Goal: Task Accomplishment & Management: Use online tool/utility

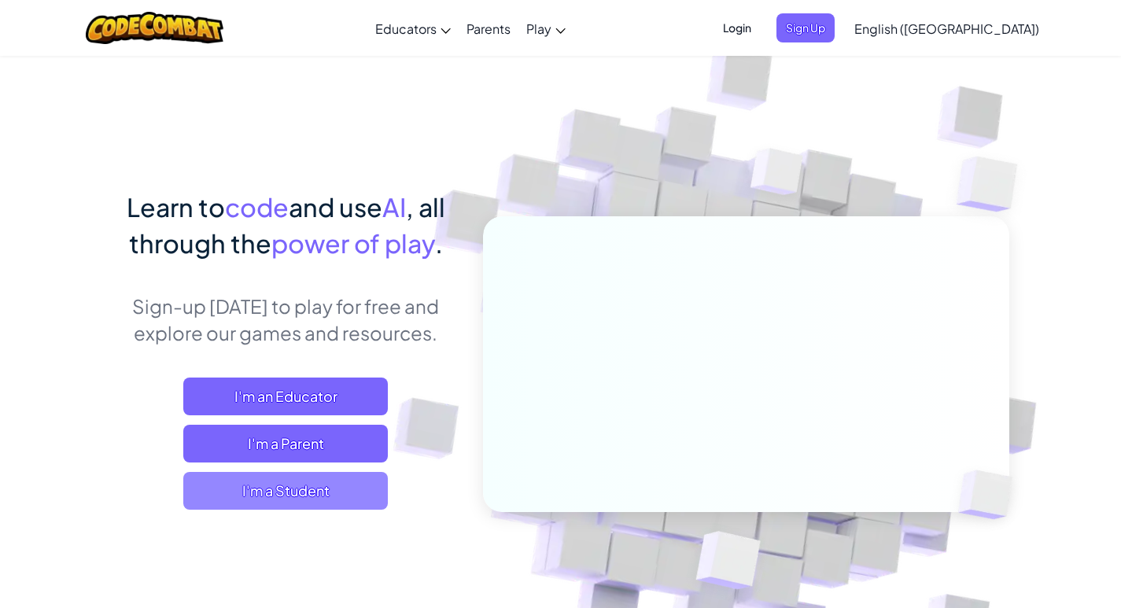
click at [223, 507] on span "I'm a Student" at bounding box center [285, 491] width 205 height 38
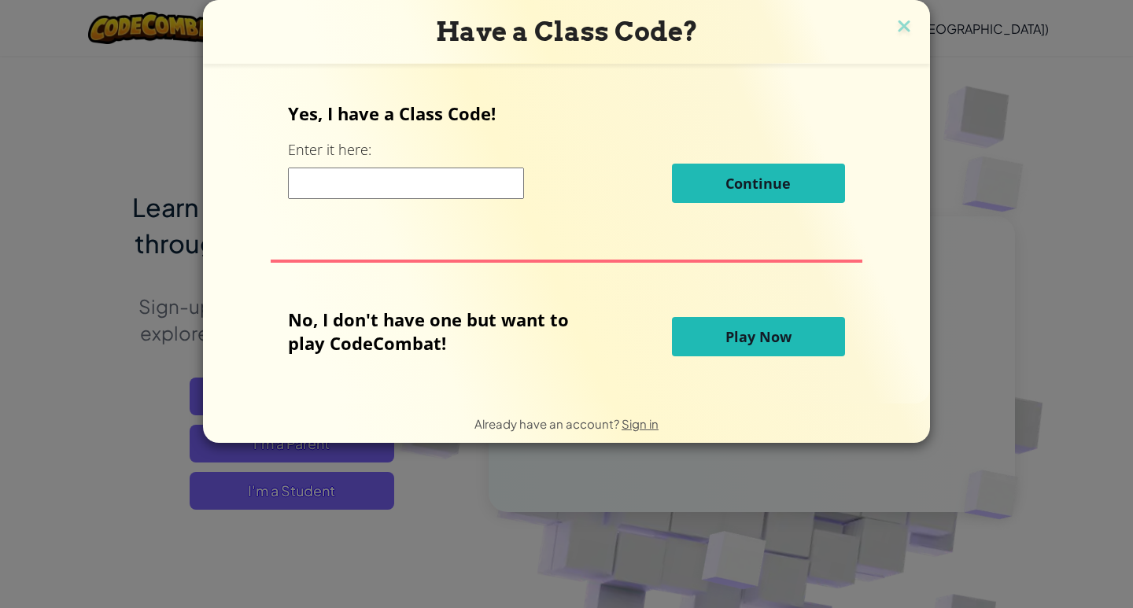
click at [729, 340] on span "Play Now" at bounding box center [758, 336] width 66 height 19
click at [735, 334] on span "Play Now" at bounding box center [758, 336] width 66 height 19
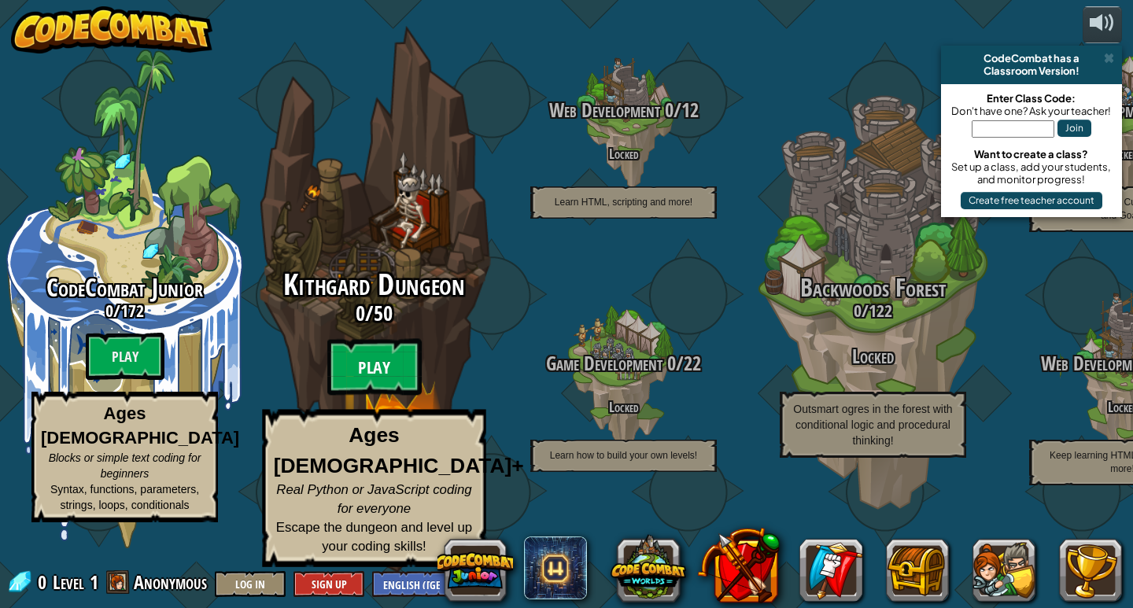
click at [378, 378] on btn "Play" at bounding box center [374, 367] width 94 height 57
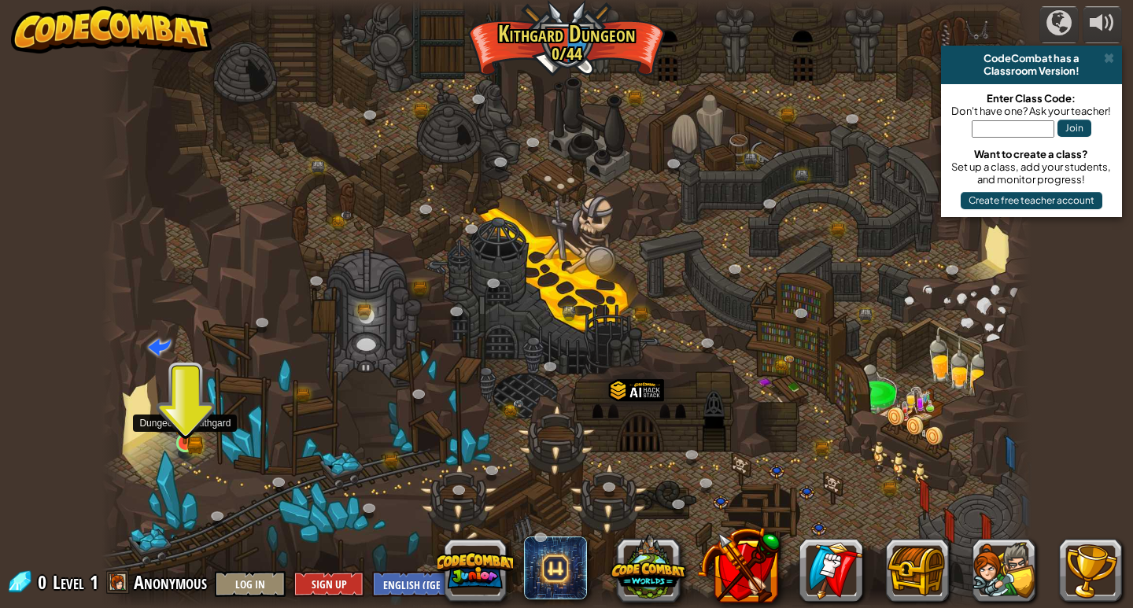
click at [176, 436] on img at bounding box center [185, 419] width 24 height 52
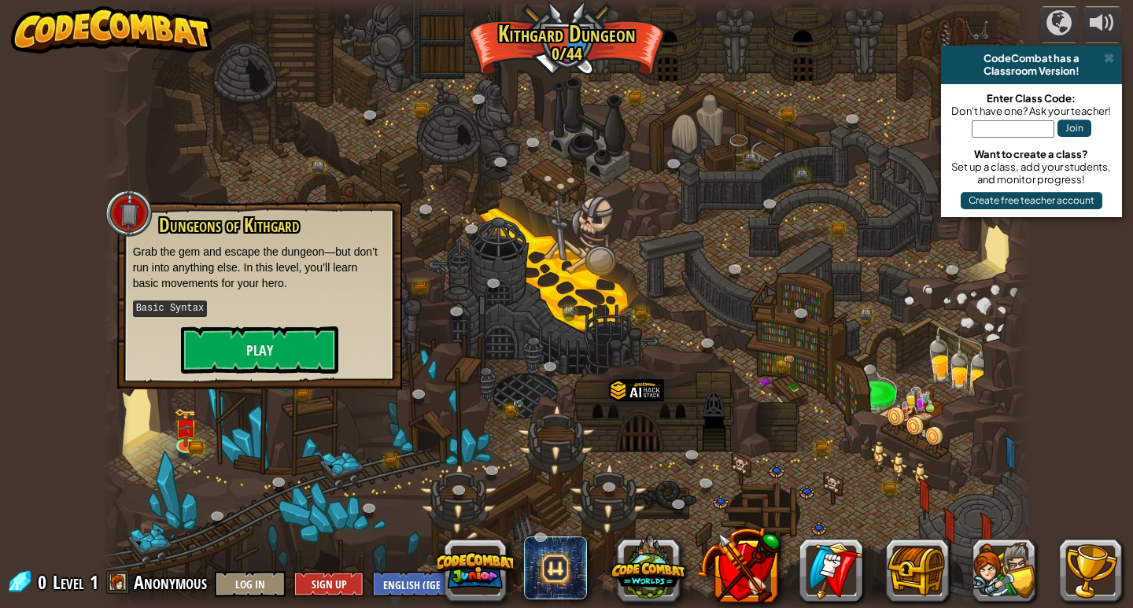
click at [221, 448] on div at bounding box center [566, 304] width 931 height 608
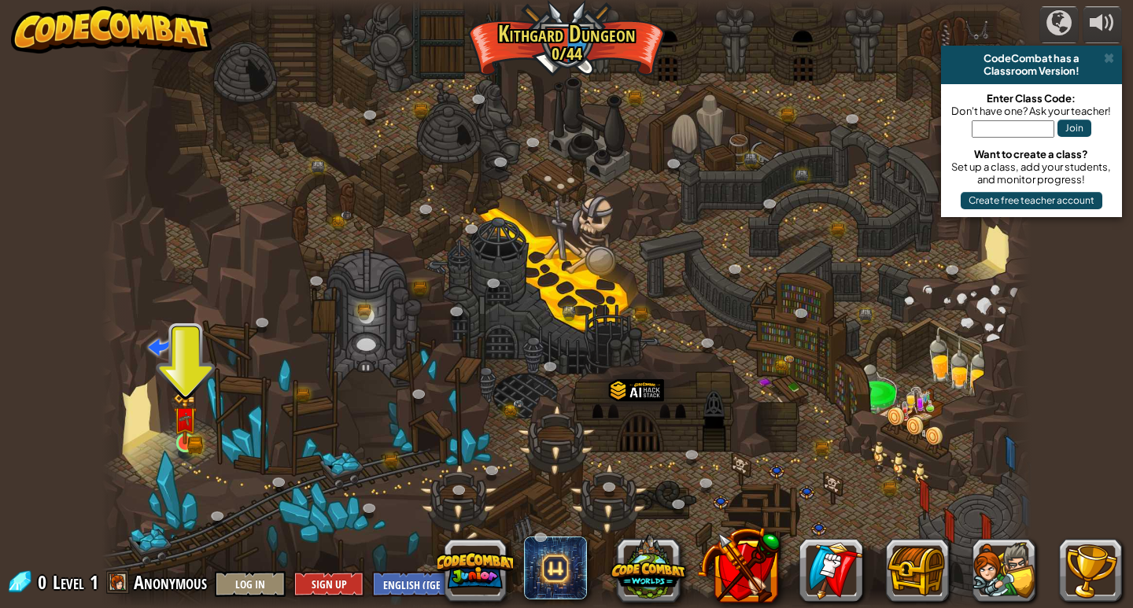
click at [174, 409] on img at bounding box center [185, 419] width 24 height 52
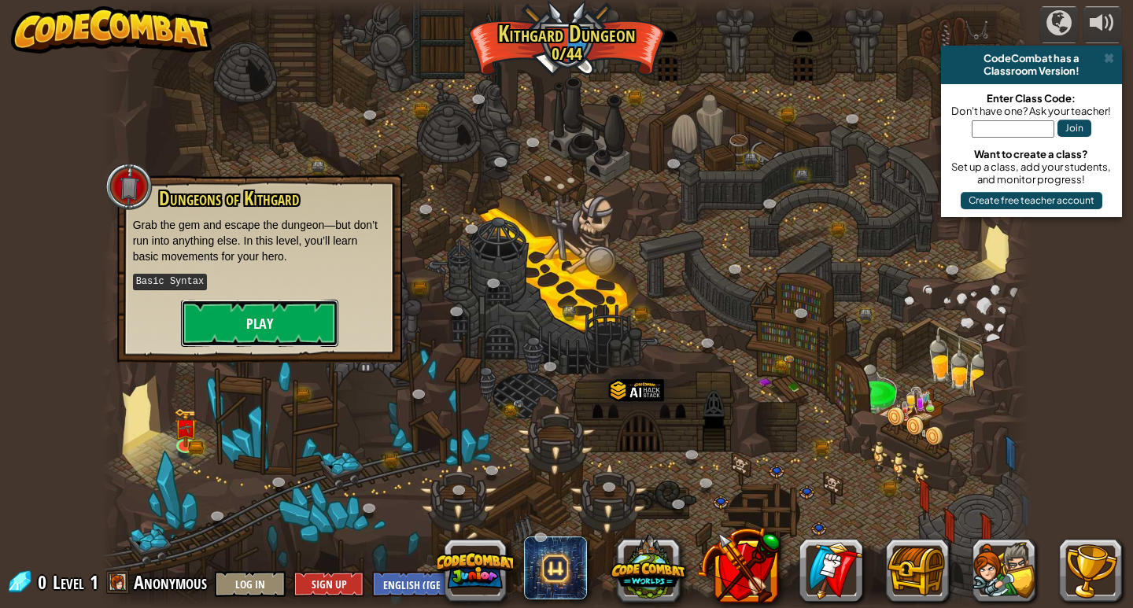
click at [231, 318] on button "Play" at bounding box center [259, 323] width 157 height 47
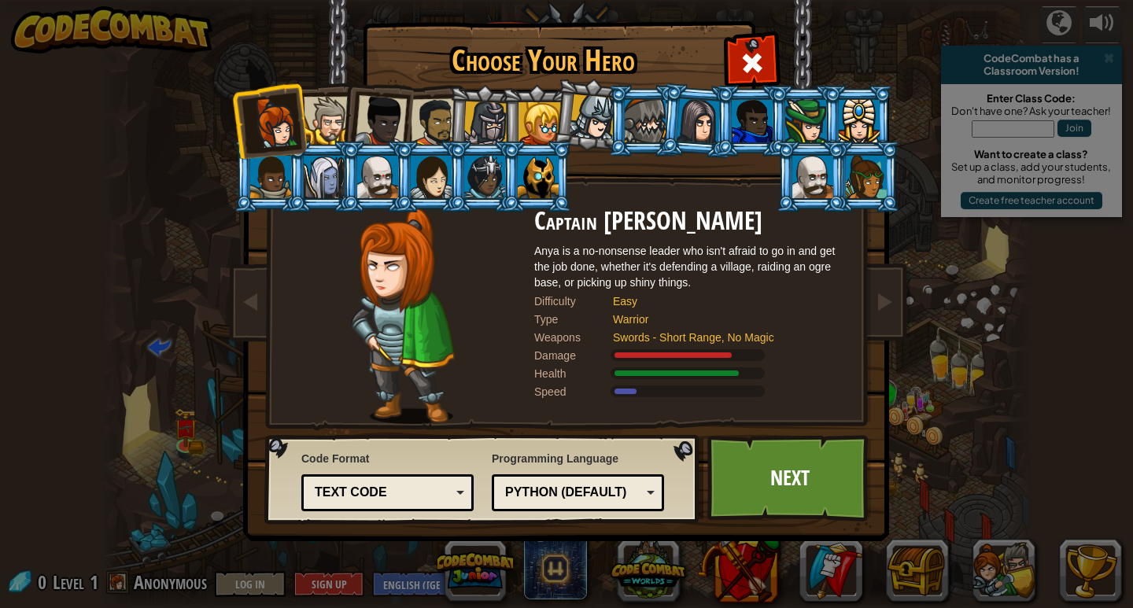
click at [454, 85] on ol at bounding box center [566, 85] width 649 height 0
click at [426, 178] on div at bounding box center [431, 177] width 41 height 42
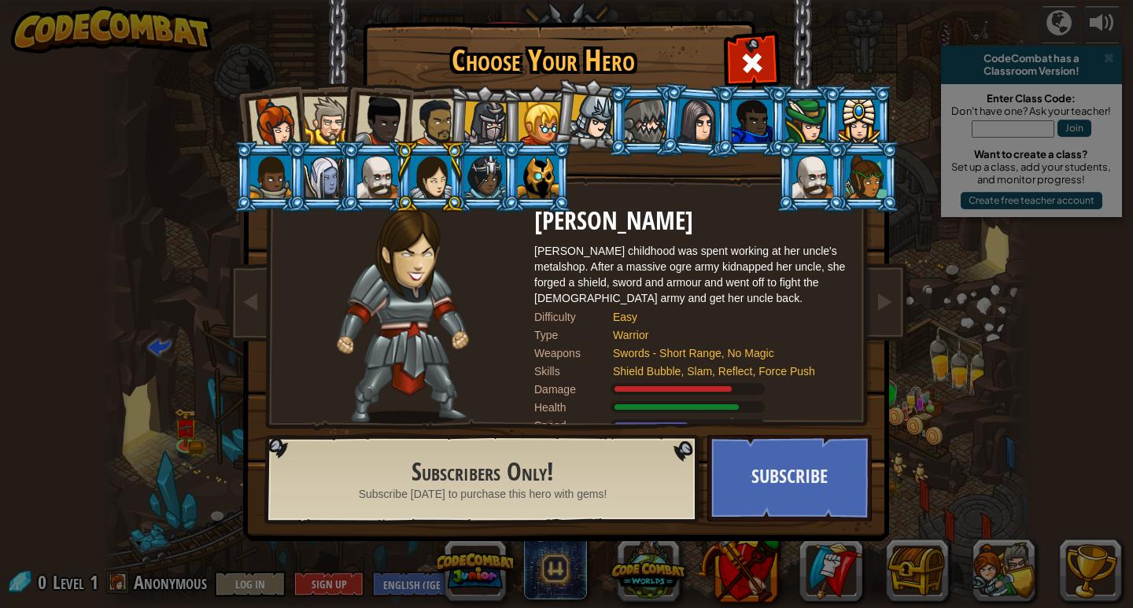
click at [424, 178] on div at bounding box center [431, 177] width 41 height 42
click at [587, 106] on div at bounding box center [593, 117] width 46 height 46
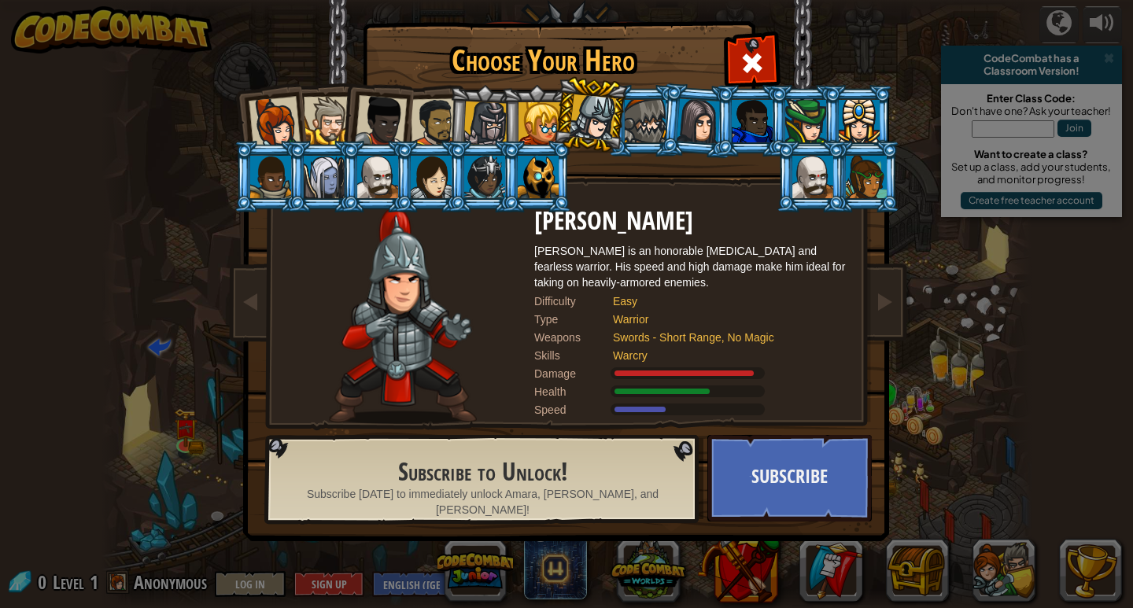
click at [587, 109] on div at bounding box center [593, 117] width 46 height 46
click at [877, 129] on div at bounding box center [859, 121] width 41 height 42
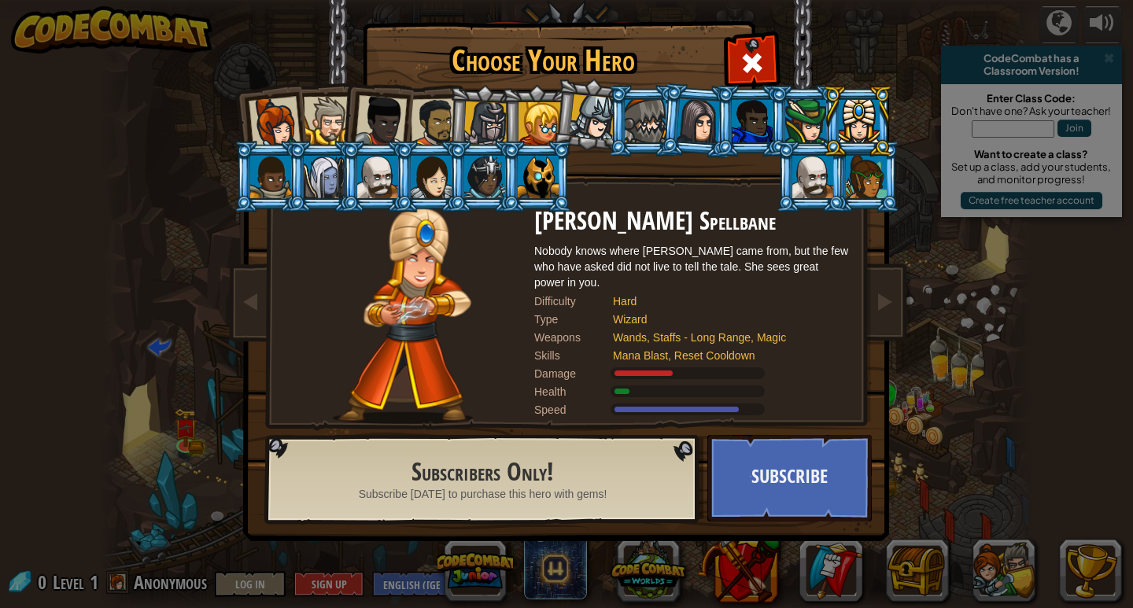
click at [874, 175] on div at bounding box center [866, 177] width 41 height 42
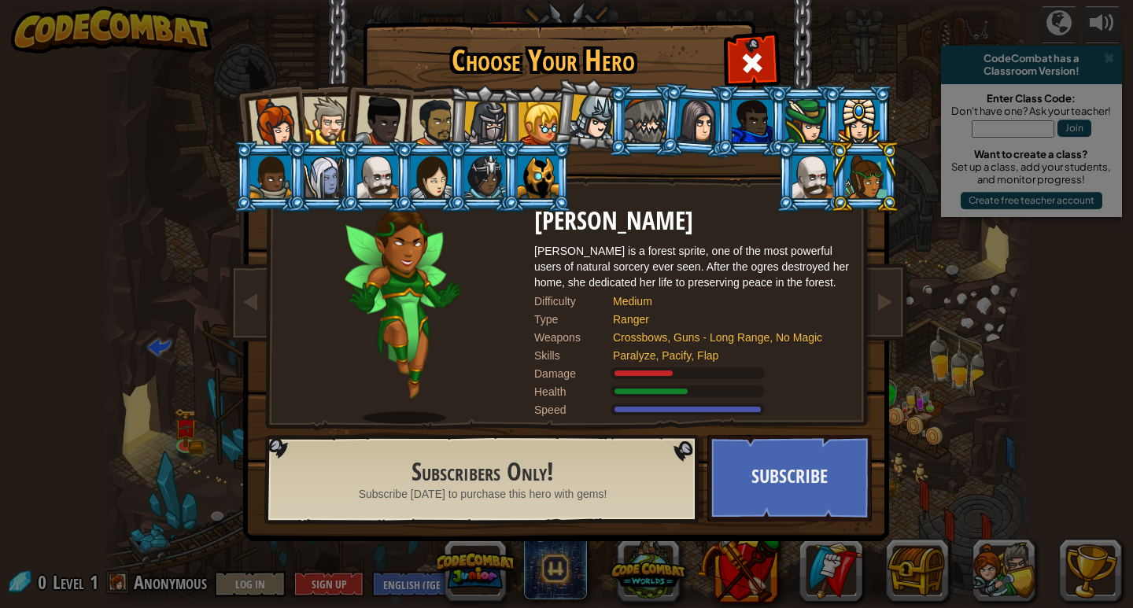
drag, startPoint x: 847, startPoint y: 193, endPoint x: 710, endPoint y: 129, distance: 151.0
click at [710, 129] on div at bounding box center [699, 120] width 44 height 45
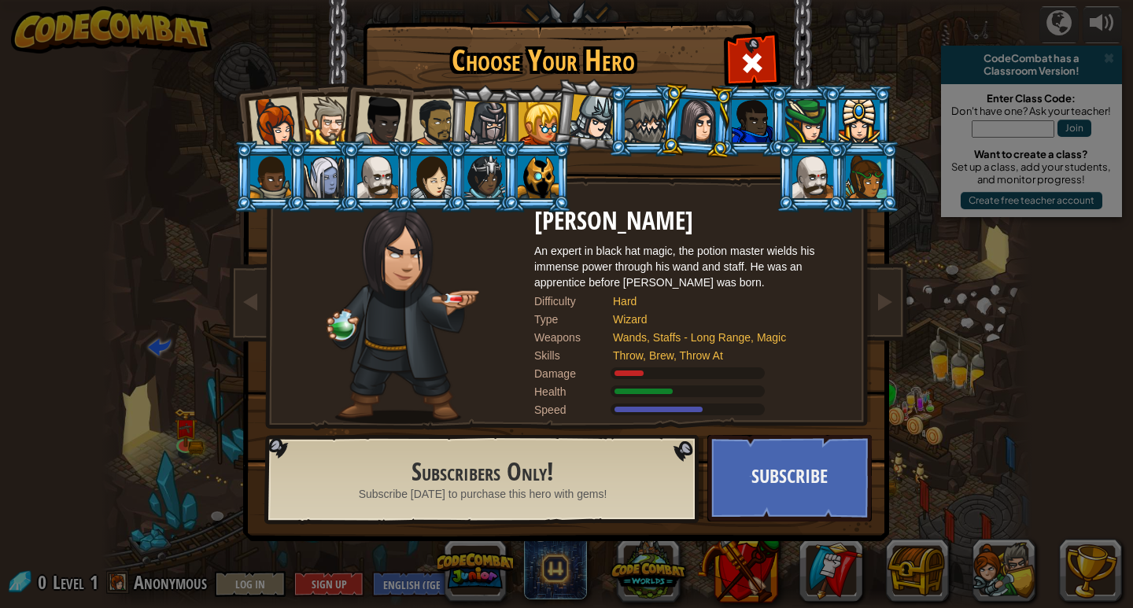
click at [839, 110] on div at bounding box center [859, 121] width 41 height 42
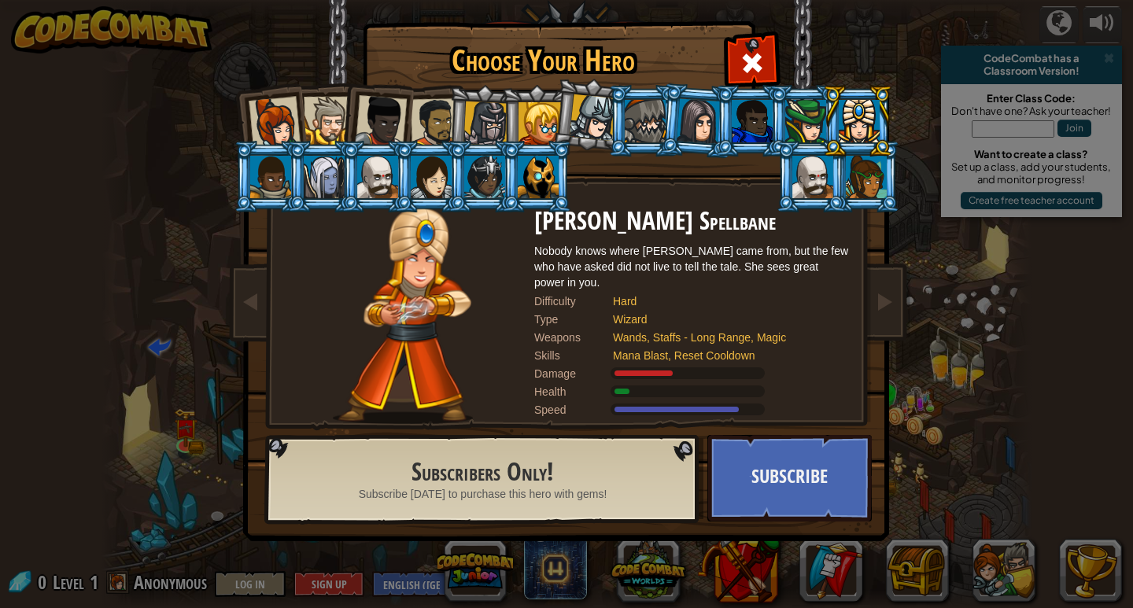
drag, startPoint x: 552, startPoint y: 120, endPoint x: 566, endPoint y: 120, distance: 13.4
click at [566, 85] on ol at bounding box center [566, 85] width 649 height 0
drag, startPoint x: 566, startPoint y: 120, endPoint x: 697, endPoint y: 175, distance: 142.5
click at [697, 175] on div "Captain [PERSON_NAME] Anya is a no-nonsense leader who isn't afraid to go in an…" at bounding box center [566, 248] width 590 height 343
click at [669, 138] on li at bounding box center [697, 121] width 76 height 76
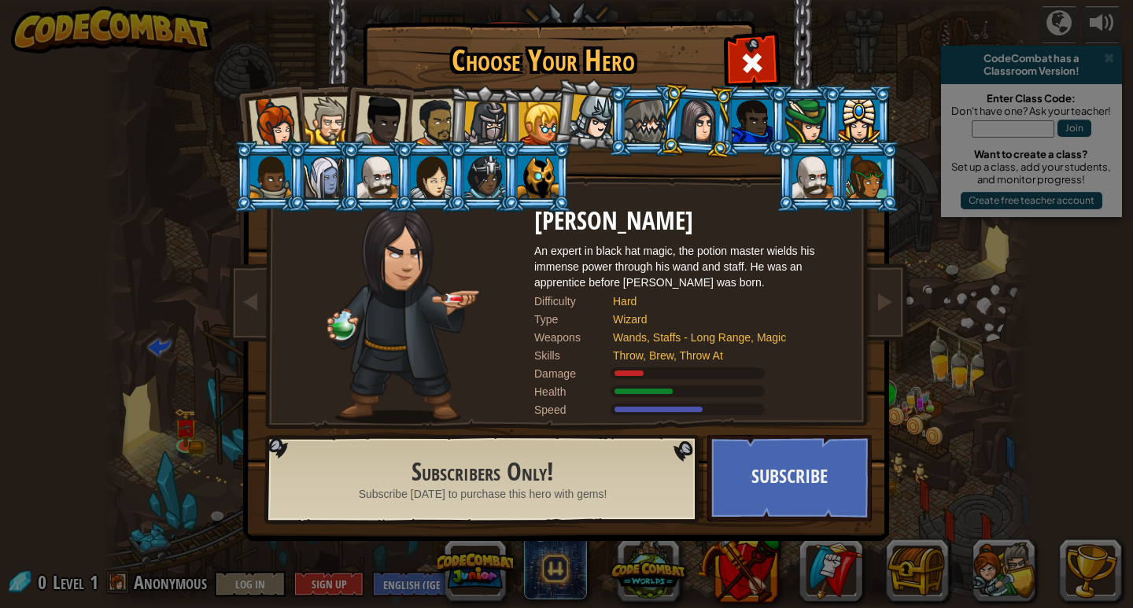
click at [714, 122] on div at bounding box center [699, 120] width 44 height 45
click at [562, 96] on li at bounding box center [590, 115] width 78 height 79
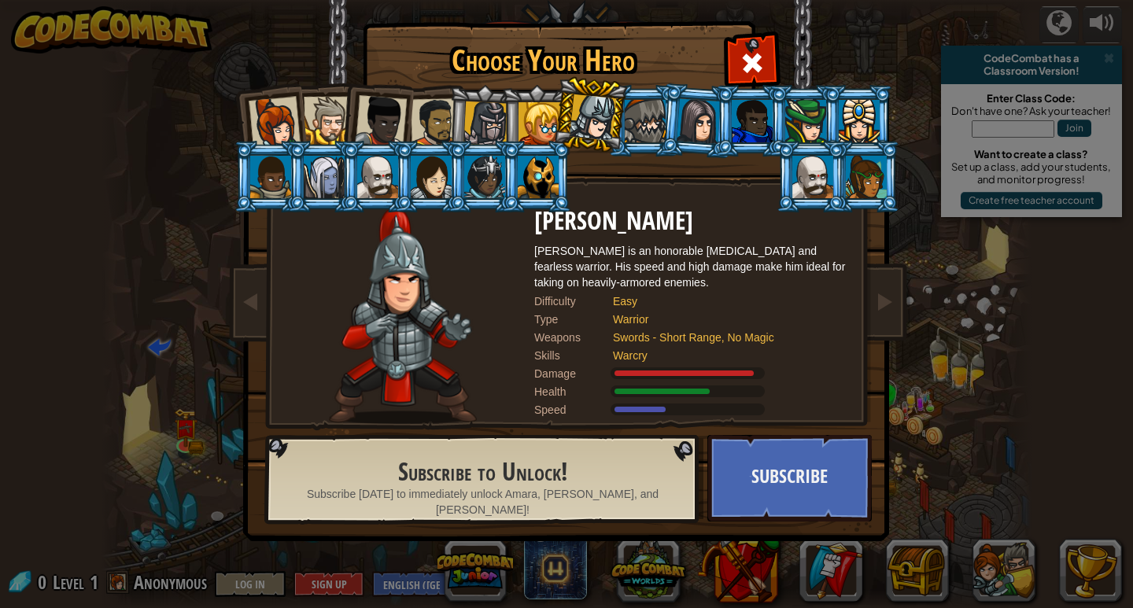
click at [591, 91] on li at bounding box center [590, 115] width 78 height 79
click at [843, 178] on li at bounding box center [811, 177] width 71 height 72
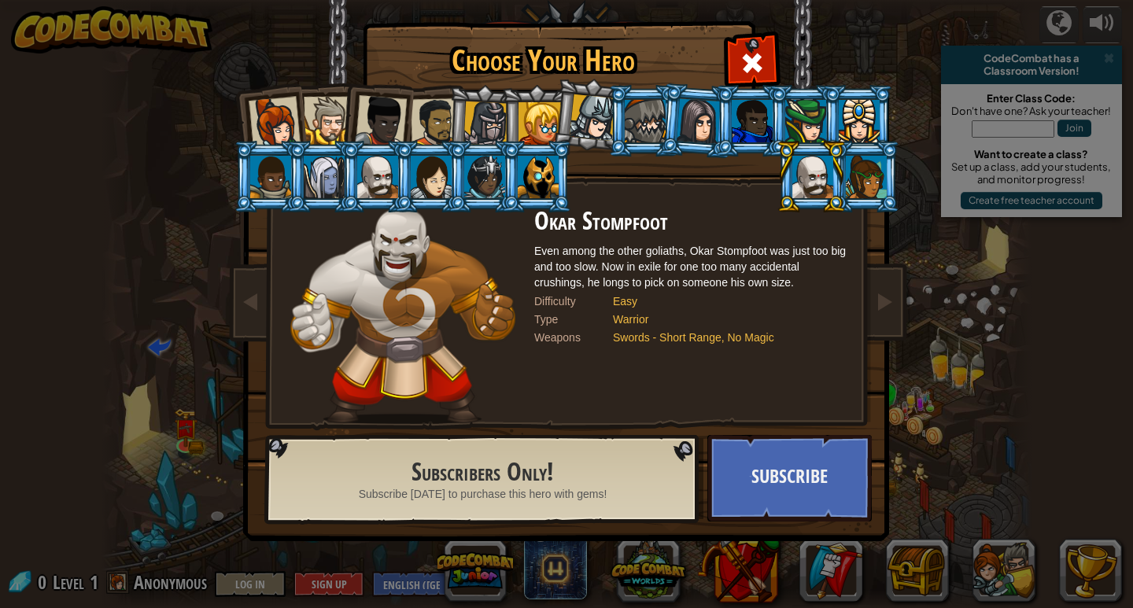
click at [843, 178] on li at bounding box center [811, 177] width 71 height 72
click at [859, 186] on div at bounding box center [866, 177] width 41 height 42
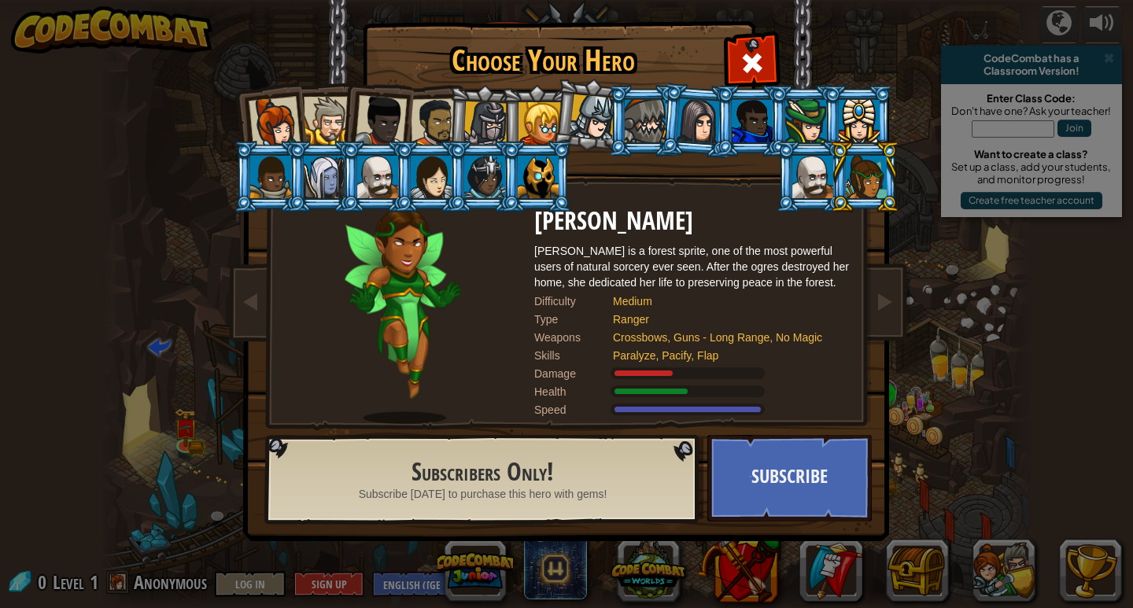
click at [371, 196] on div at bounding box center [377, 177] width 41 height 42
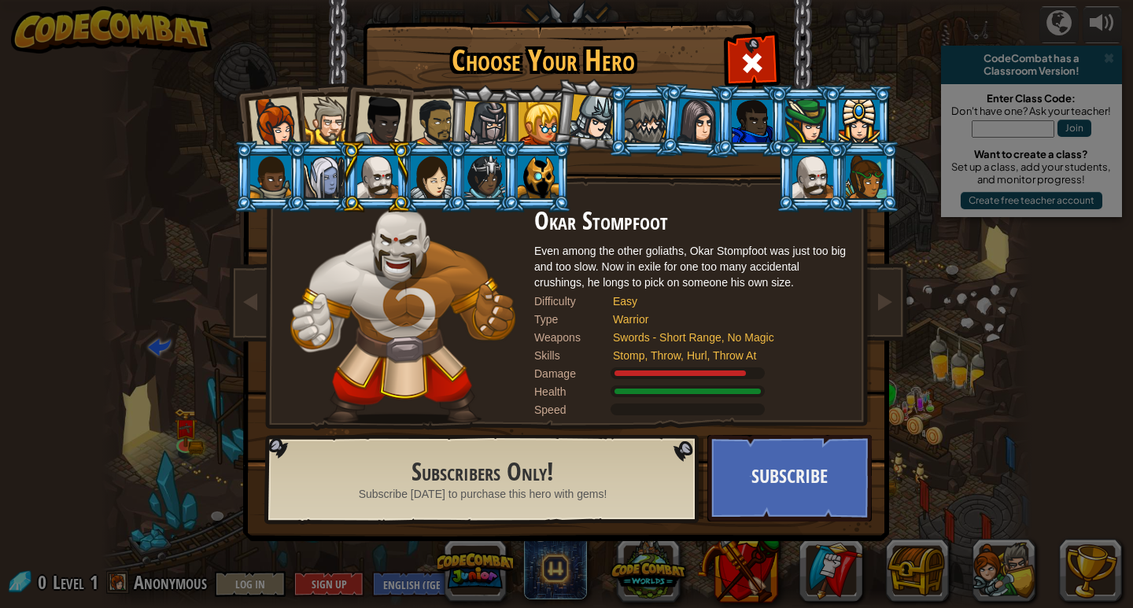
click at [364, 192] on div at bounding box center [377, 177] width 41 height 42
click at [571, 109] on li at bounding box center [590, 115] width 78 height 79
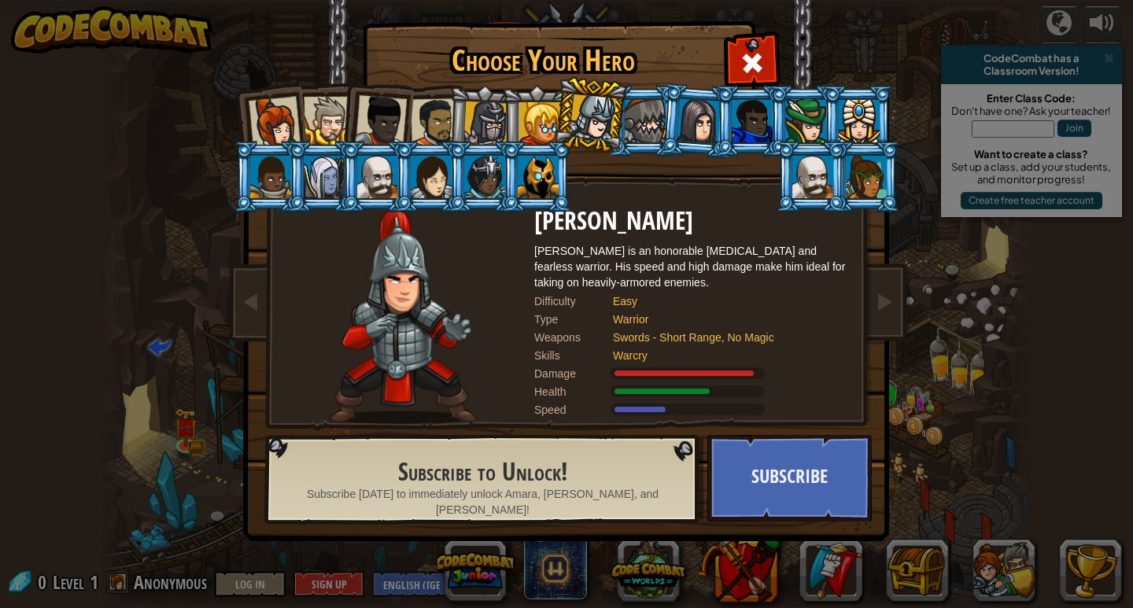
click at [428, 177] on div at bounding box center [431, 177] width 41 height 42
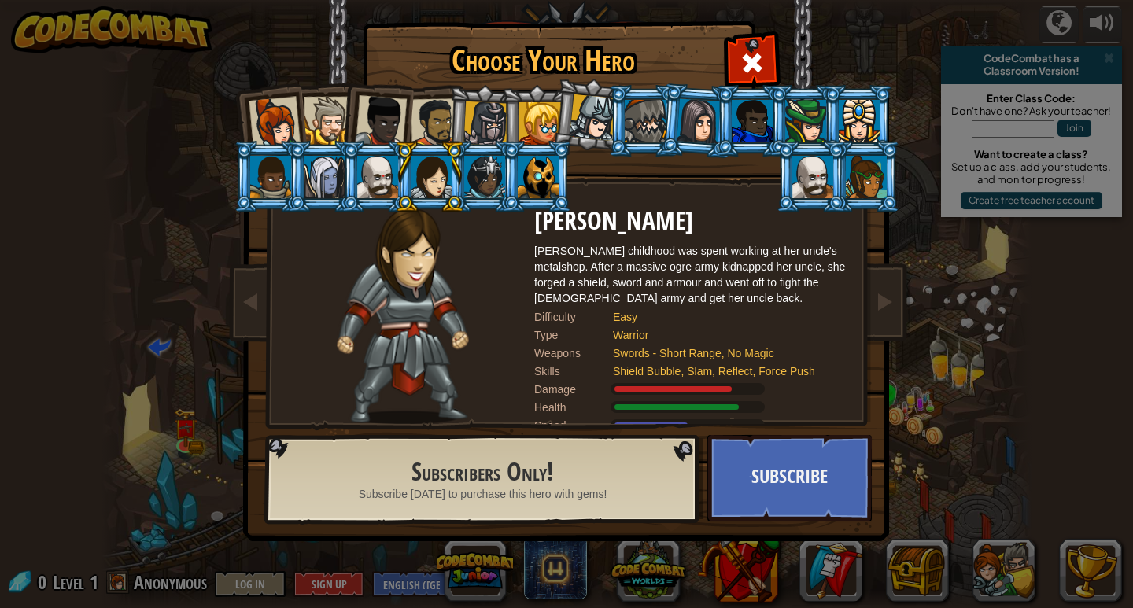
click at [841, 129] on div at bounding box center [859, 121] width 41 height 42
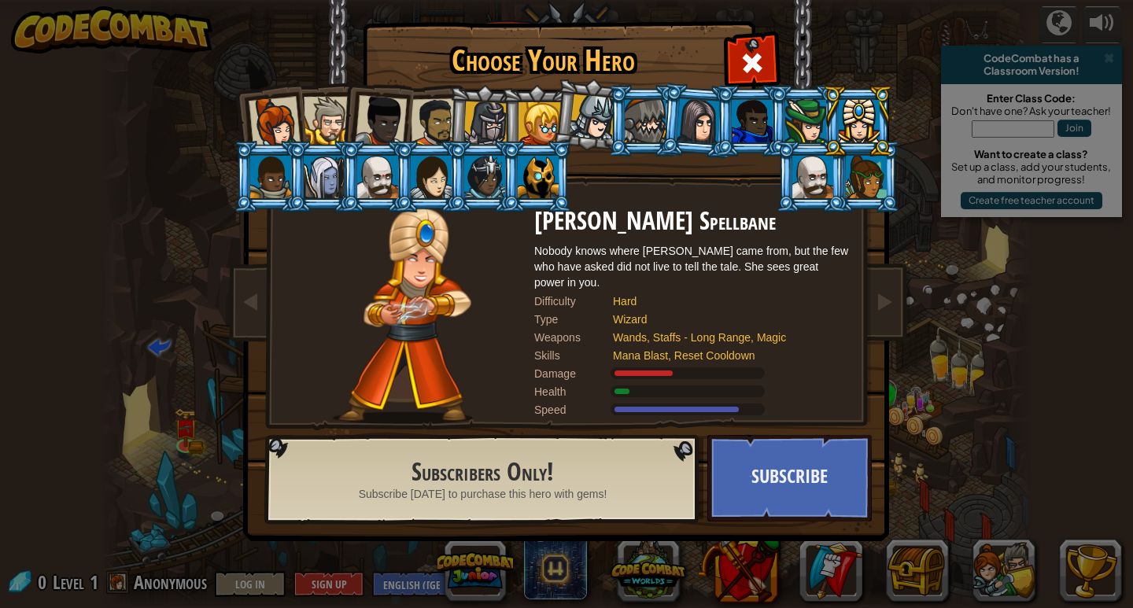
click at [691, 126] on div at bounding box center [699, 120] width 44 height 45
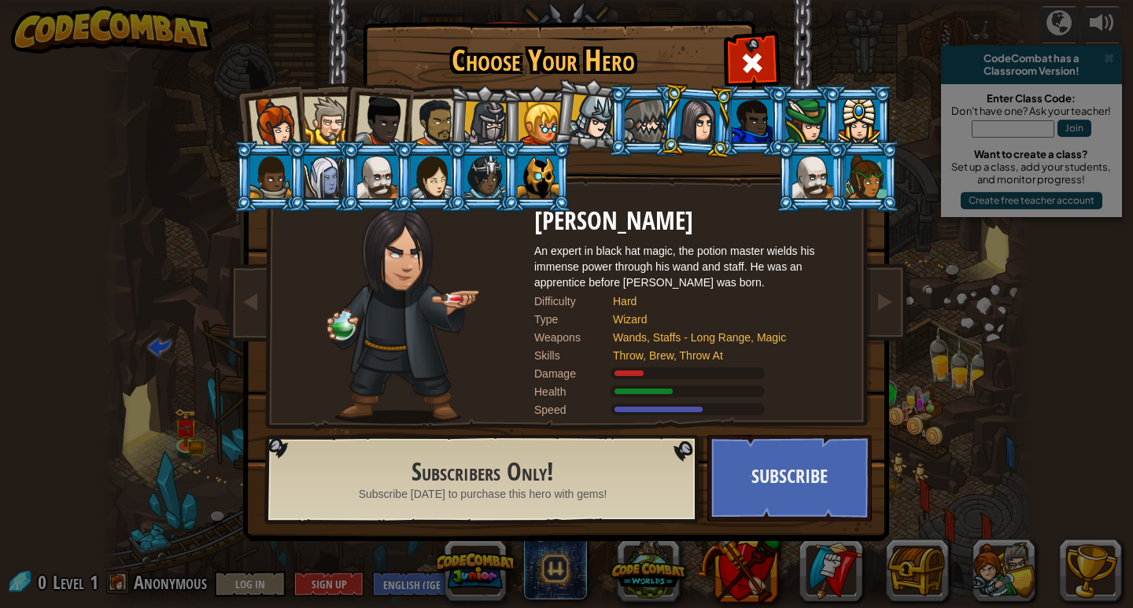
click at [691, 126] on div at bounding box center [699, 120] width 44 height 45
click at [884, 133] on li at bounding box center [857, 121] width 71 height 72
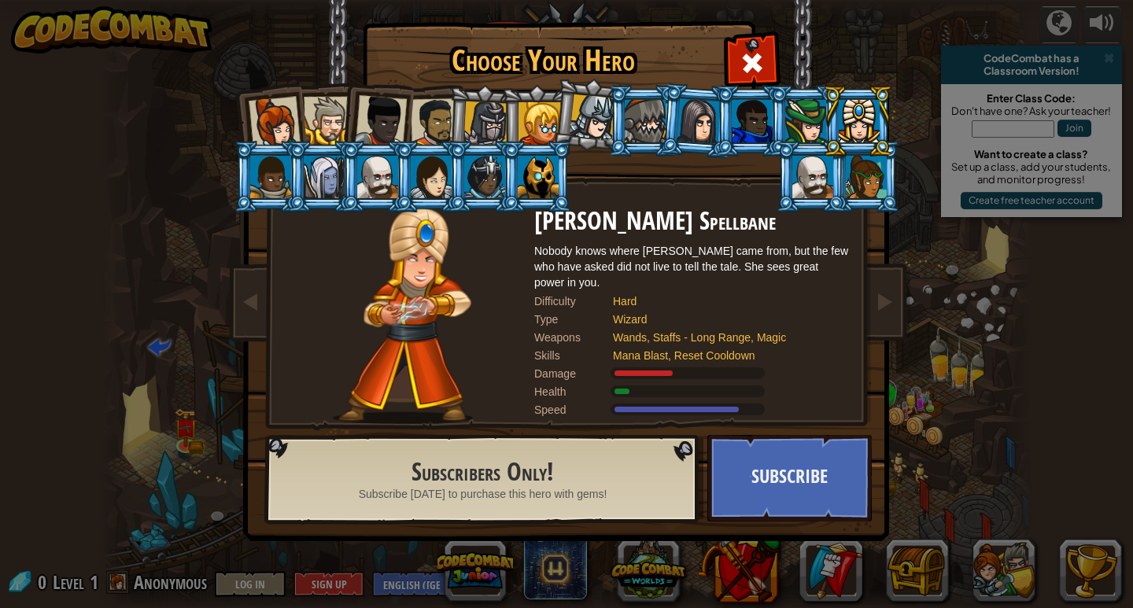
click at [498, 117] on div at bounding box center [485, 123] width 45 height 45
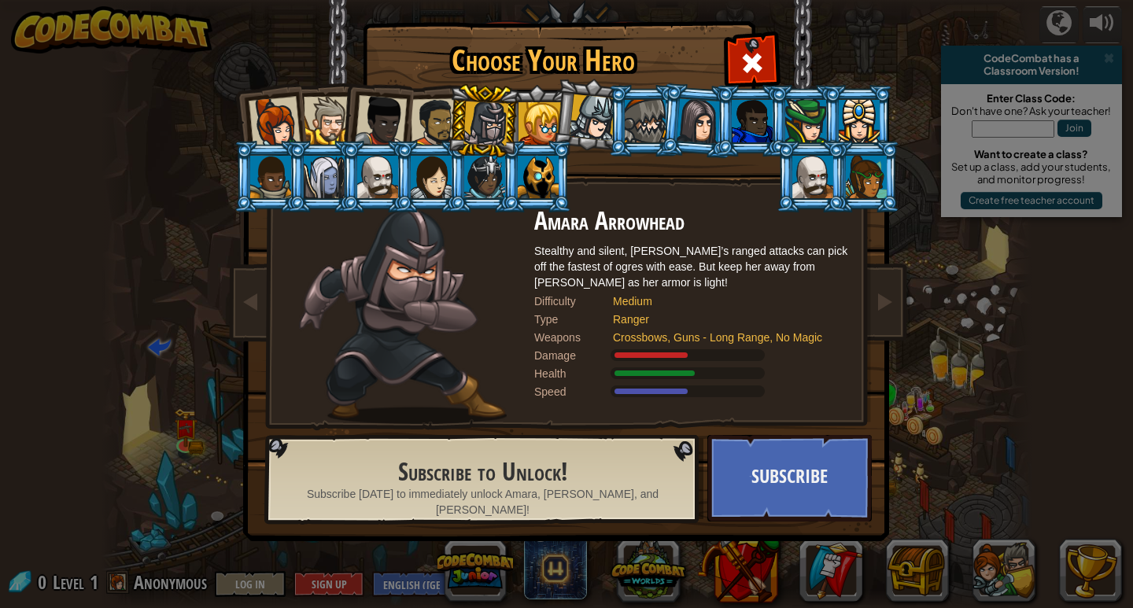
click at [260, 124] on div at bounding box center [275, 123] width 52 height 52
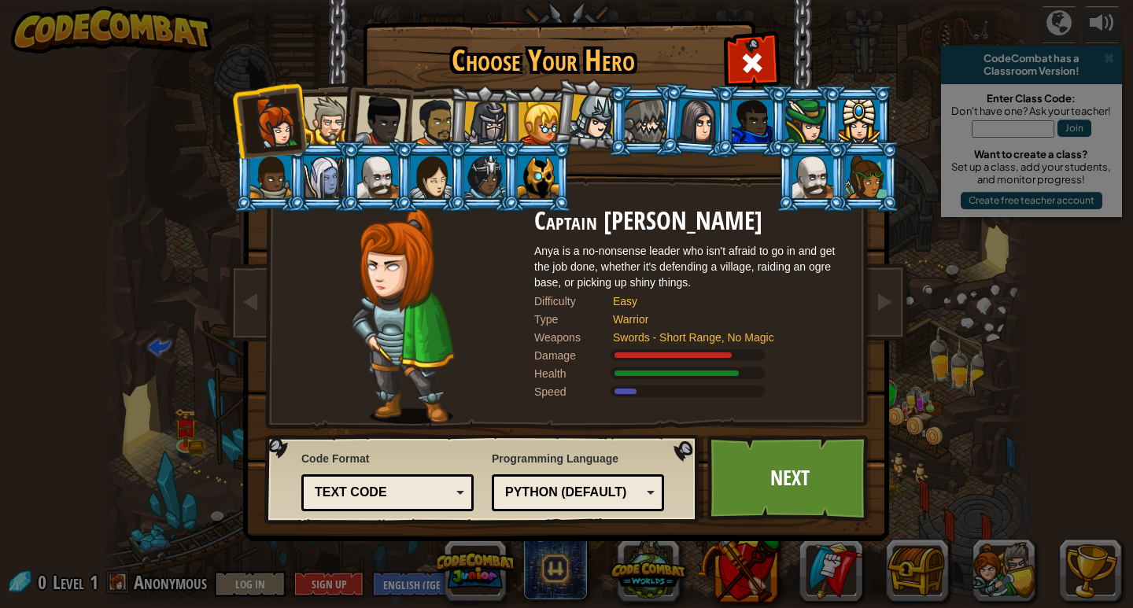
click at [319, 105] on div at bounding box center [328, 121] width 48 height 48
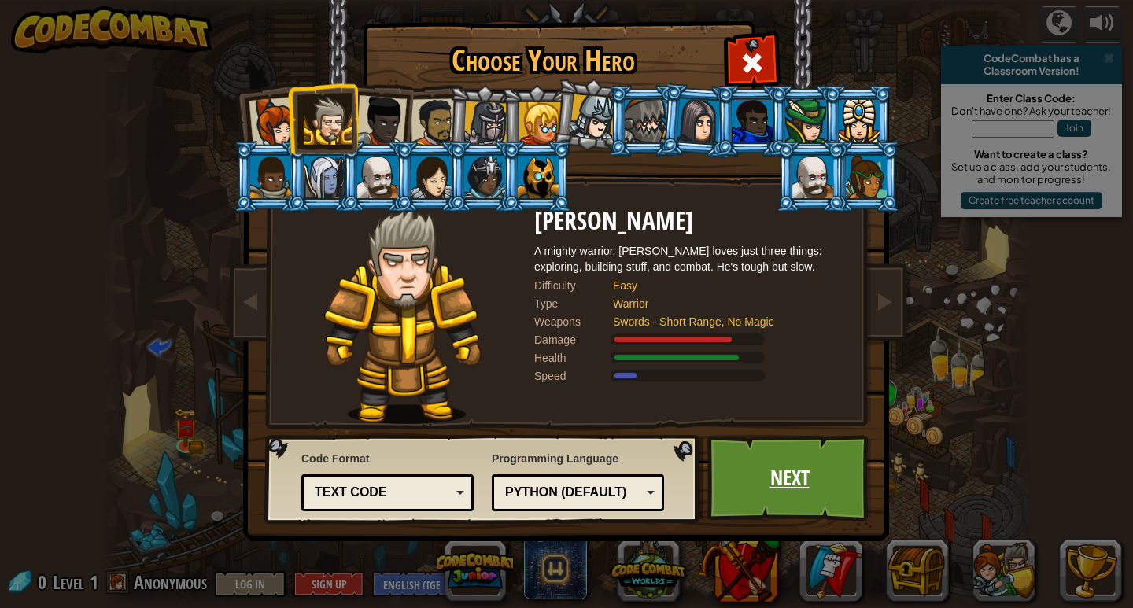
click at [737, 477] on link "Next" at bounding box center [789, 478] width 164 height 87
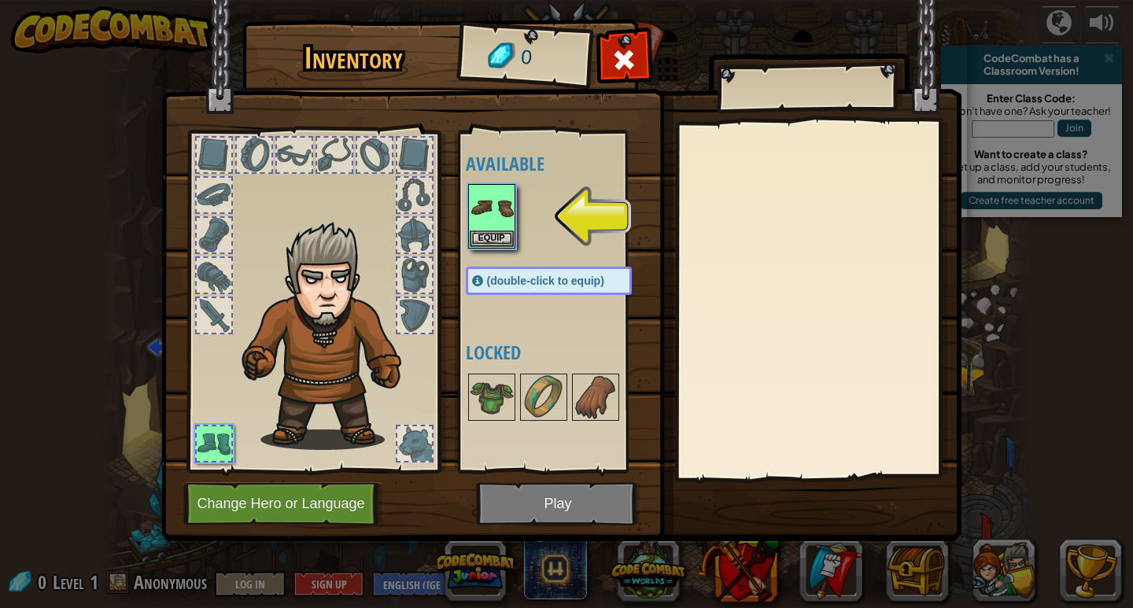
click at [549, 504] on img at bounding box center [561, 255] width 800 height 571
click at [483, 217] on img at bounding box center [492, 208] width 44 height 44
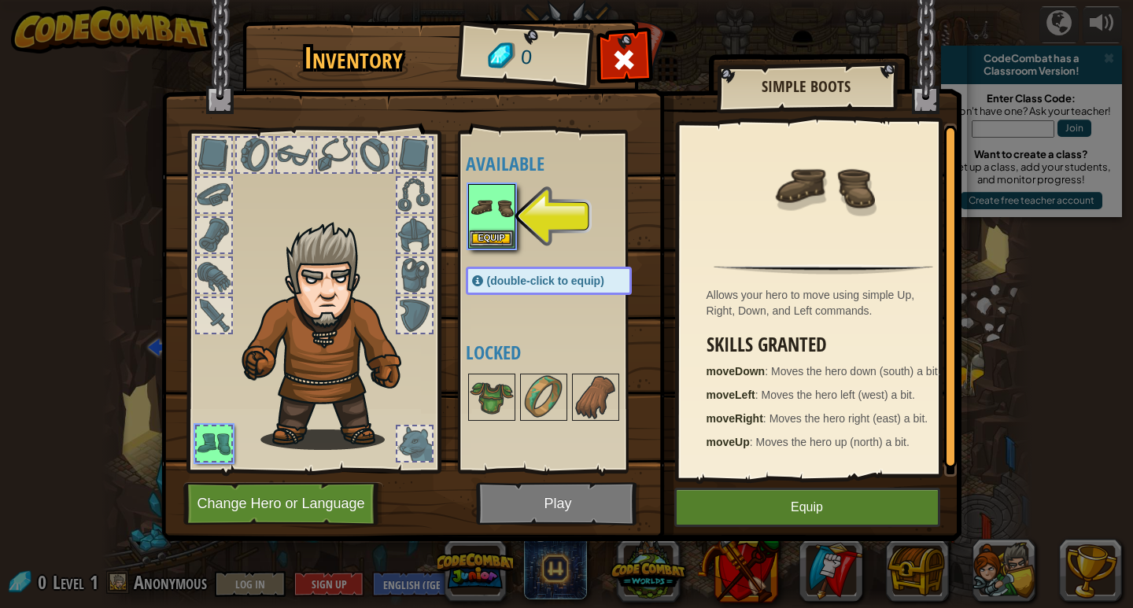
click at [542, 272] on div "(double-click to equip)" at bounding box center [549, 281] width 166 height 28
click at [516, 223] on div at bounding box center [564, 216] width 197 height 69
click at [740, 509] on button "Equip" at bounding box center [807, 507] width 266 height 39
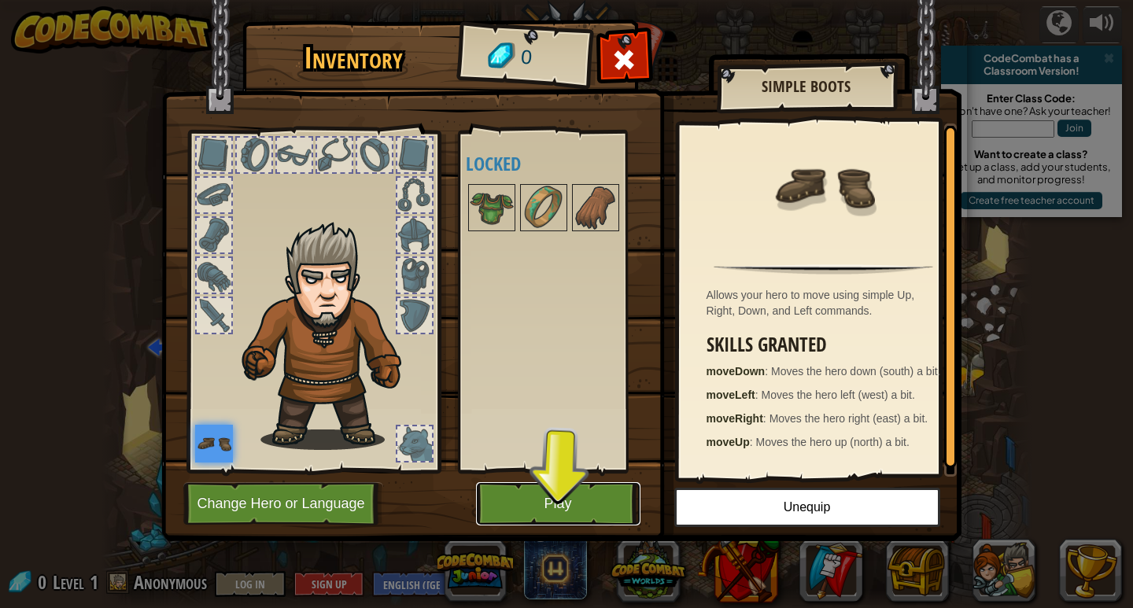
click at [598, 504] on button "Play" at bounding box center [558, 503] width 164 height 43
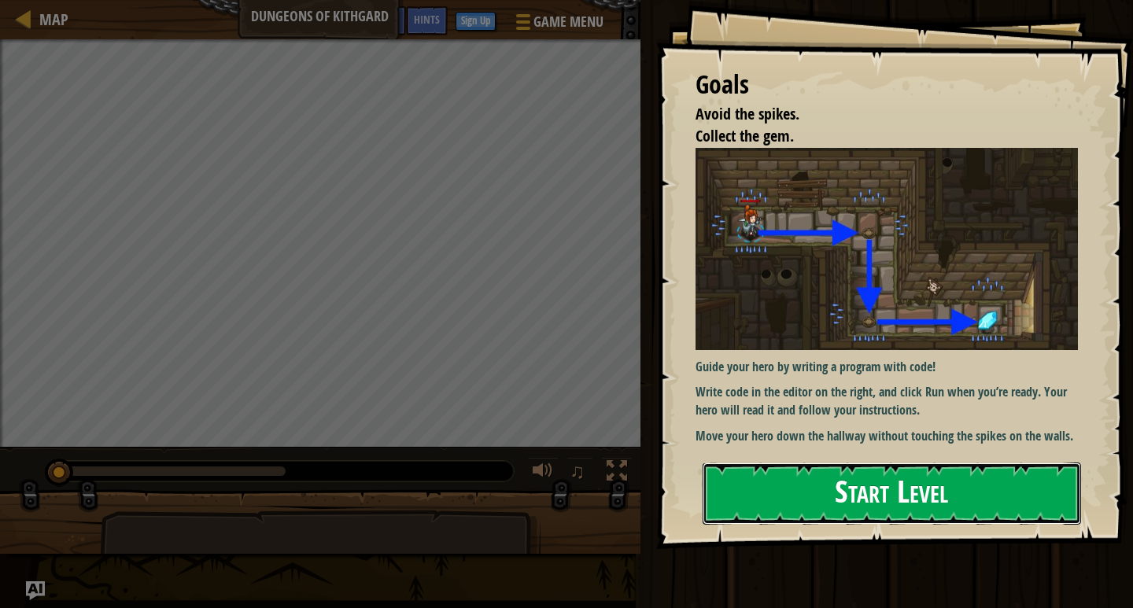
click at [777, 494] on button "Start Level" at bounding box center [892, 494] width 378 height 62
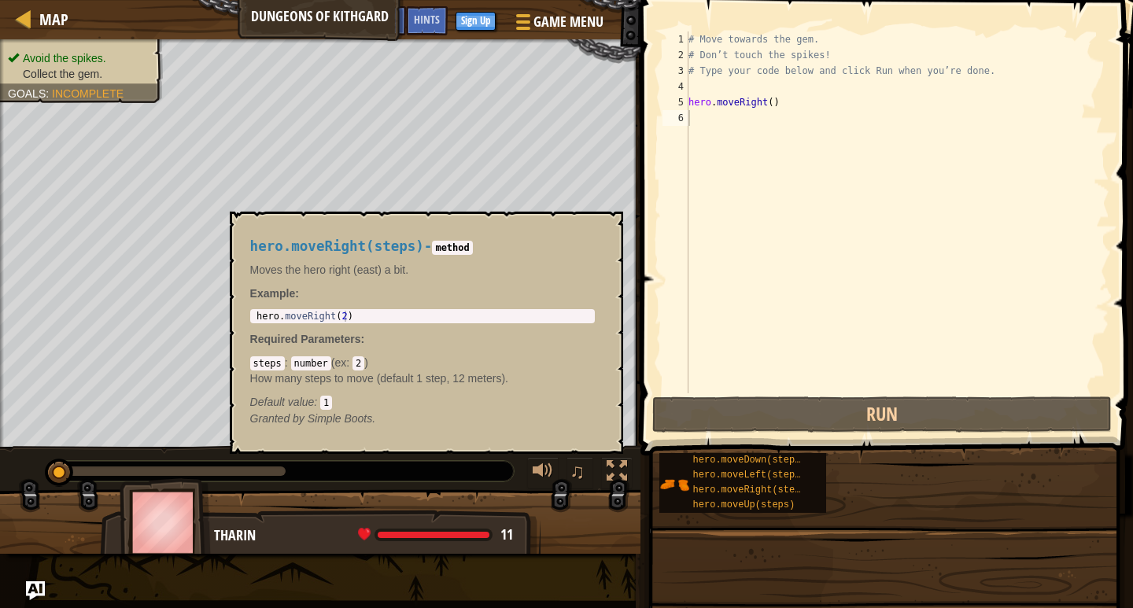
click at [777, 494] on span "hero.moveRight(steps)" at bounding box center [752, 490] width 119 height 11
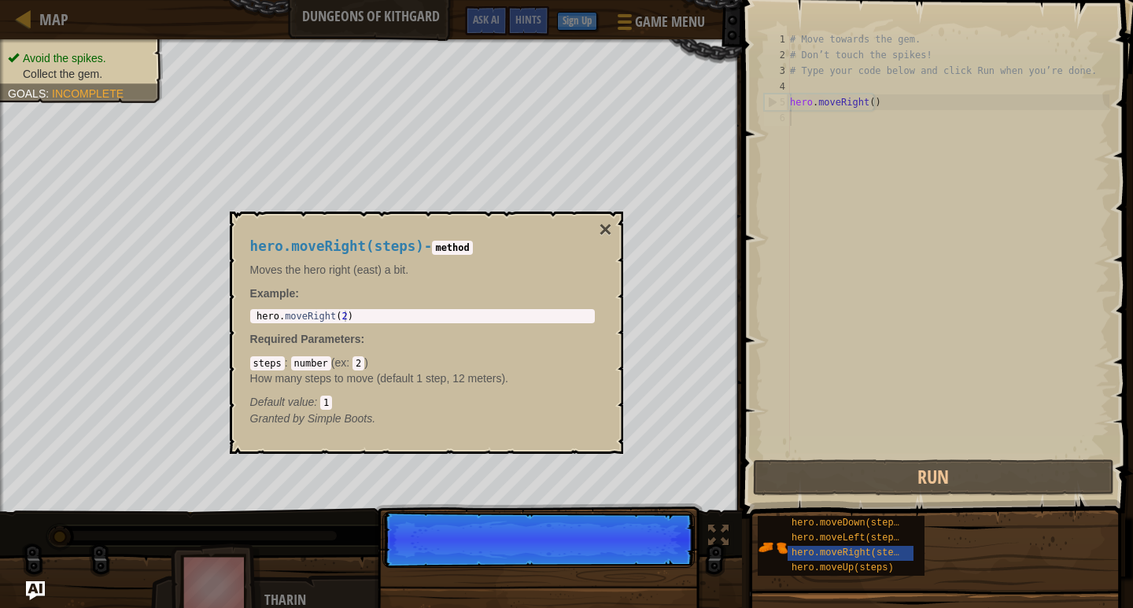
scroll to position [7, 0]
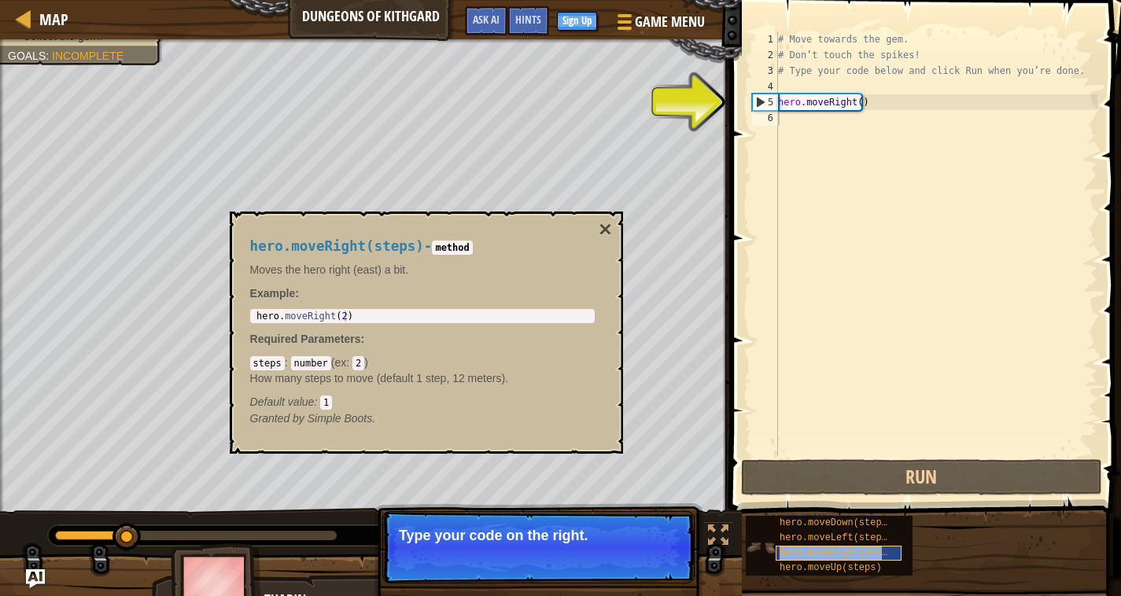
click at [824, 558] on span "hero.moveRight(steps)" at bounding box center [839, 553] width 119 height 11
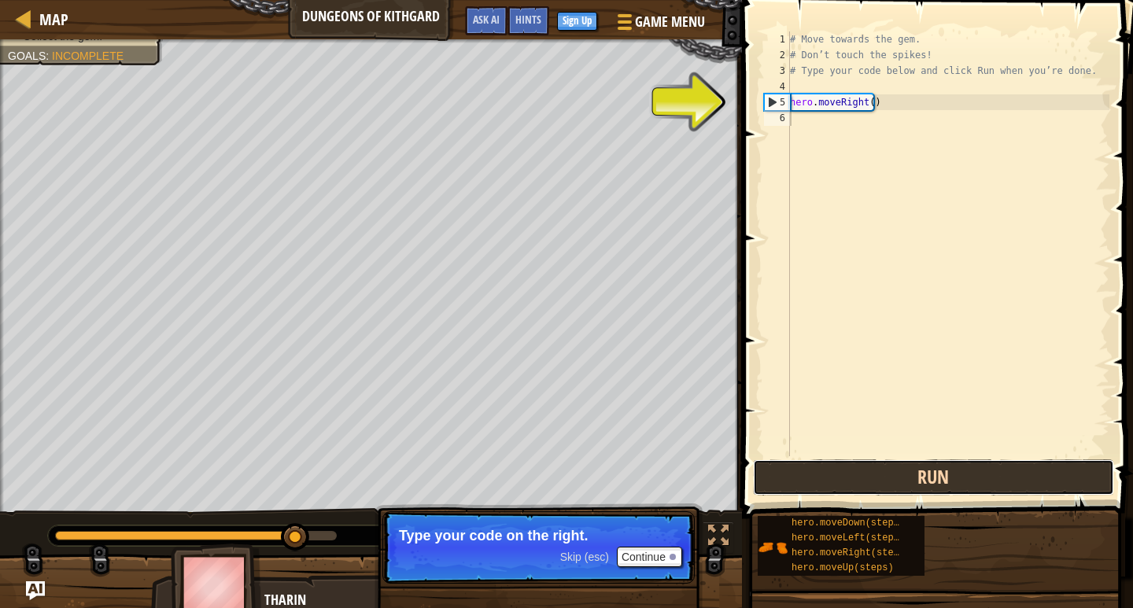
click at [873, 466] on button "Run" at bounding box center [933, 477] width 361 height 36
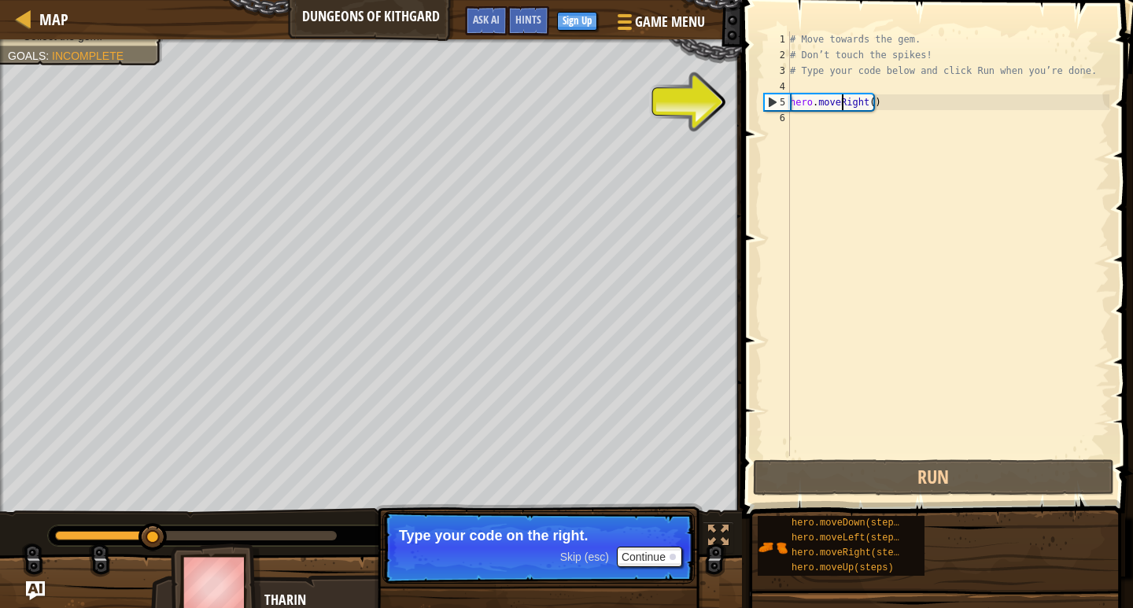
click at [843, 105] on div "# Move towards the gem. # Don’t touch the spikes! # Type your code below and cl…" at bounding box center [948, 259] width 323 height 456
type textarea "hero.moveRight()"
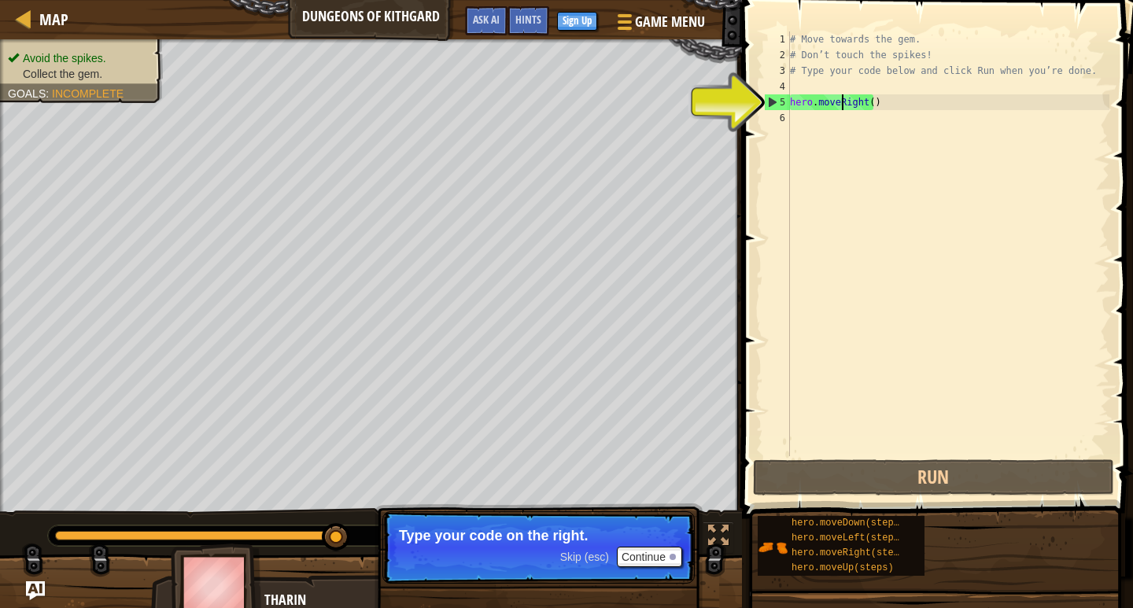
click at [843, 105] on div "# Move towards the gem. # Don’t touch the spikes! # Type your code below and cl…" at bounding box center [948, 259] width 323 height 456
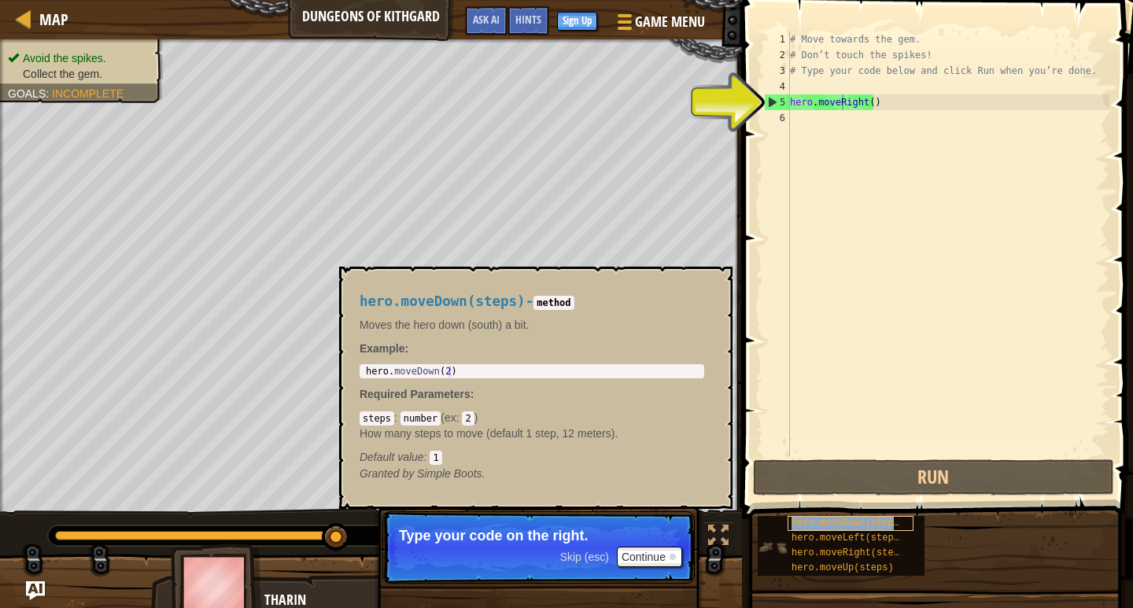
click at [829, 519] on span "hero.moveDown(steps)" at bounding box center [847, 523] width 113 height 11
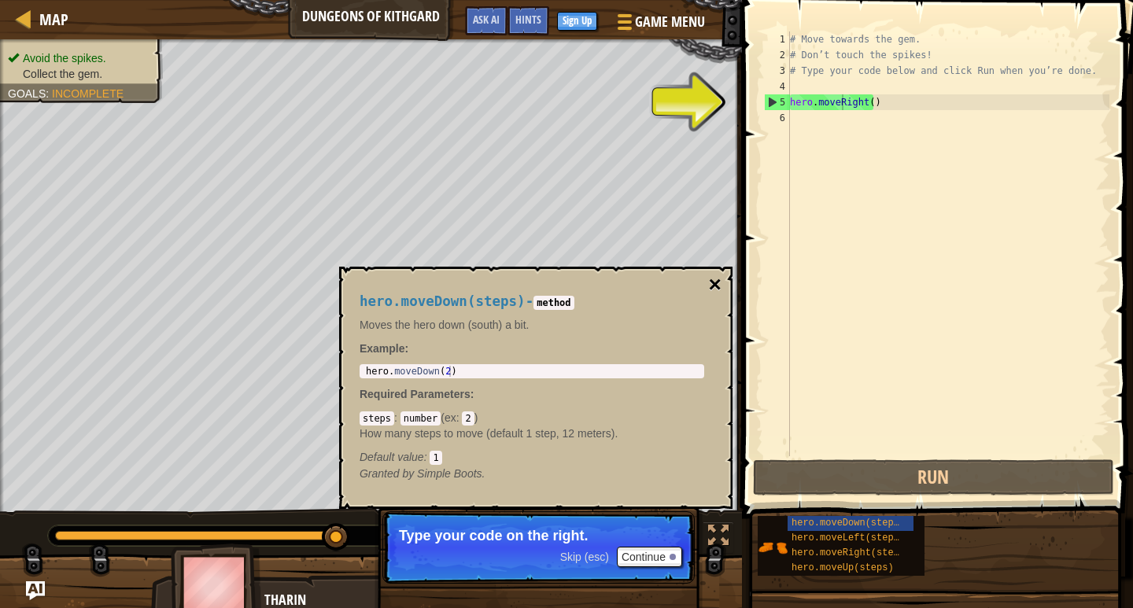
click at [714, 272] on div "hero.moveDown(steps) - method Moves the hero down (south) a bit. Example : 1 he…" at bounding box center [535, 388] width 393 height 242
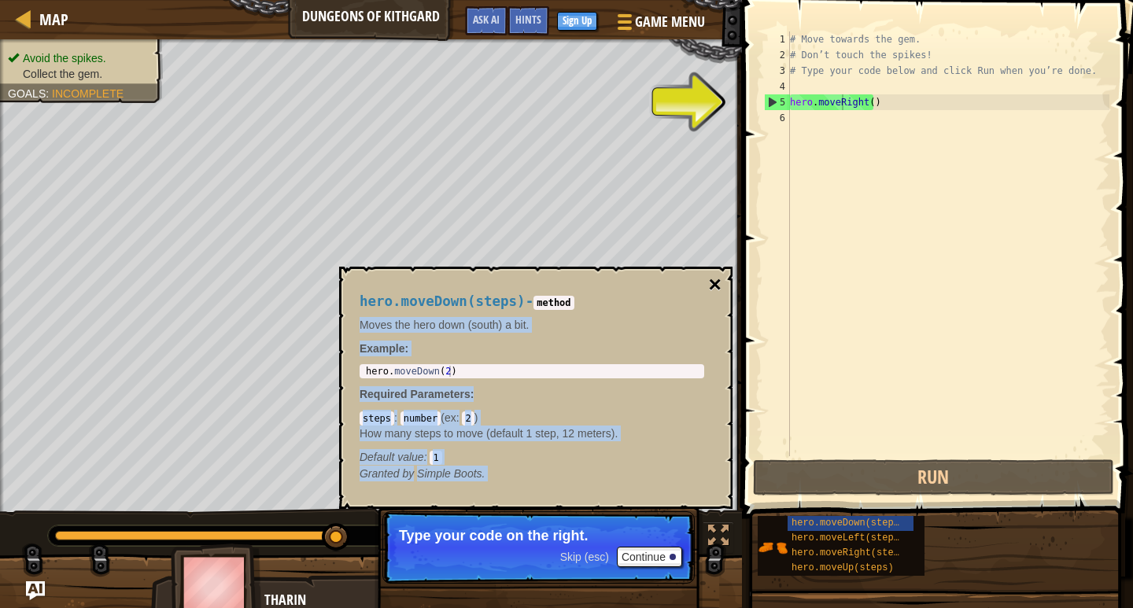
click at [714, 274] on button "×" at bounding box center [715, 285] width 13 height 22
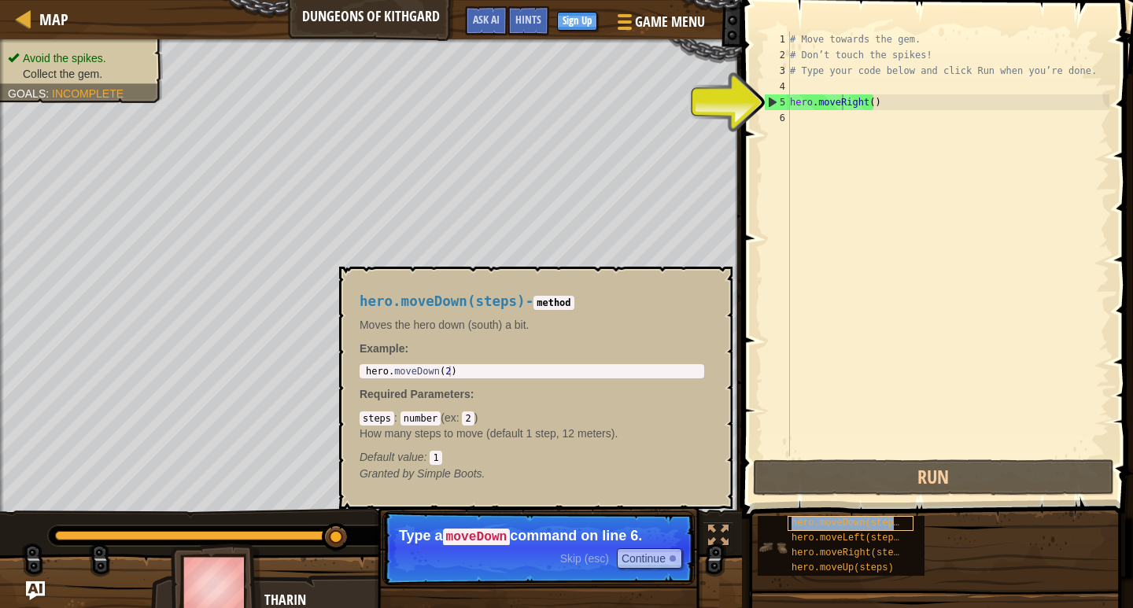
click at [834, 521] on span "hero.moveDown(steps)" at bounding box center [847, 523] width 113 height 11
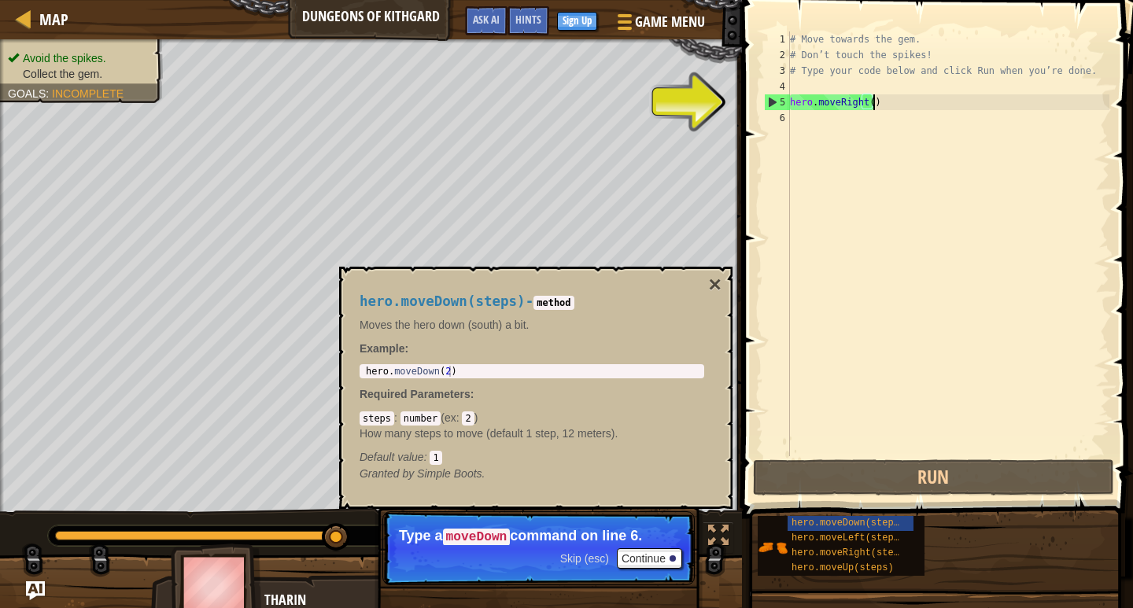
click at [895, 103] on div "# Move towards the gem. # Don’t touch the spikes! # Type your code below and cl…" at bounding box center [948, 259] width 323 height 456
click at [871, 133] on div "# Move towards the gem. # Don’t touch the spikes! # Type your code below and cl…" at bounding box center [948, 259] width 323 height 456
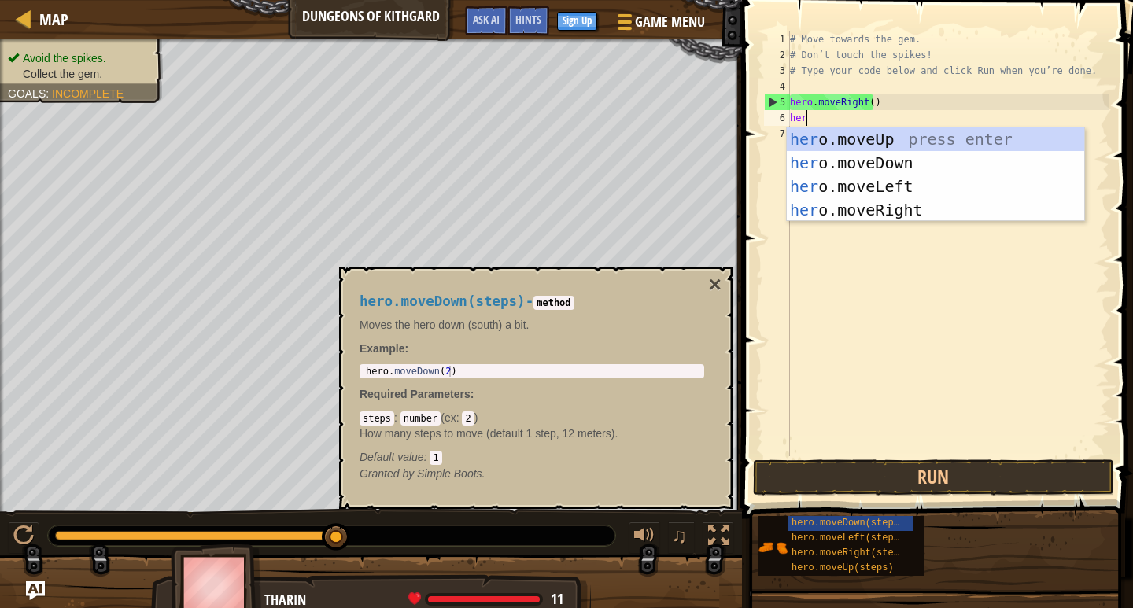
type textarea "hero"
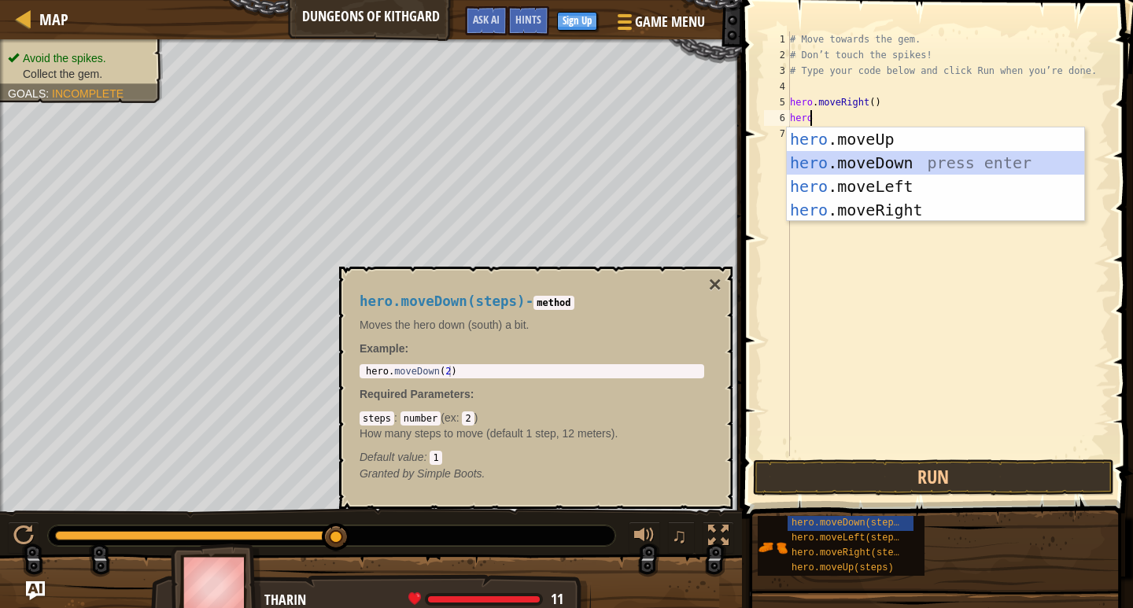
click at [875, 158] on div "hero .moveUp press enter hero .moveDown press enter hero .moveLeft press enter …" at bounding box center [935, 198] width 297 height 142
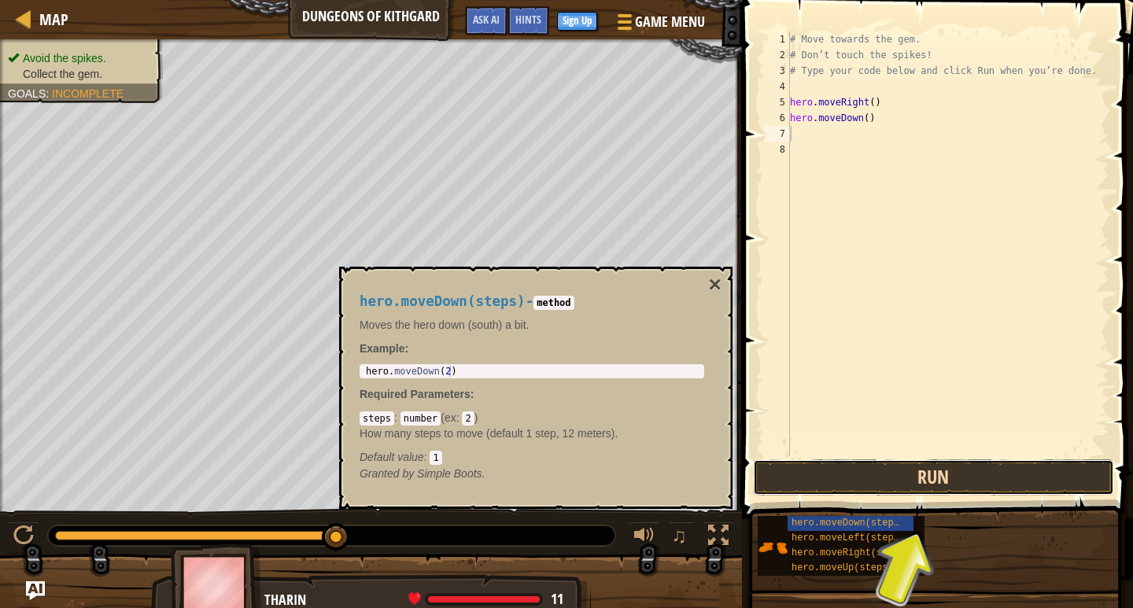
click at [806, 476] on button "Run" at bounding box center [933, 477] width 361 height 36
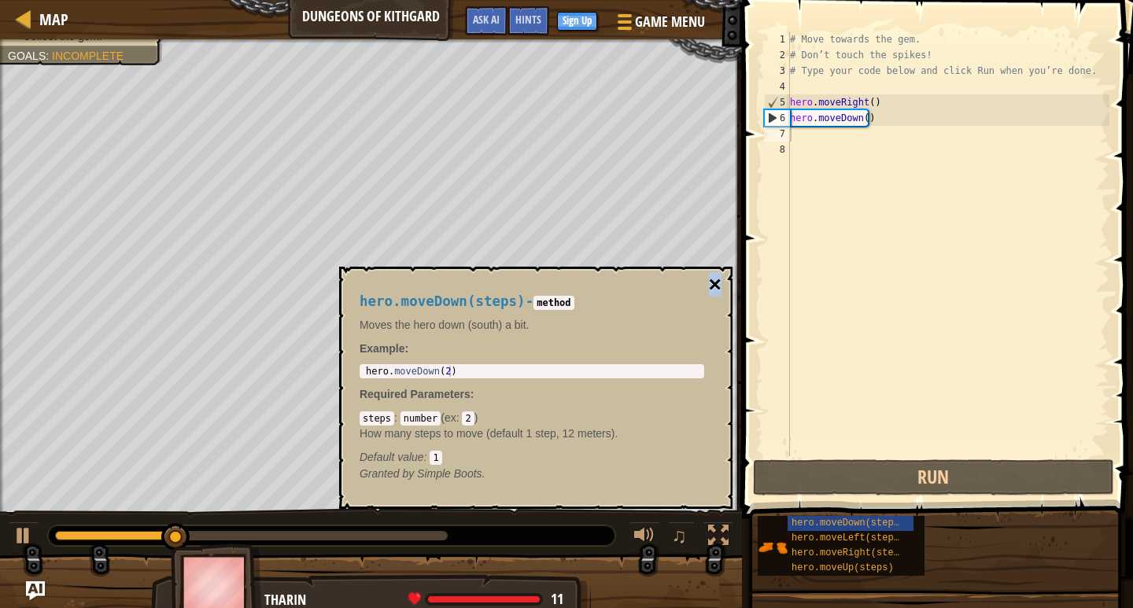
click at [714, 279] on button "×" at bounding box center [715, 285] width 13 height 22
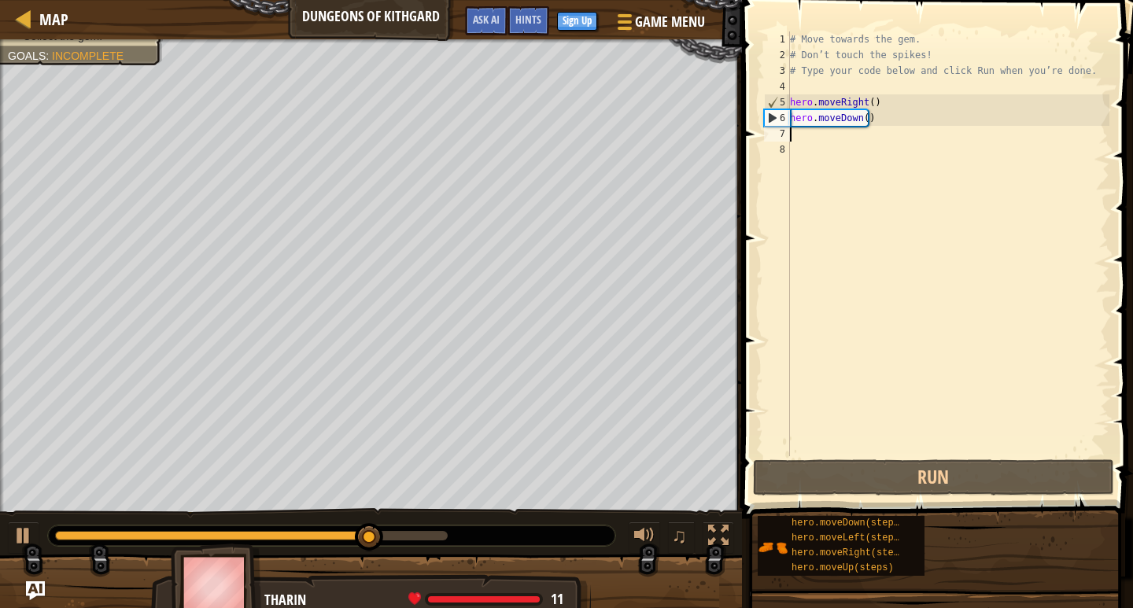
click at [792, 136] on div "# Move towards the gem. # Don’t touch the spikes! # Type your code below and cl…" at bounding box center [948, 259] width 323 height 456
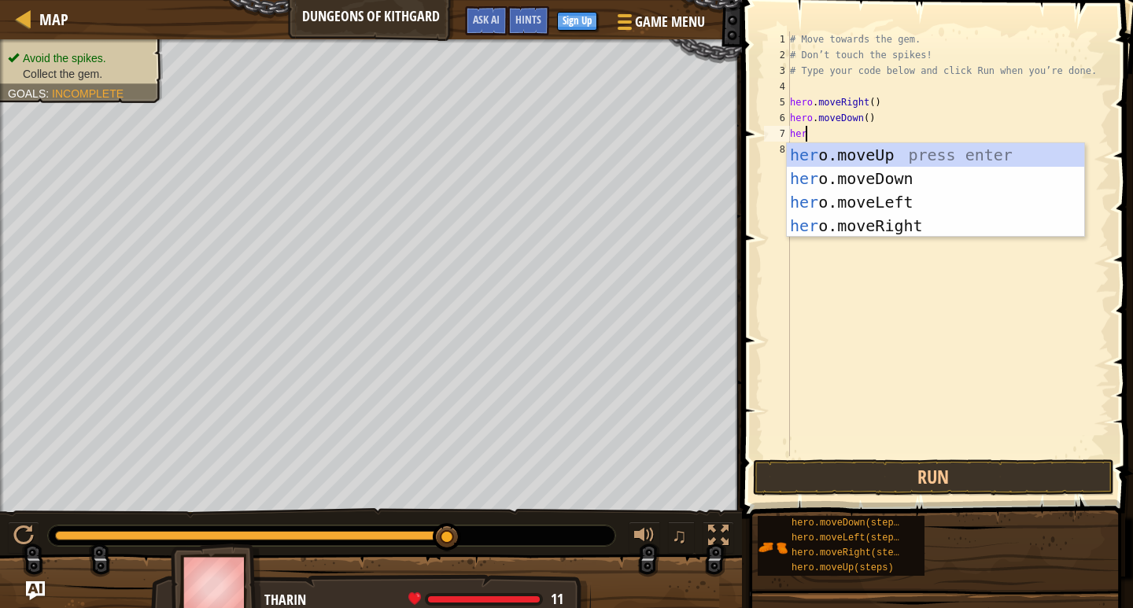
type textarea "hero"
click at [836, 218] on div "hero .moveUp press enter hero .moveDown press enter hero .moveLeft press enter …" at bounding box center [935, 214] width 297 height 142
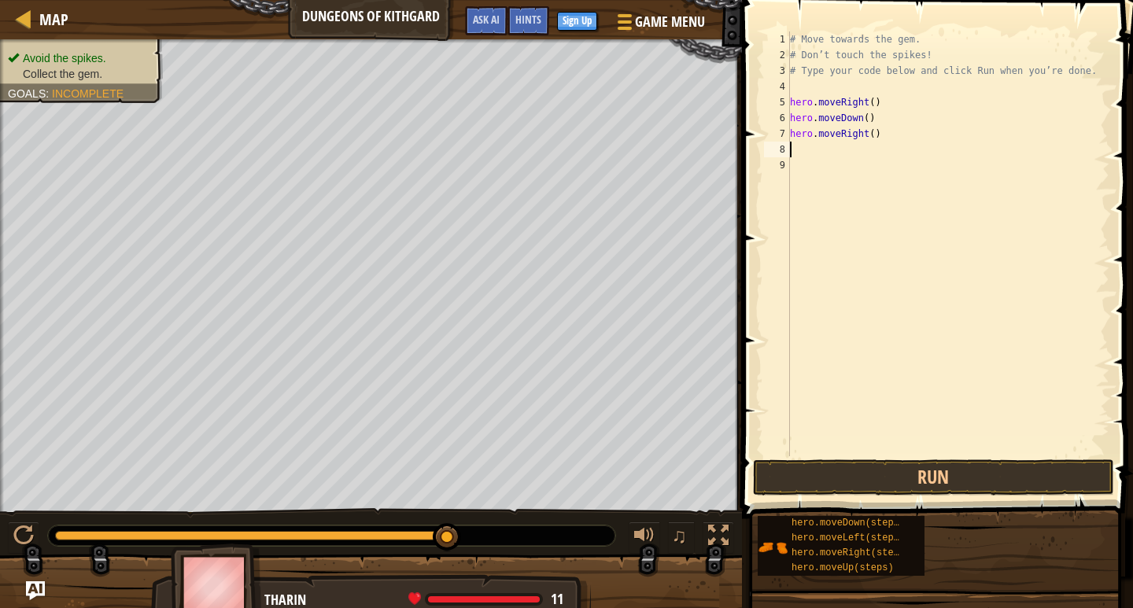
scroll to position [7, 0]
click at [777, 459] on button "Run" at bounding box center [933, 477] width 361 height 36
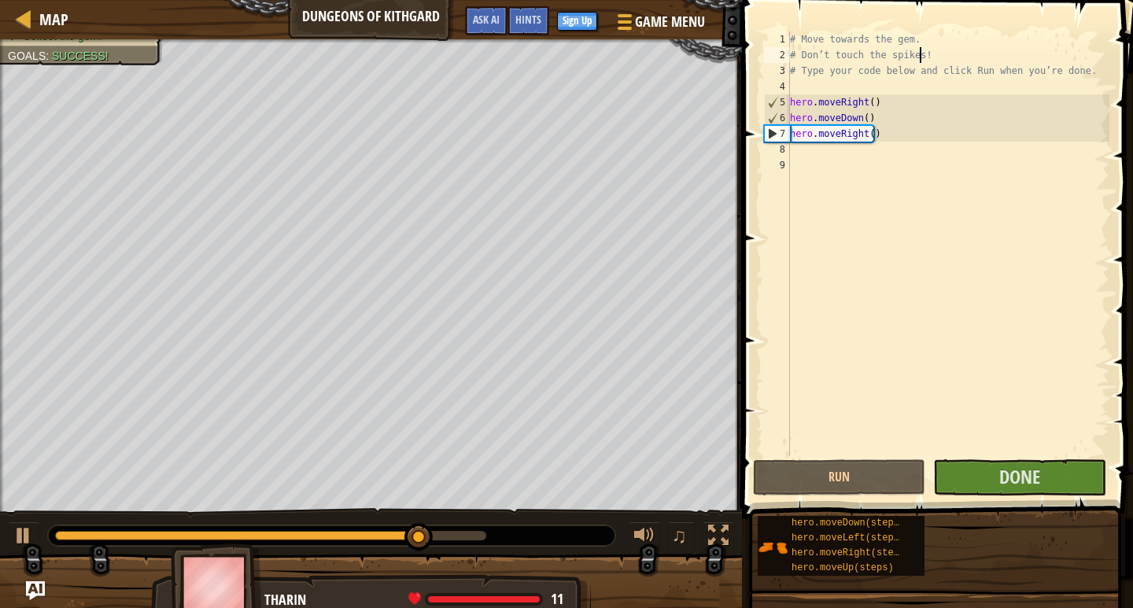
drag, startPoint x: 777, startPoint y: 459, endPoint x: 933, endPoint y: 58, distance: 430.7
click at [933, 58] on div "# Move towards the gem. # Don’t touch the spikes! # Type your code below and cl…" at bounding box center [948, 259] width 323 height 456
type textarea "# Don’t touch the spikes!"
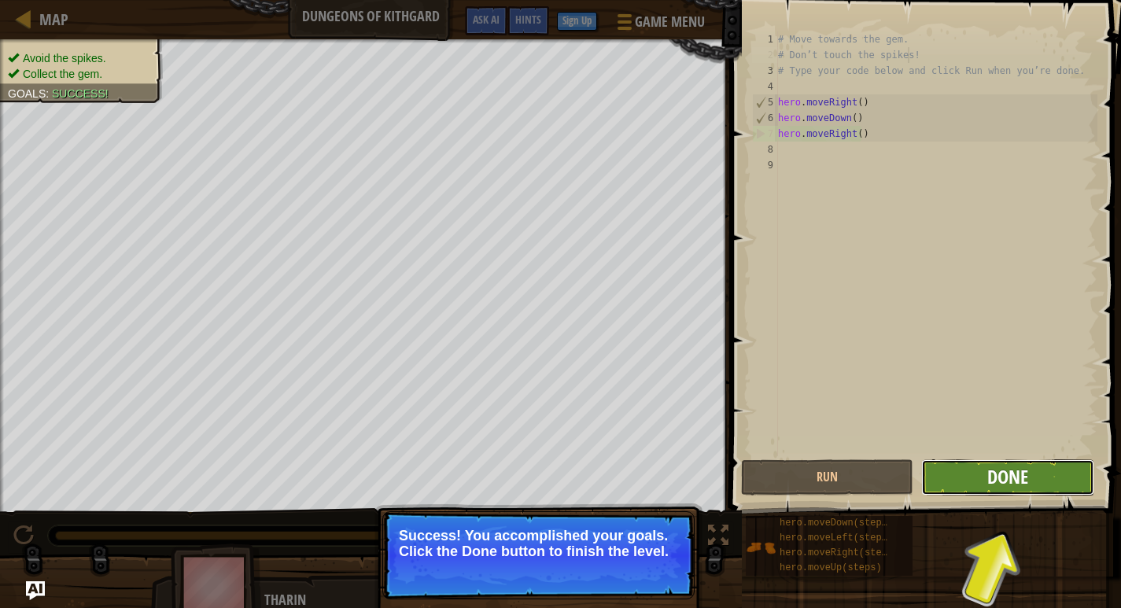
click at [996, 470] on span "Done" at bounding box center [1007, 476] width 41 height 25
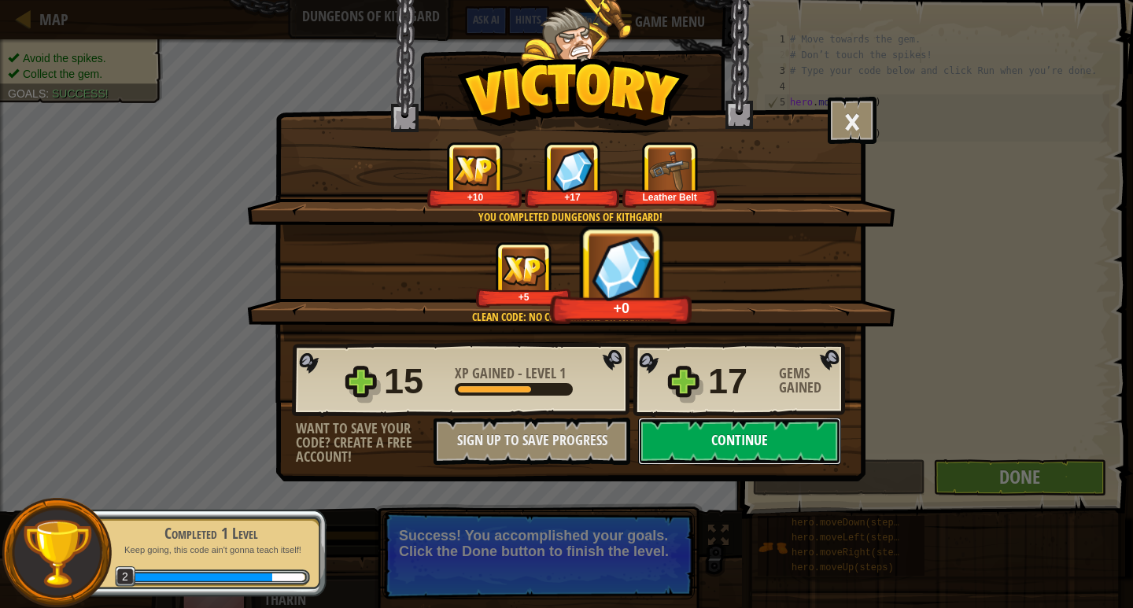
click at [768, 440] on button "Continue" at bounding box center [739, 441] width 203 height 47
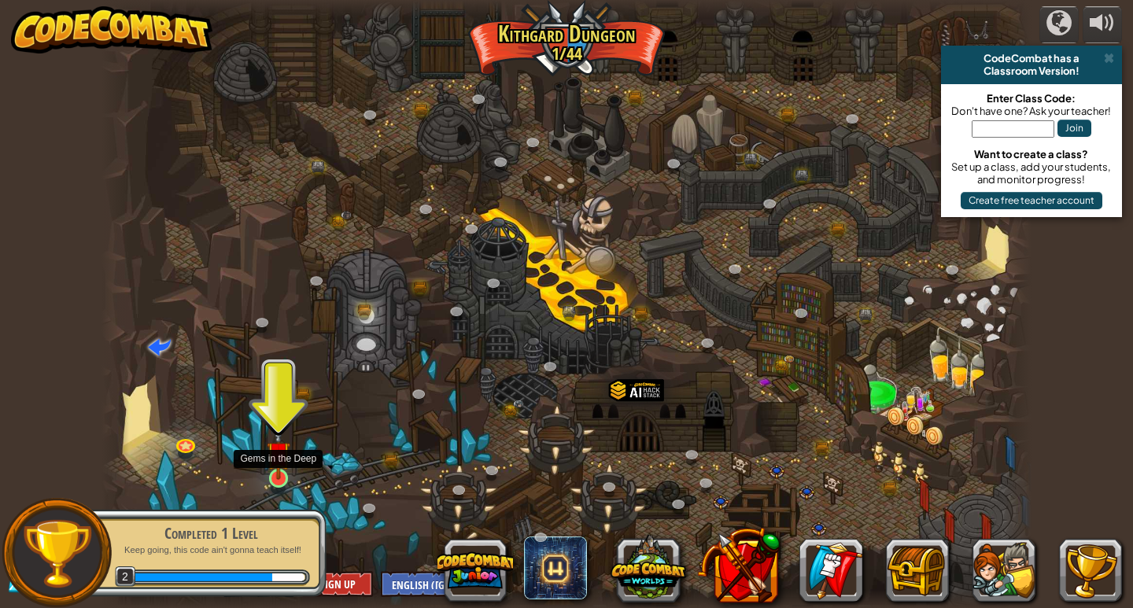
click at [271, 475] on img at bounding box center [279, 453] width 24 height 54
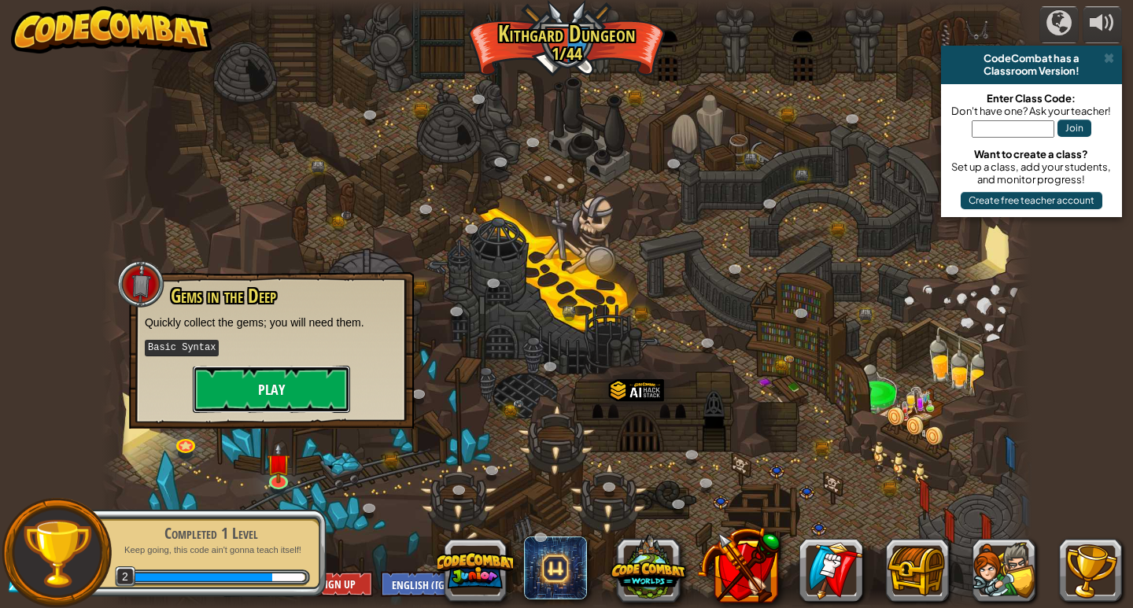
click at [290, 386] on button "Play" at bounding box center [271, 389] width 157 height 47
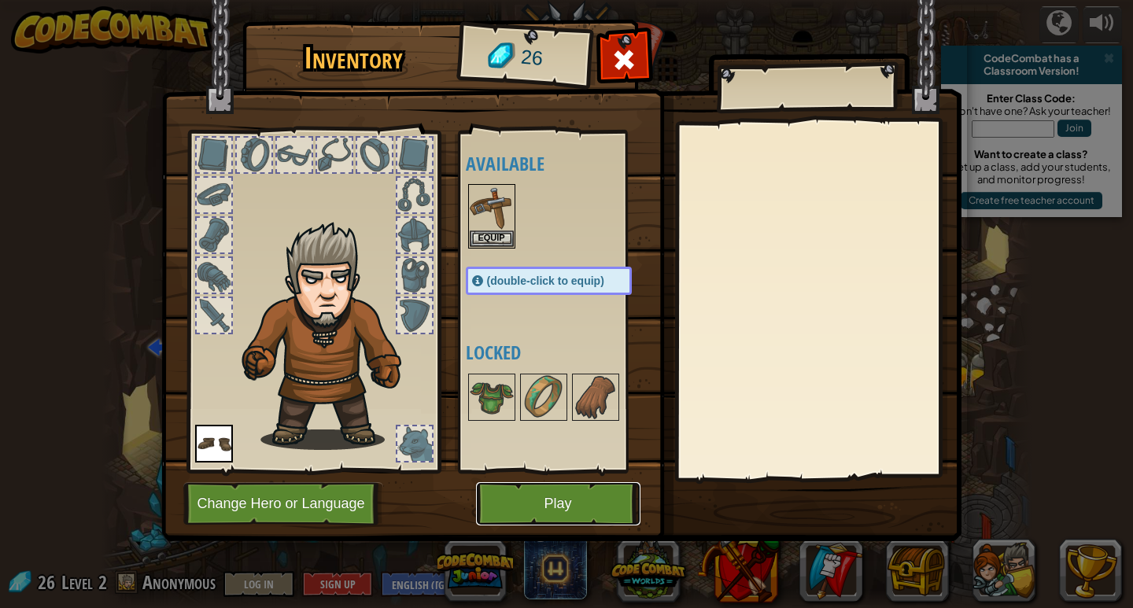
click at [535, 495] on button "Play" at bounding box center [558, 503] width 164 height 43
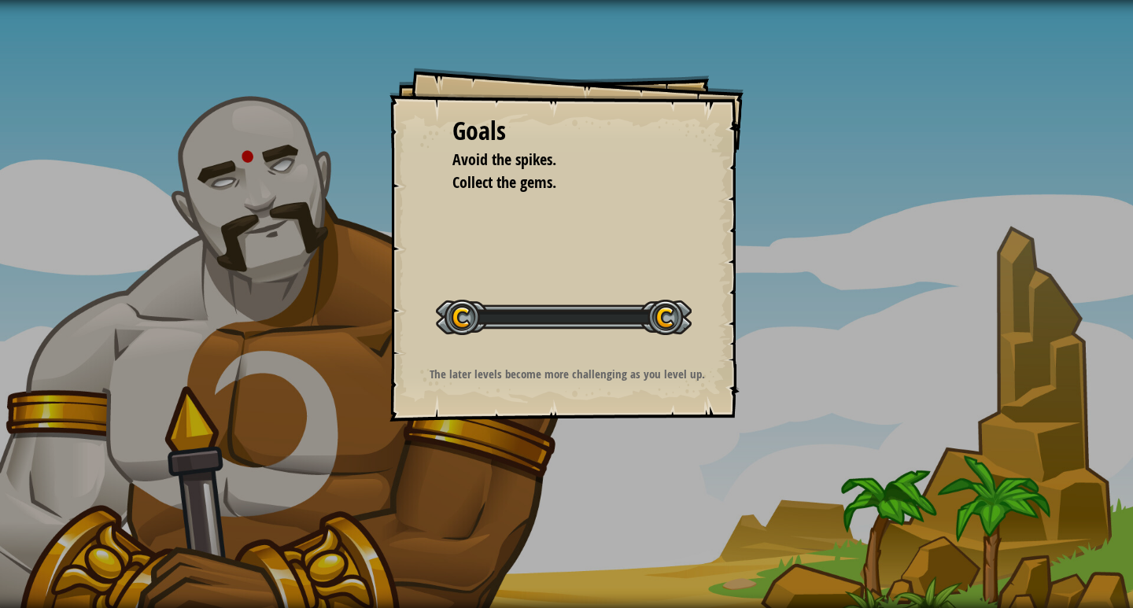
click at [505, 327] on div at bounding box center [564, 317] width 256 height 35
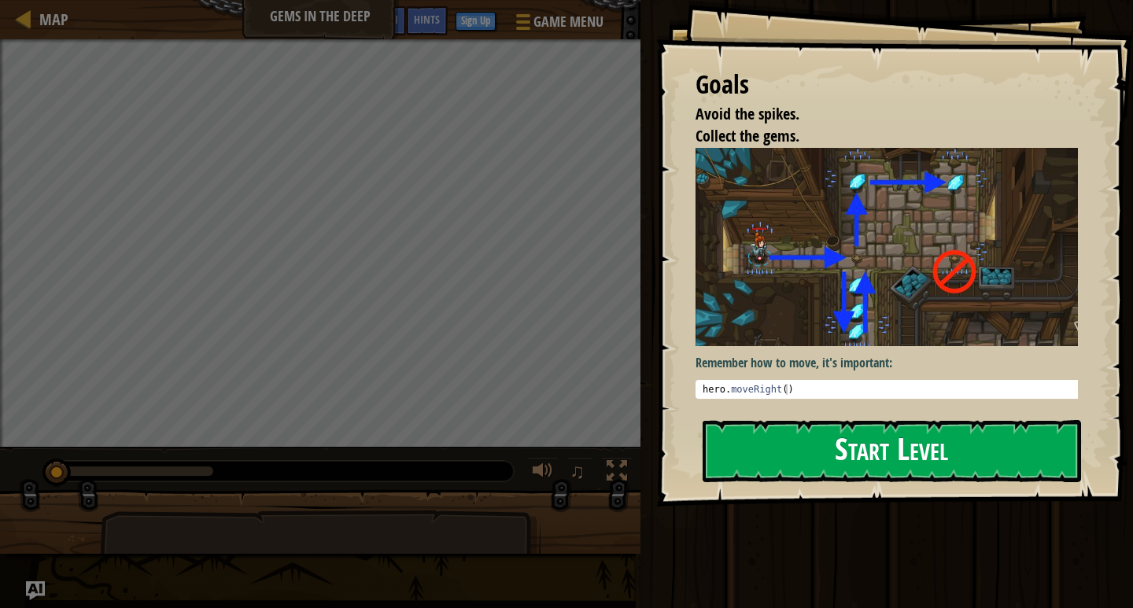
click at [922, 432] on button "Start Level" at bounding box center [892, 451] width 378 height 62
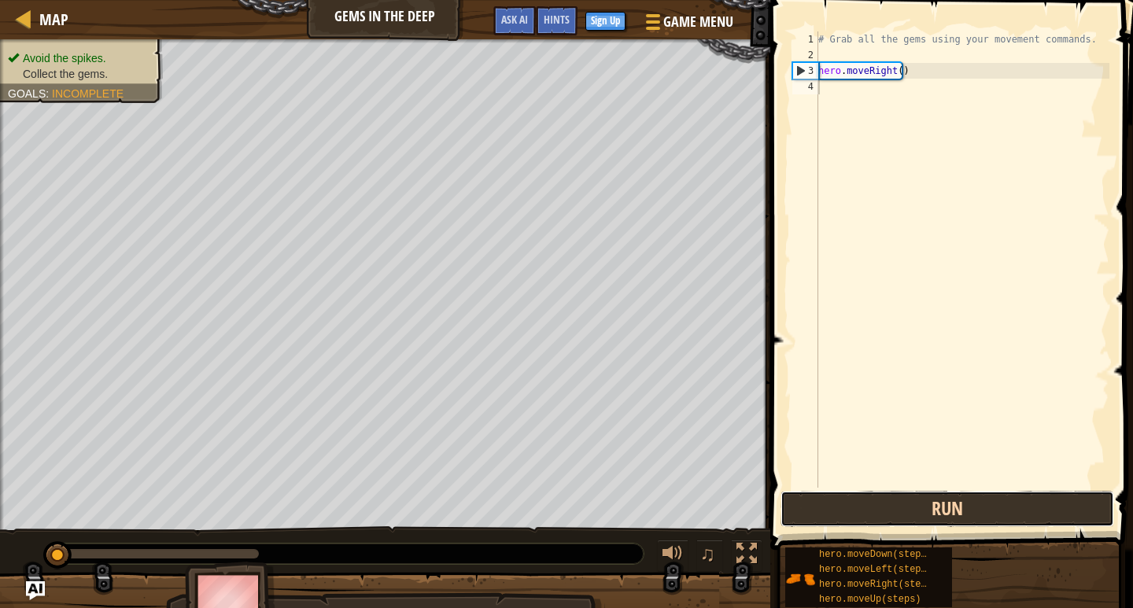
click at [978, 511] on button "Run" at bounding box center [947, 509] width 334 height 36
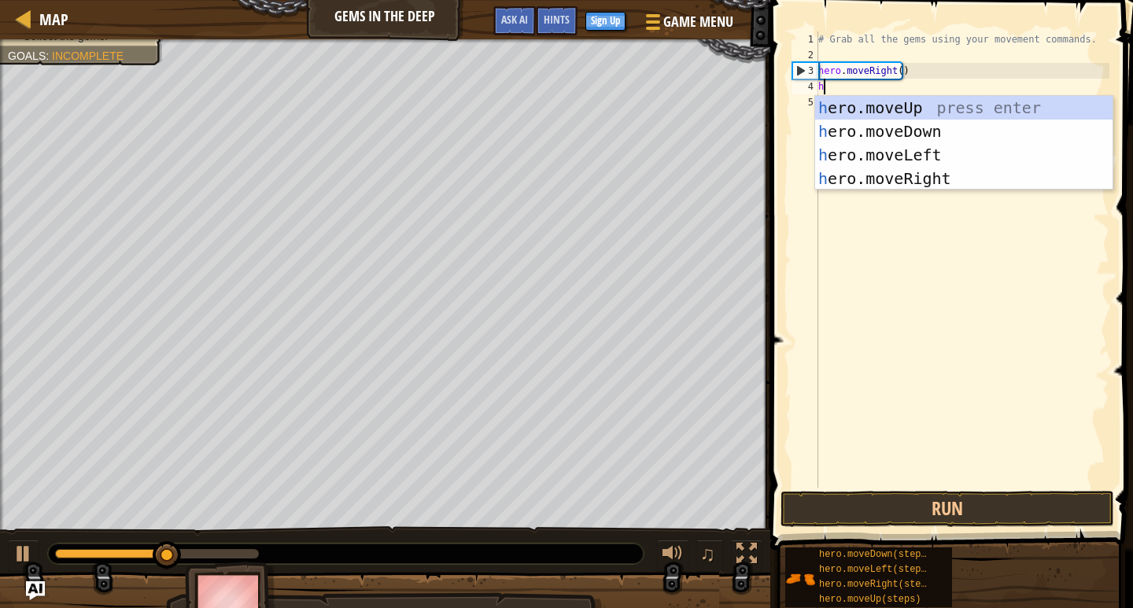
scroll to position [7, 0]
type textarea "her"
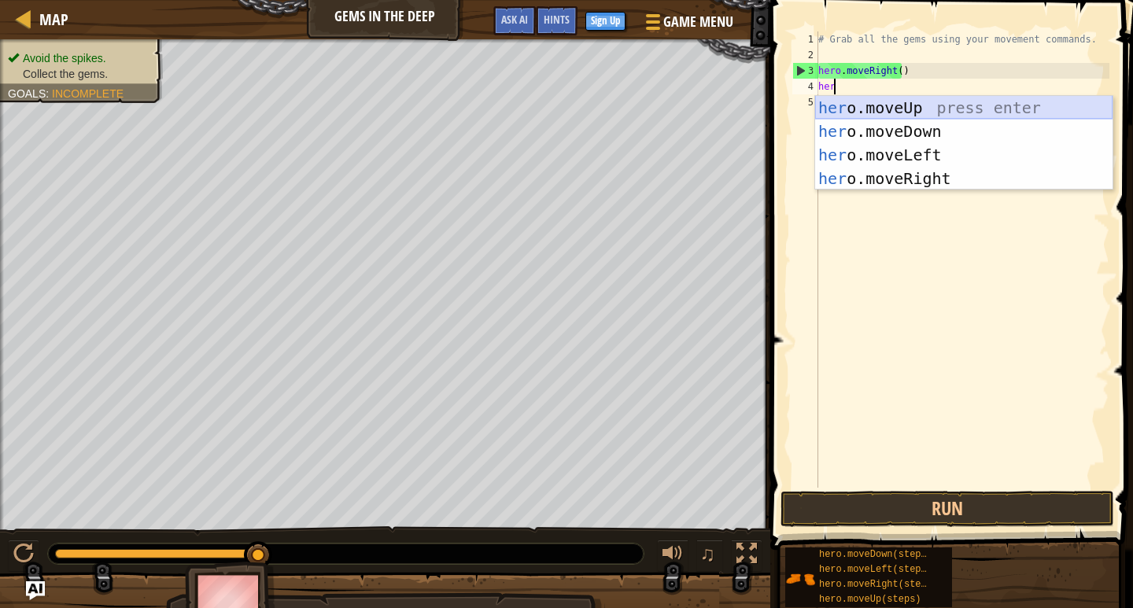
click at [902, 108] on div "her o.moveUp press enter her o.moveDown press enter her o.moveLeft press enter …" at bounding box center [963, 167] width 297 height 142
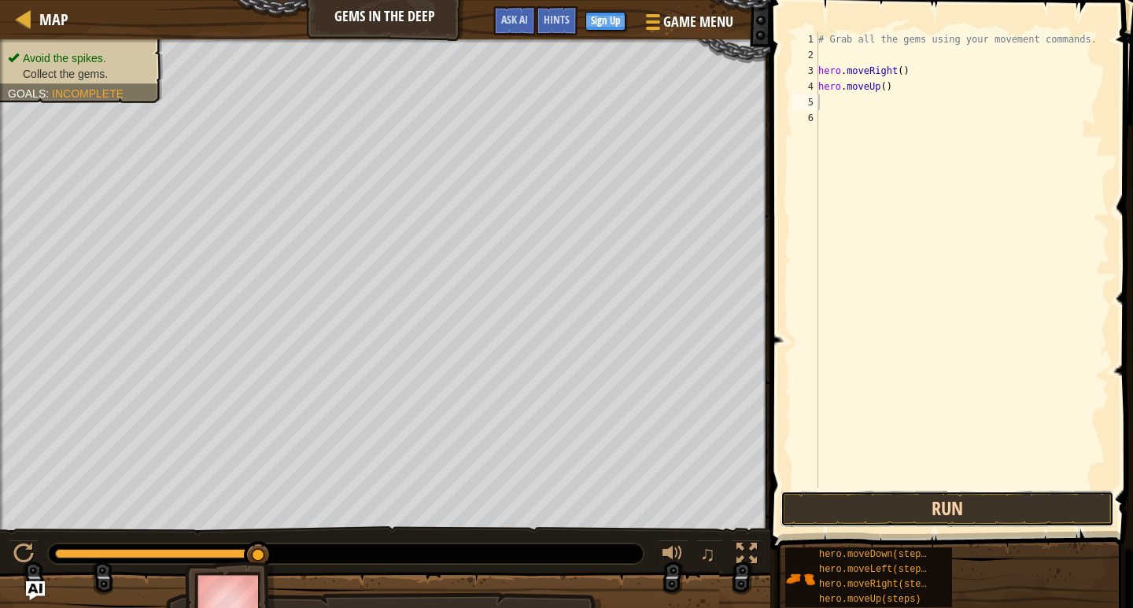
click at [920, 508] on button "Run" at bounding box center [947, 509] width 334 height 36
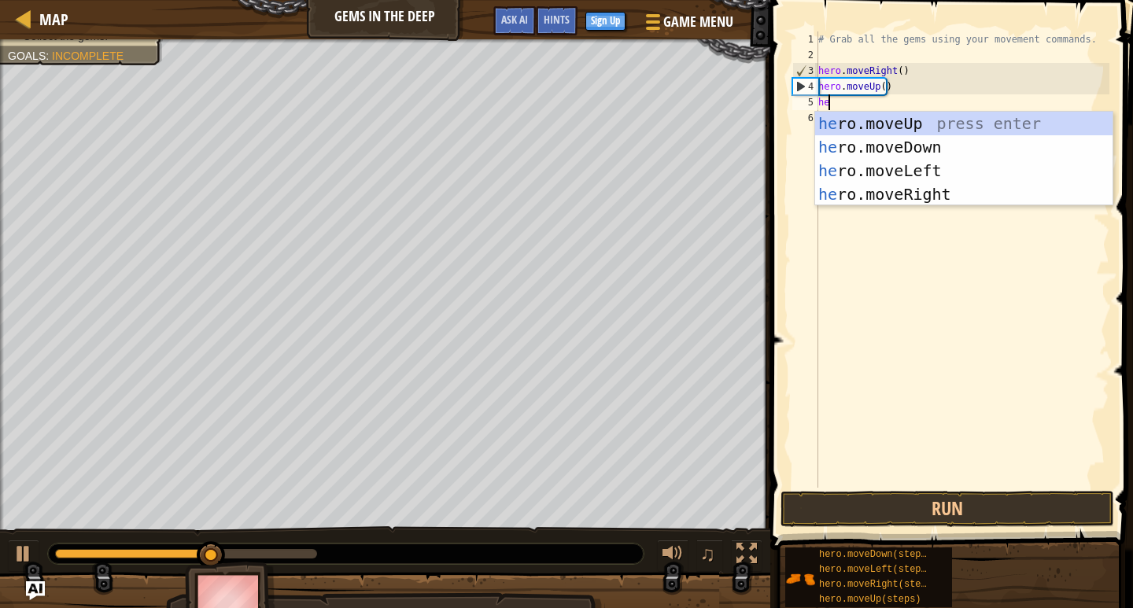
type textarea "her"
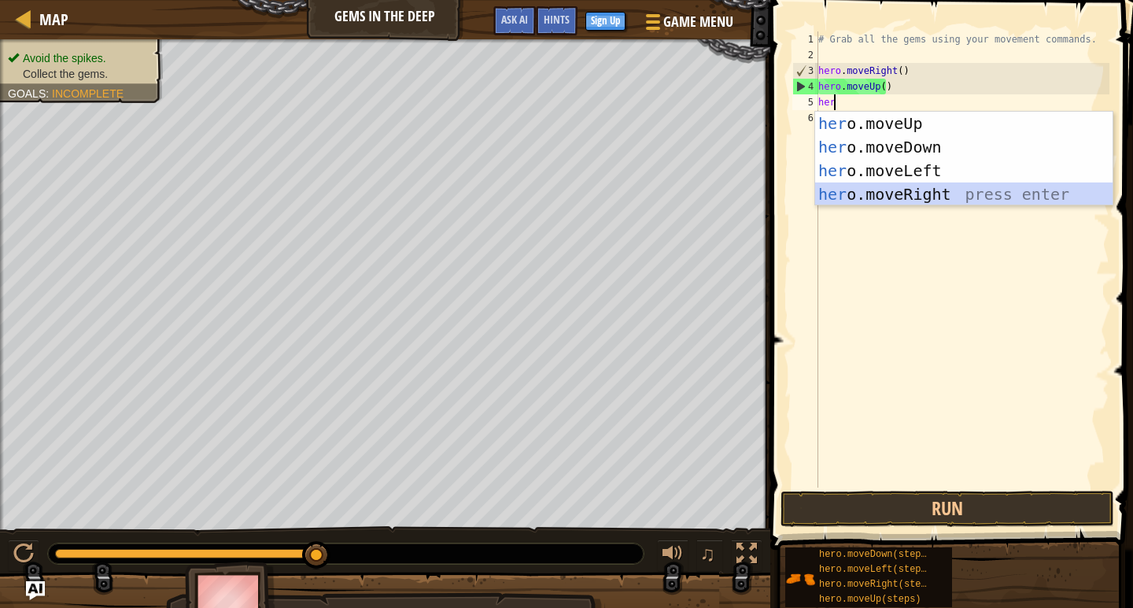
click at [920, 186] on div "her o.moveUp press enter her o.moveDown press enter her o.moveLeft press enter …" at bounding box center [963, 183] width 297 height 142
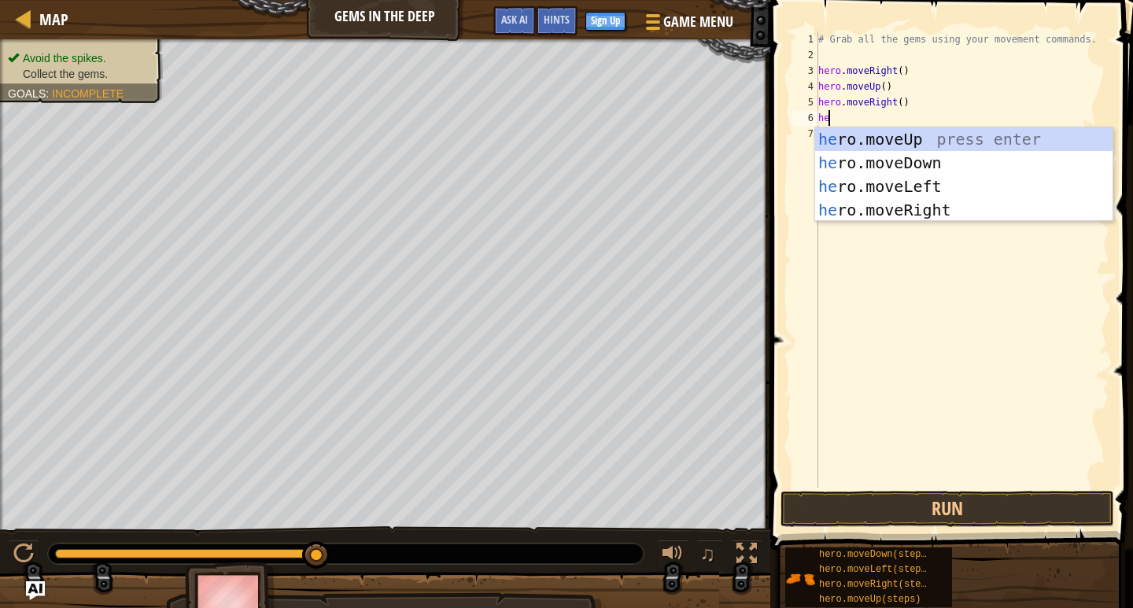
type textarea "her"
click at [899, 158] on div "her o.moveUp press enter her o.moveDown press enter her o.moveLeft press enter …" at bounding box center [963, 198] width 297 height 142
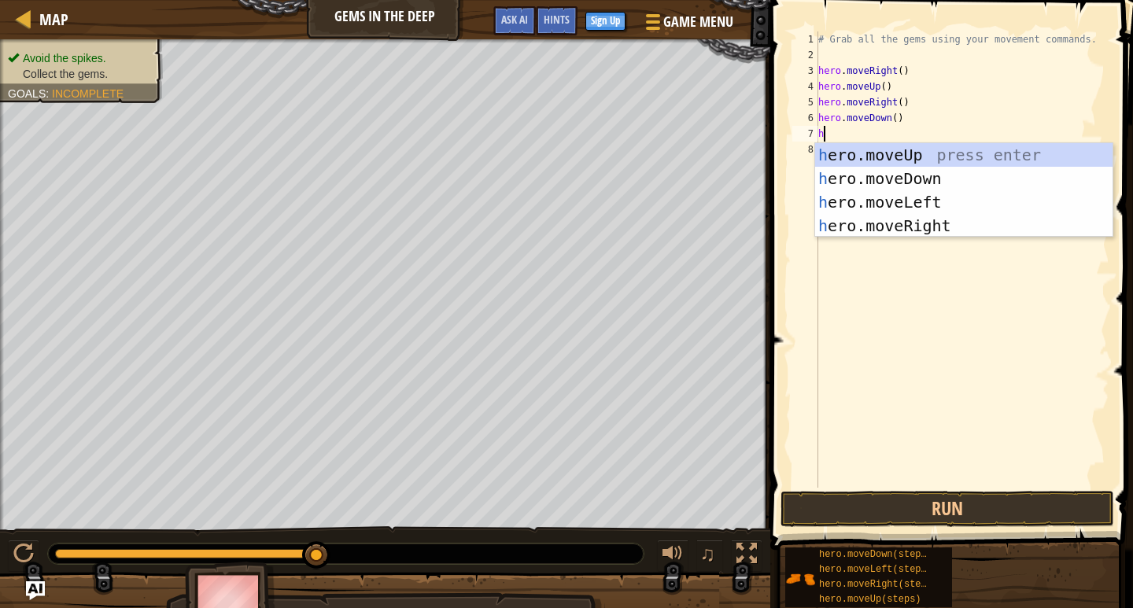
type textarea "he"
click at [877, 193] on div "he ro.moveUp press enter he ro.moveDown press enter he ro.moveLeft press enter …" at bounding box center [963, 214] width 297 height 142
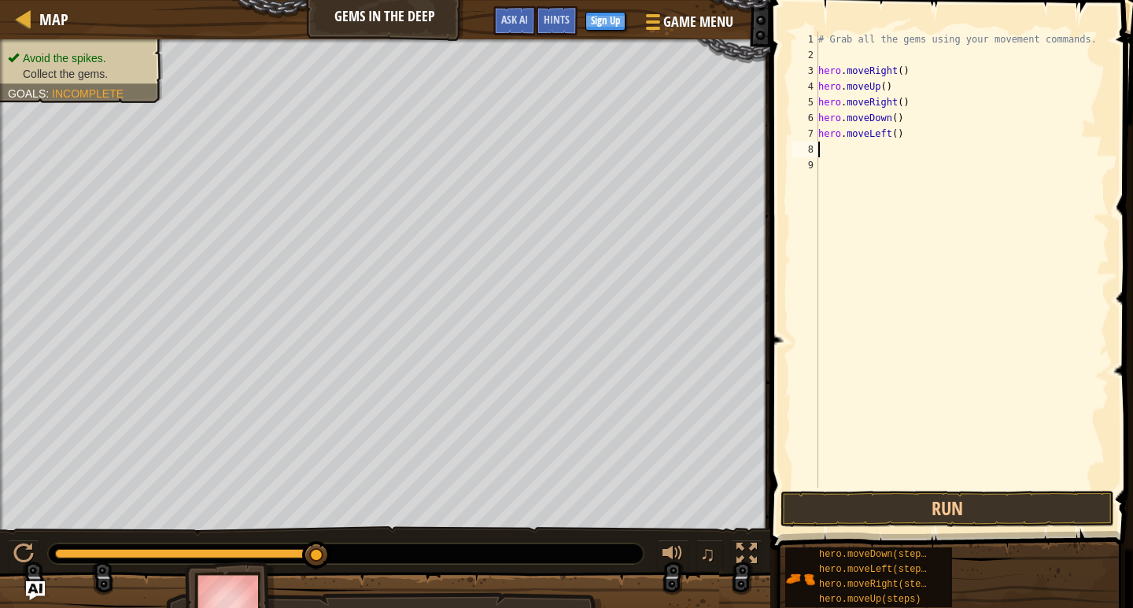
type textarea "h"
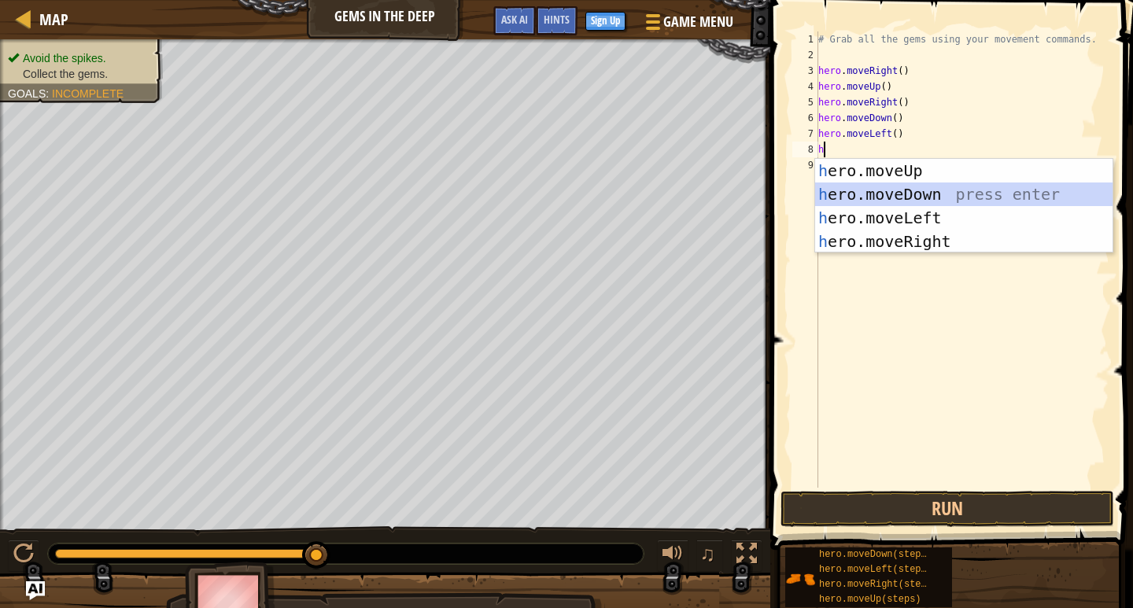
click at [913, 185] on div "h ero.moveUp press enter h ero.moveDown press enter h ero.moveLeft press enter …" at bounding box center [963, 230] width 297 height 142
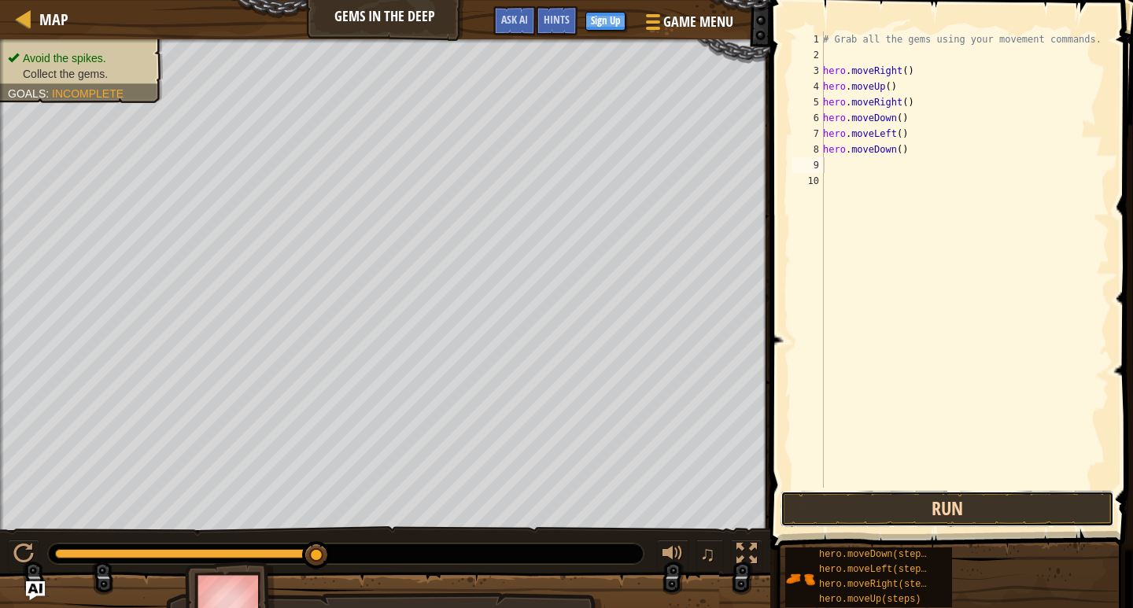
click at [971, 503] on button "Run" at bounding box center [947, 509] width 334 height 36
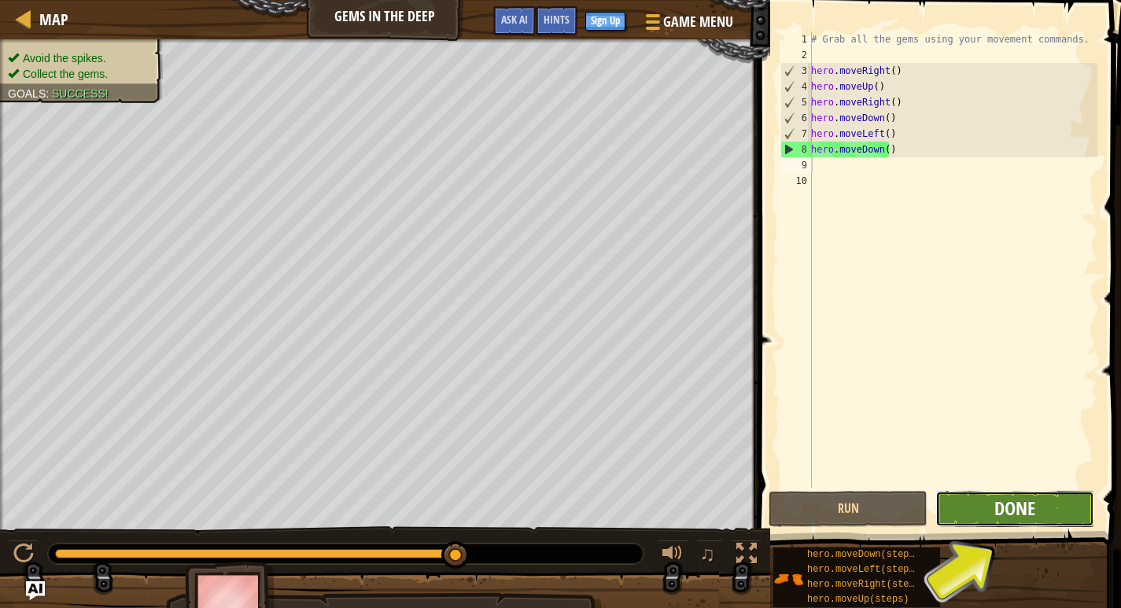
click at [1005, 501] on span "Done" at bounding box center [1014, 508] width 41 height 25
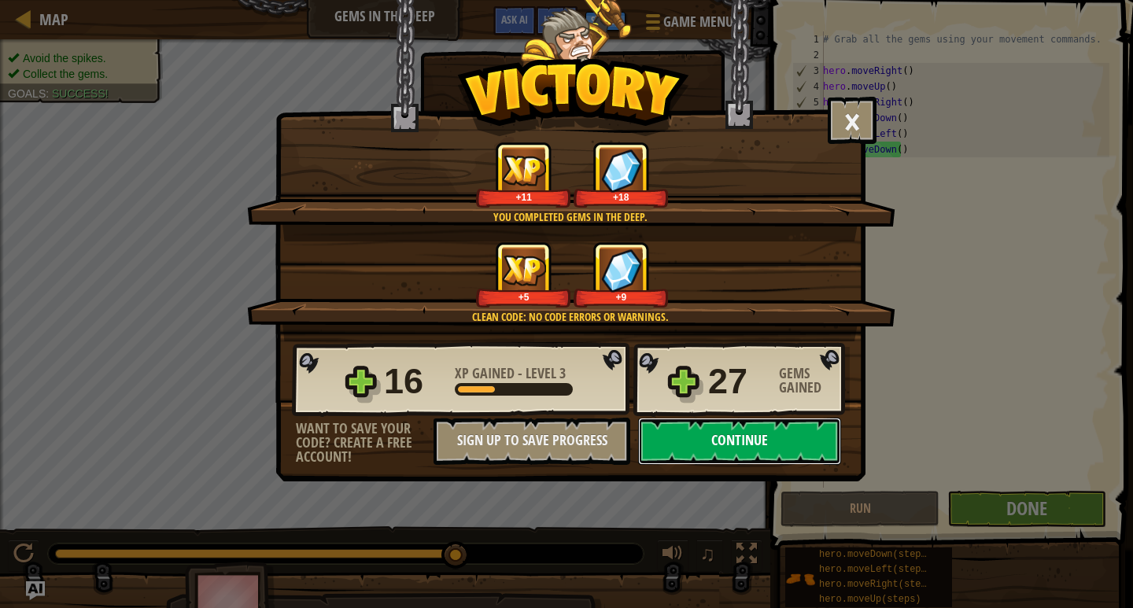
click at [756, 440] on button "Continue" at bounding box center [739, 441] width 203 height 47
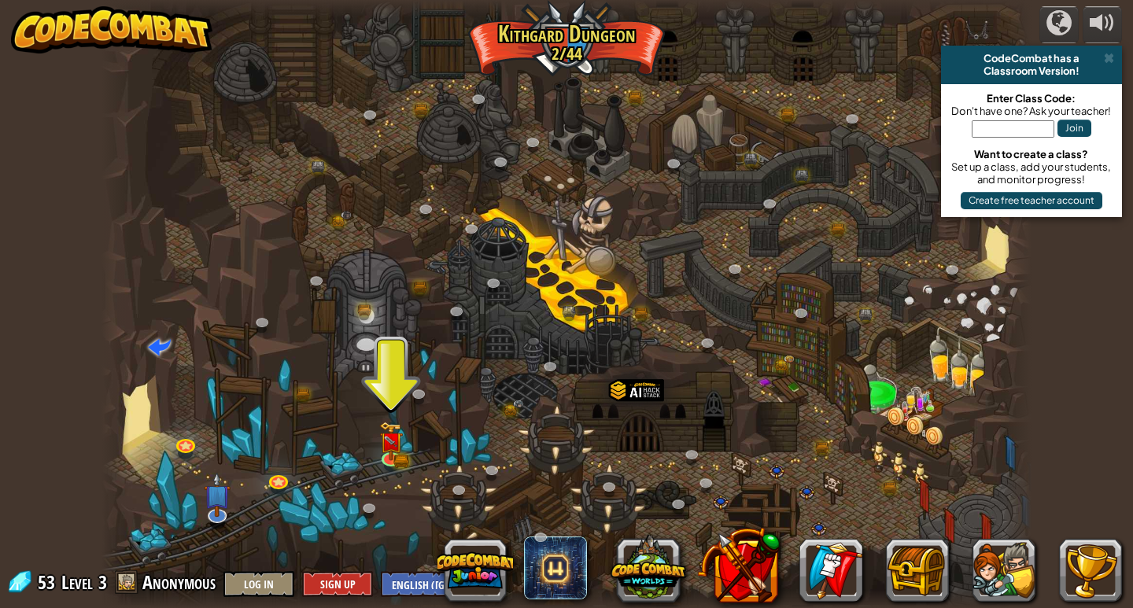
click at [404, 436] on div at bounding box center [566, 304] width 931 height 608
click at [374, 430] on div at bounding box center [566, 304] width 931 height 608
click at [378, 434] on div at bounding box center [566, 304] width 931 height 608
click at [379, 440] on img at bounding box center [391, 432] width 24 height 52
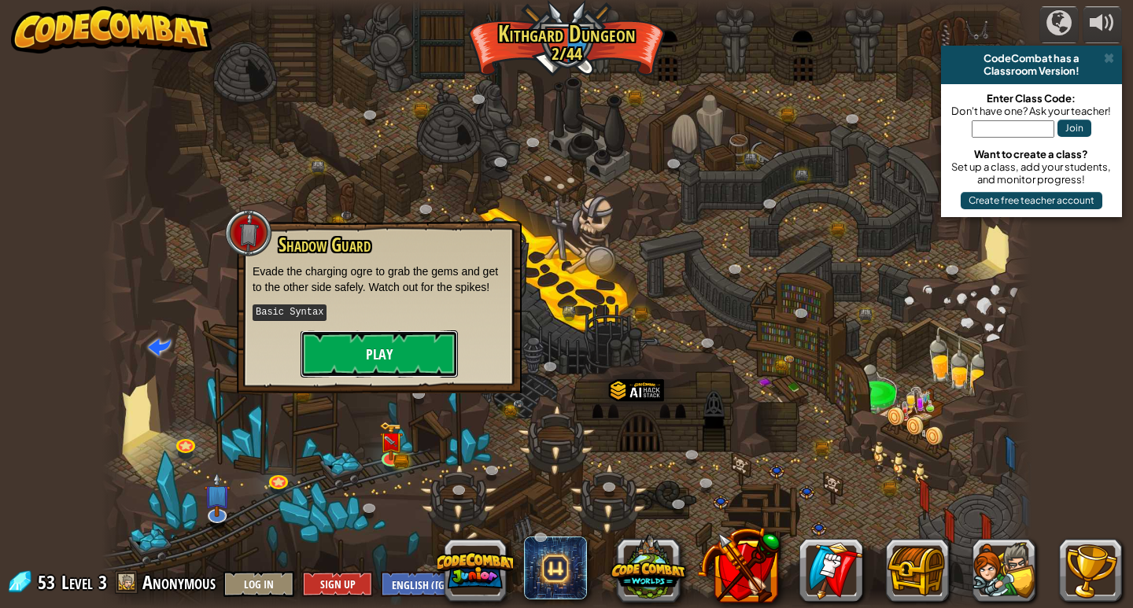
click at [375, 343] on button "Play" at bounding box center [379, 353] width 157 height 47
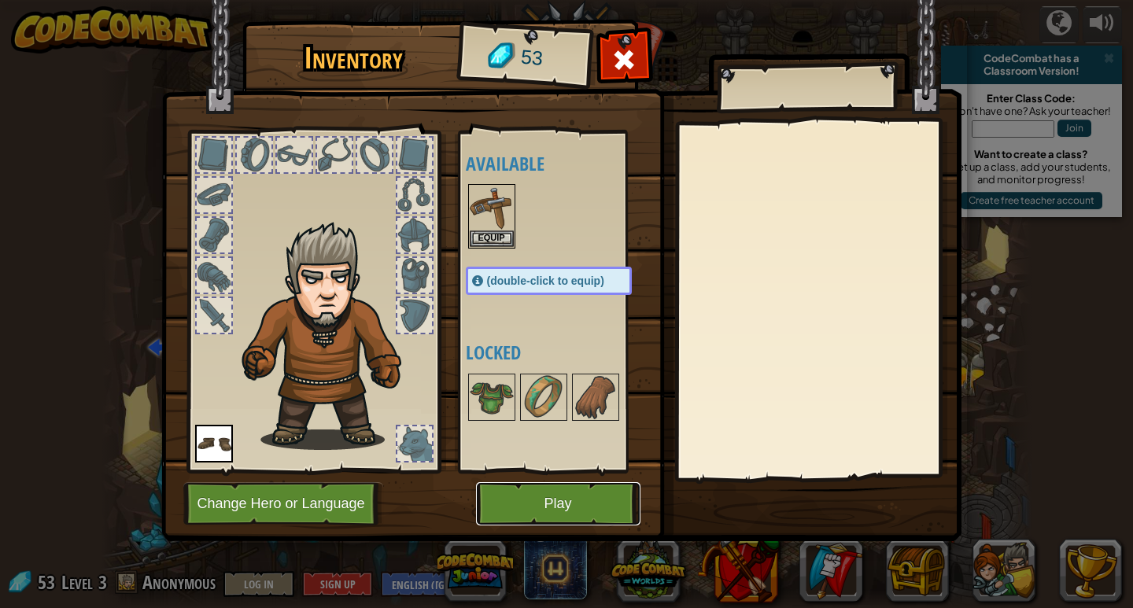
click at [553, 511] on button "Play" at bounding box center [558, 503] width 164 height 43
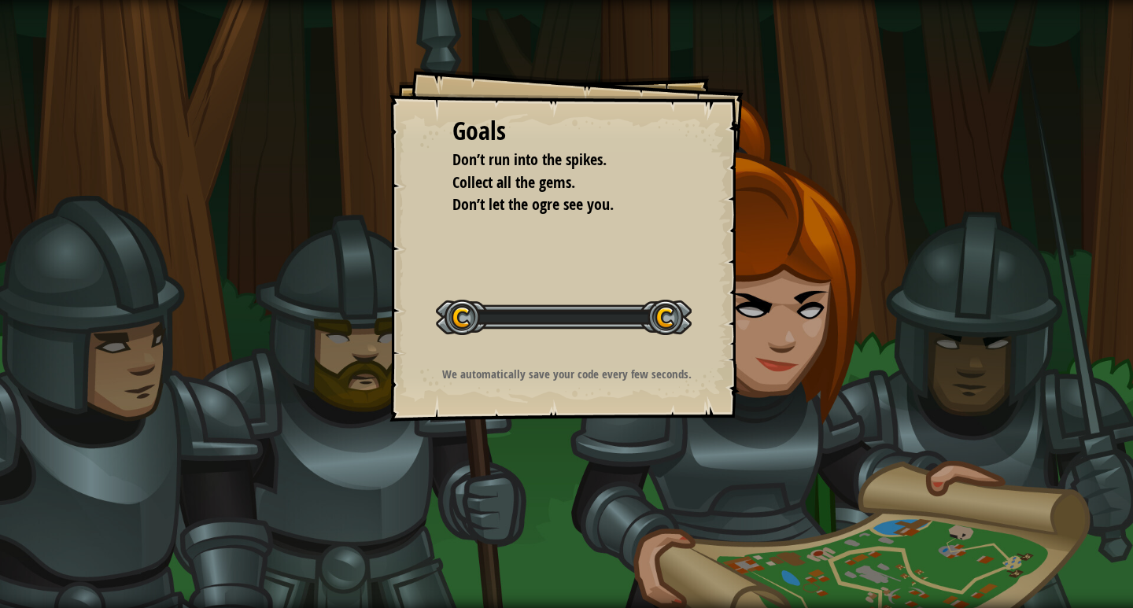
click at [546, 510] on div "Goals Don’t run into the spikes. Collect all the gems. Don’t let the ogre see y…" at bounding box center [566, 304] width 1133 height 608
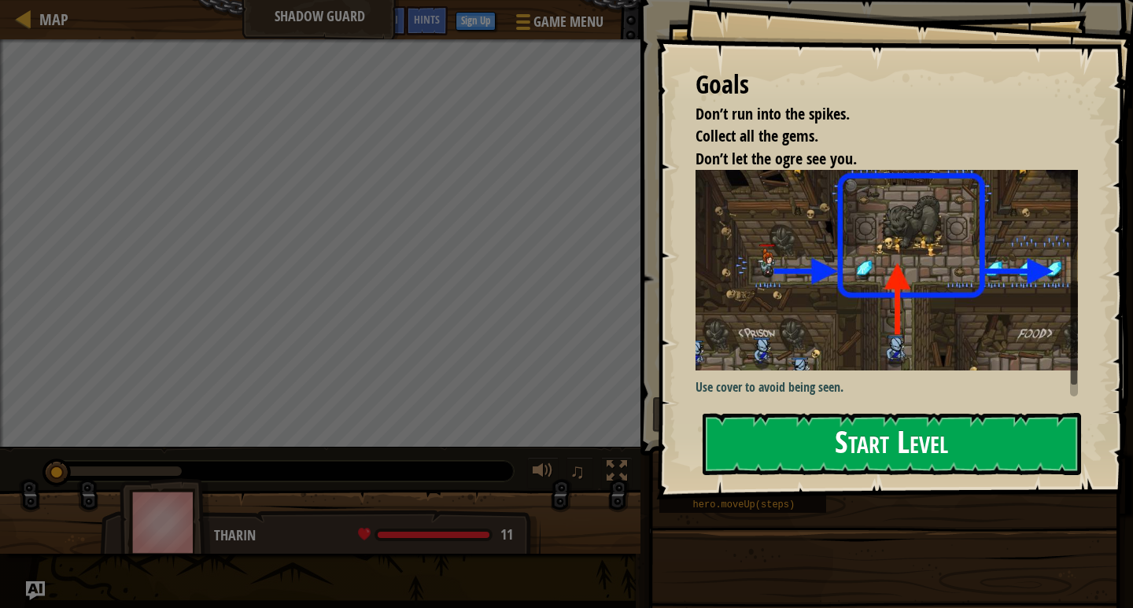
click at [751, 416] on button "Start Level" at bounding box center [892, 444] width 378 height 62
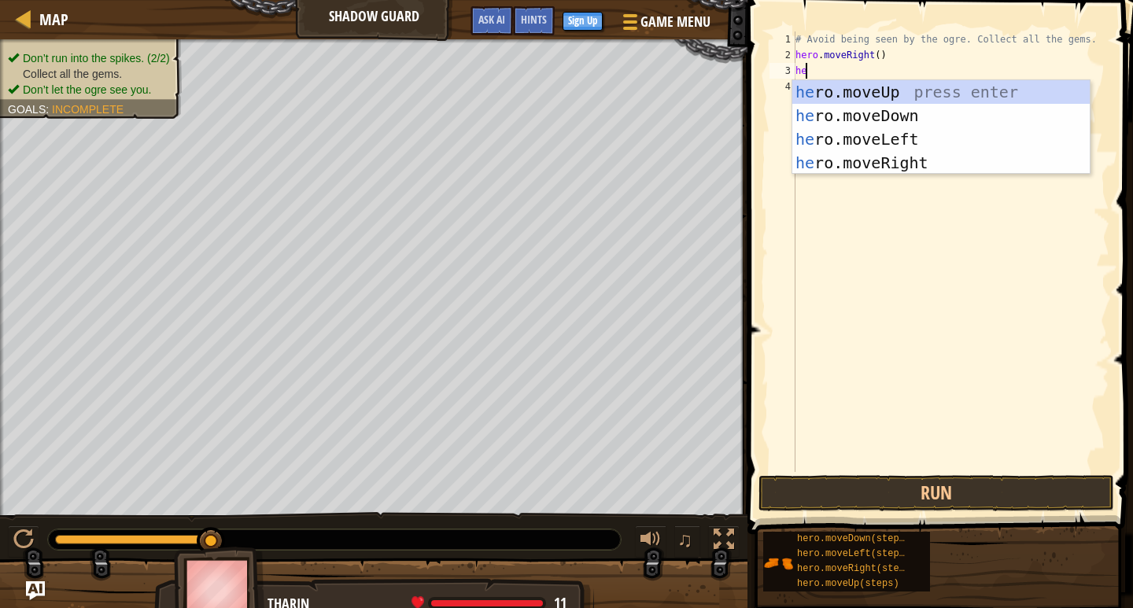
scroll to position [7, 1]
type textarea "hero"
drag, startPoint x: 806, startPoint y: 84, endPoint x: 800, endPoint y: 90, distance: 8.9
click at [800, 90] on div "hero .moveUp press enter hero .moveDown press enter hero .moveLeft press enter …" at bounding box center [940, 151] width 297 height 142
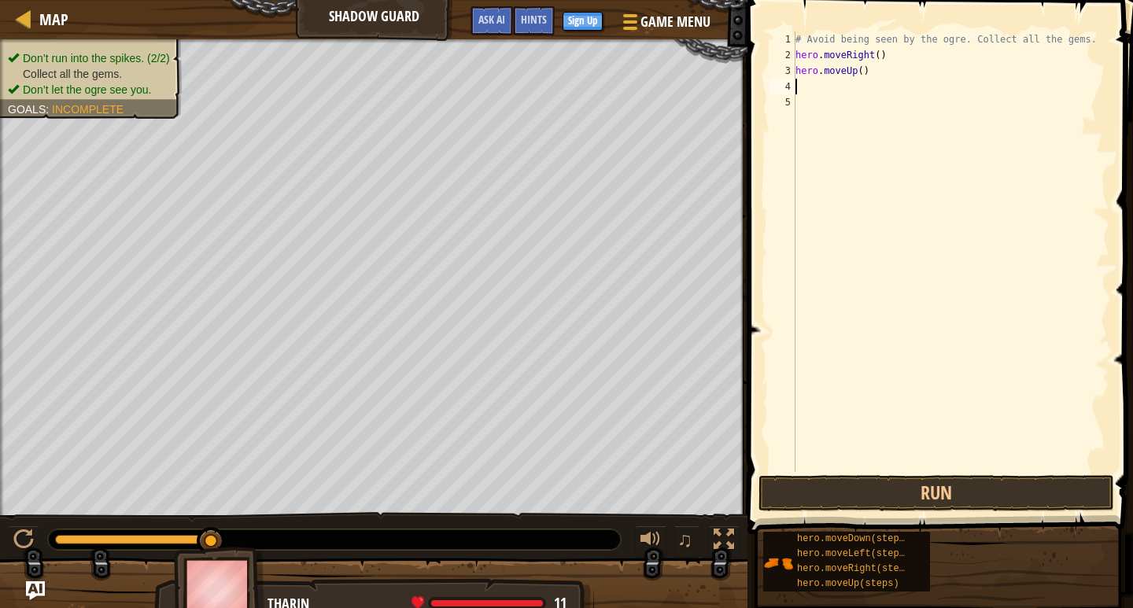
scroll to position [7, 0]
type textarea "h"
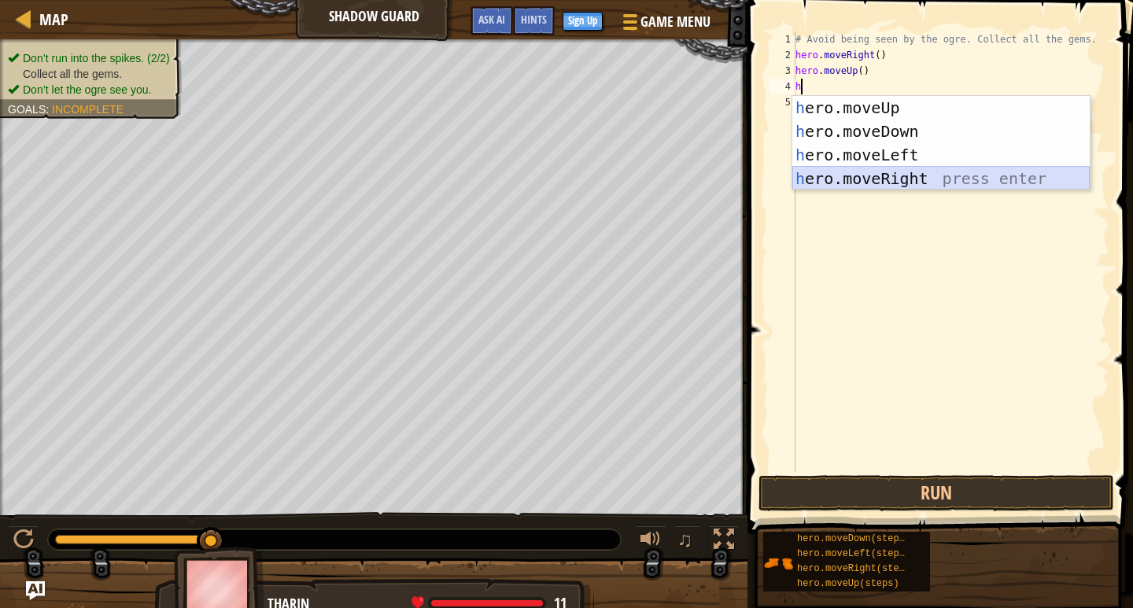
click at [904, 181] on div "h ero.moveUp press enter h ero.moveDown press enter h ero.moveLeft press enter …" at bounding box center [940, 167] width 297 height 142
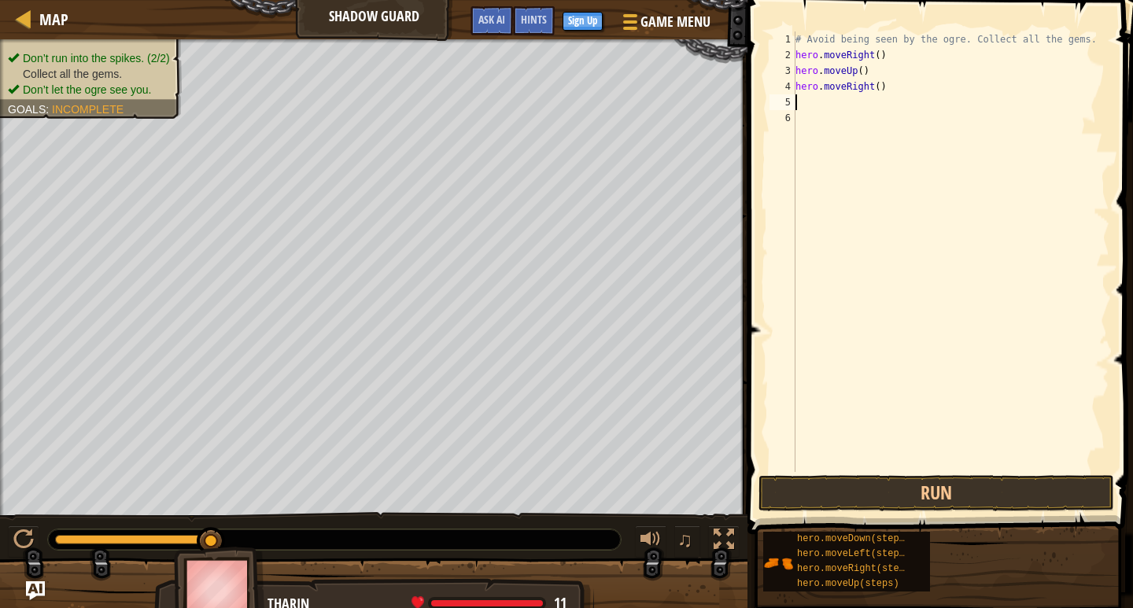
type textarea "m"
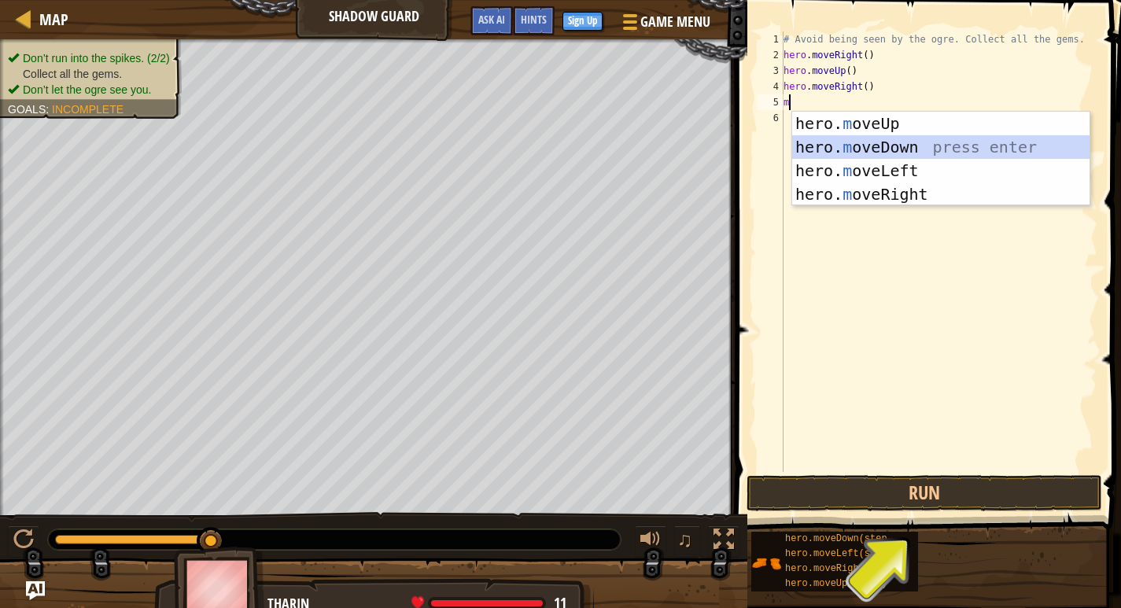
click at [887, 146] on div "hero. m oveUp press enter hero. m oveDown press enter hero. m oveLeft press ent…" at bounding box center [940, 183] width 297 height 142
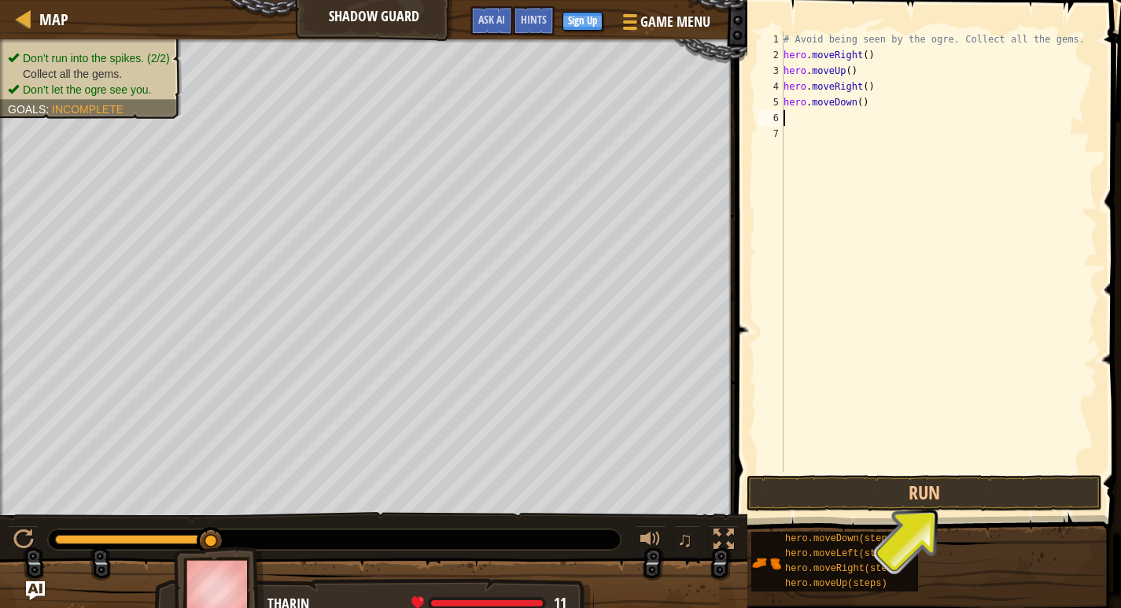
type textarea "m"
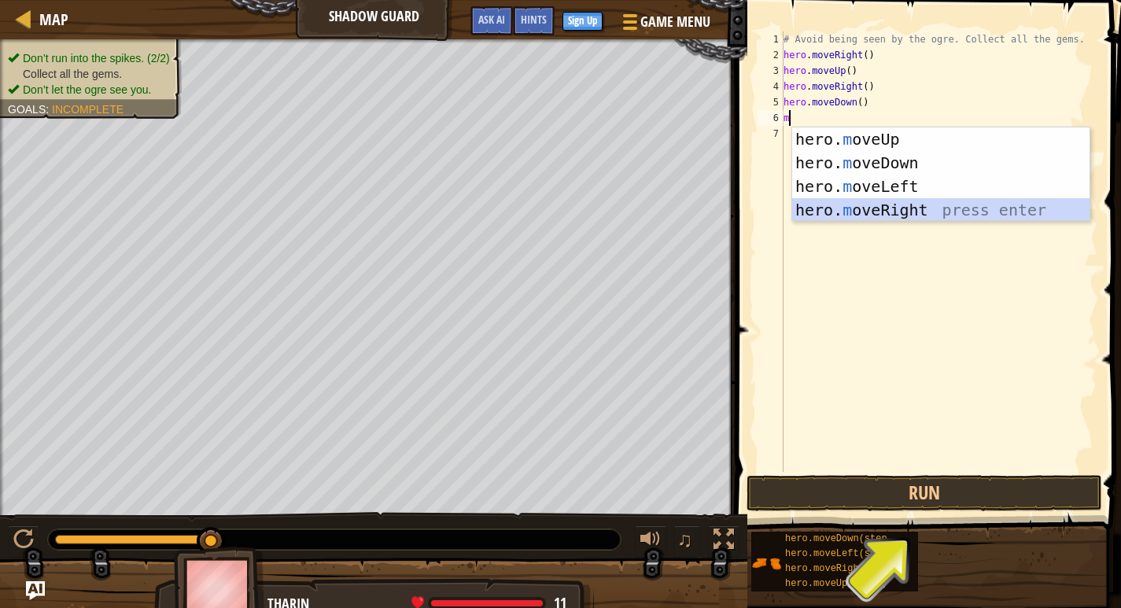
click at [902, 212] on div "hero. m oveUp press enter hero. m oveDown press enter hero. m oveLeft press ent…" at bounding box center [940, 198] width 297 height 142
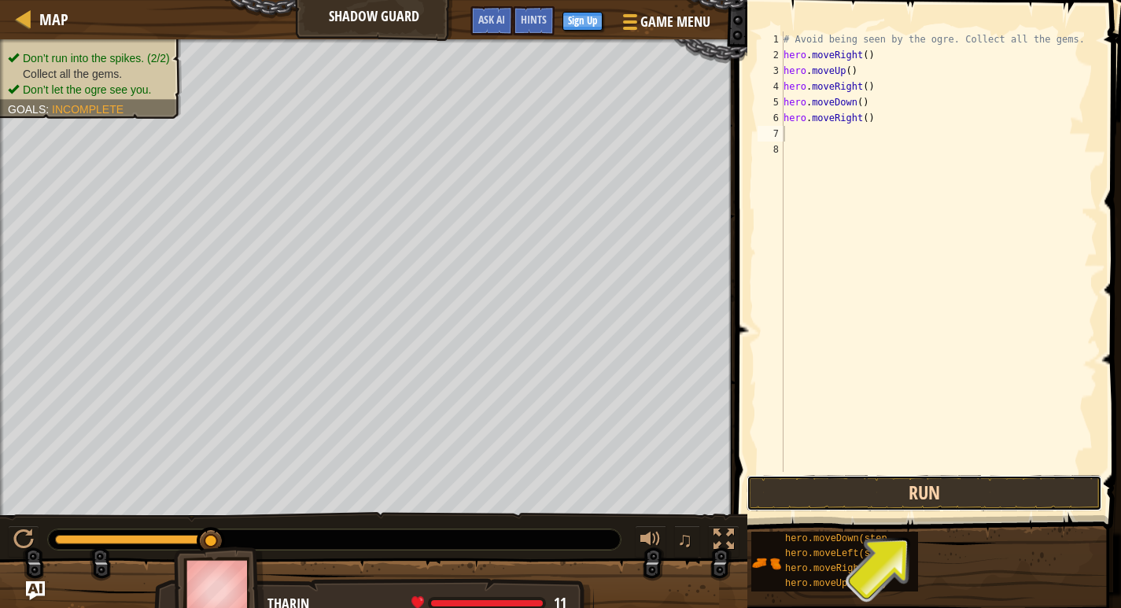
click at [1057, 485] on button "Run" at bounding box center [925, 493] width 356 height 36
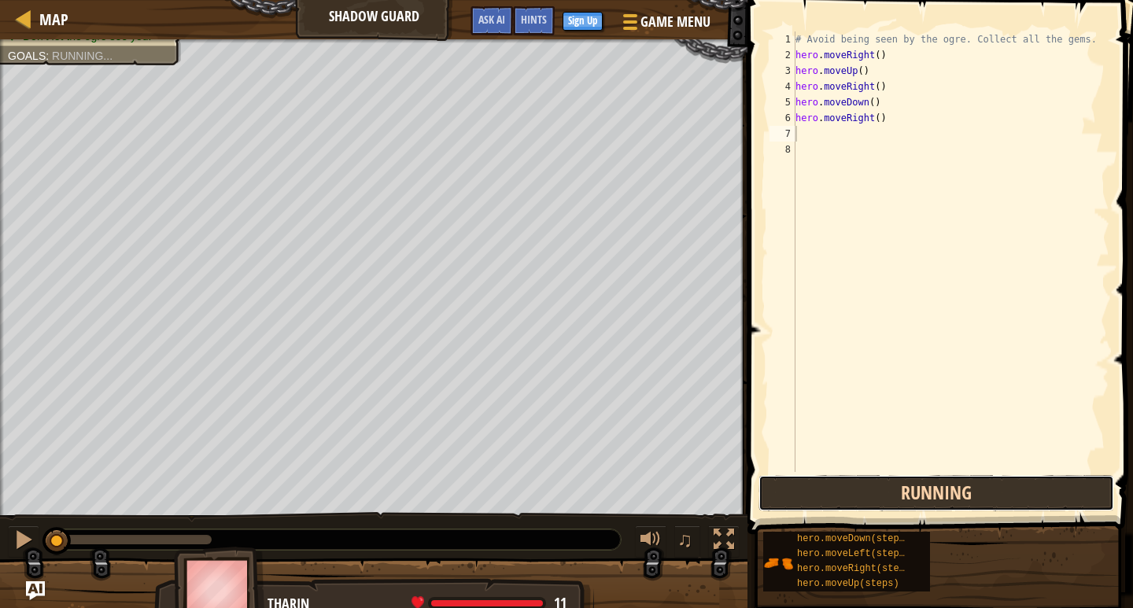
click at [1055, 487] on button "Running" at bounding box center [936, 493] width 356 height 36
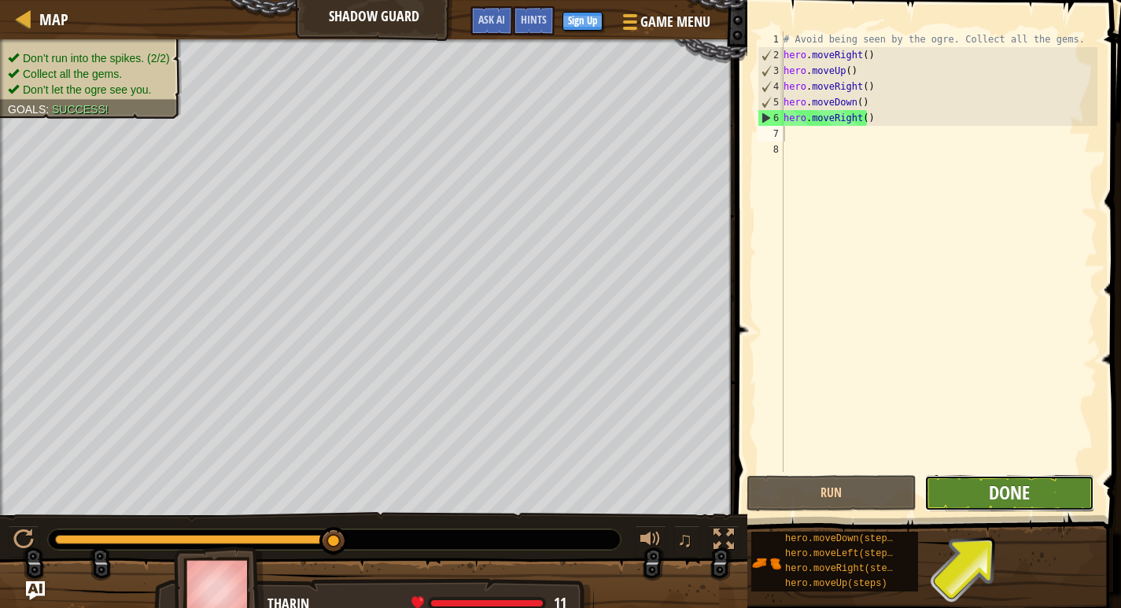
click at [1017, 502] on span "Done" at bounding box center [1009, 492] width 41 height 25
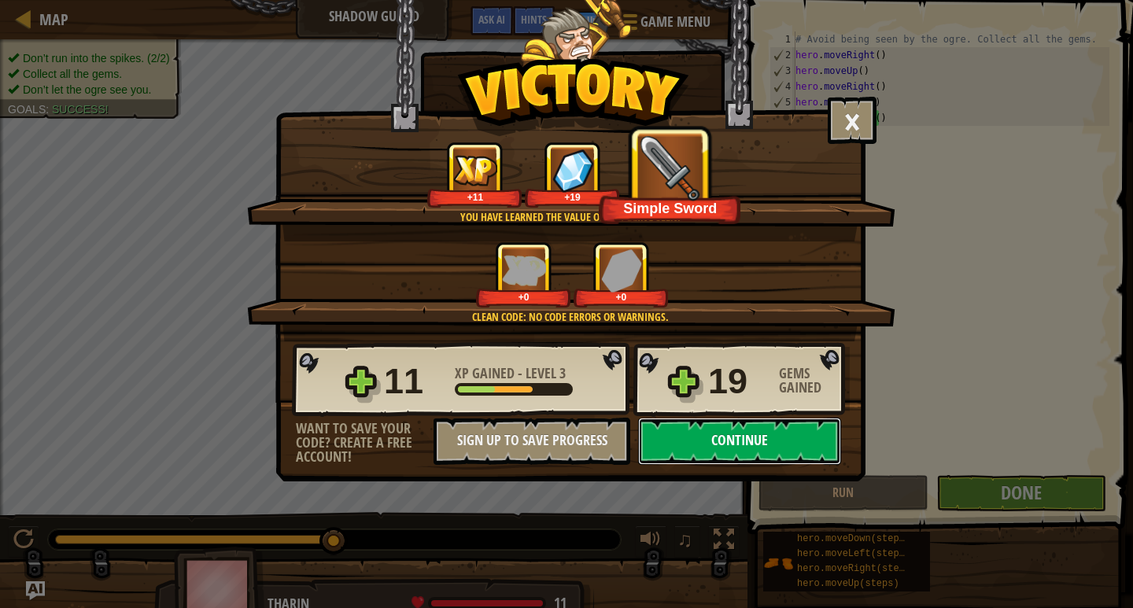
click at [755, 430] on button "Continue" at bounding box center [739, 441] width 203 height 47
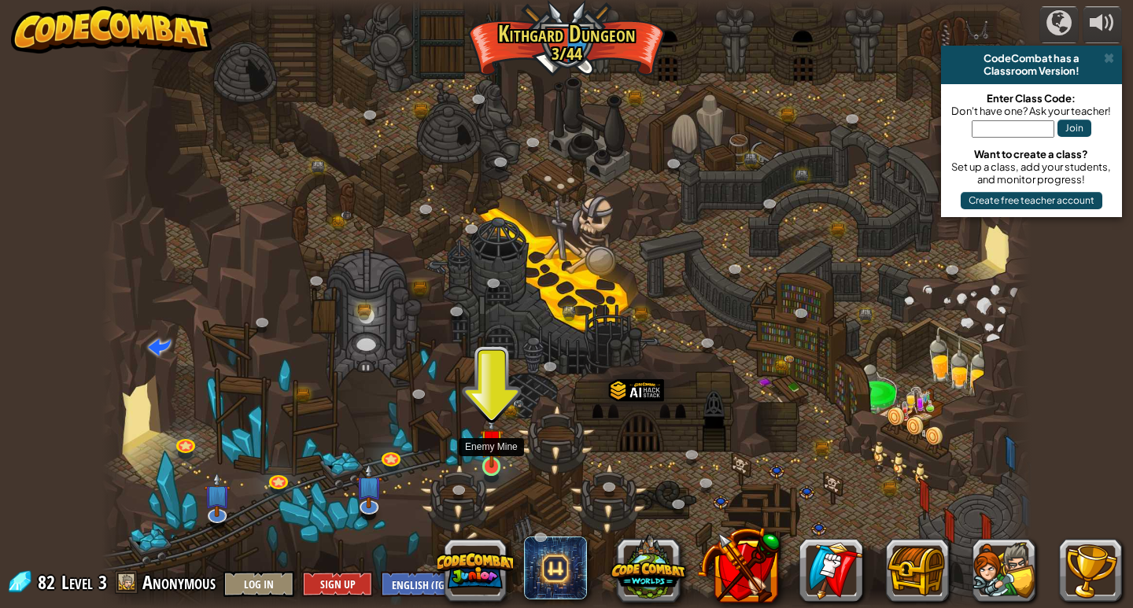
click at [492, 453] on img at bounding box center [492, 441] width 24 height 54
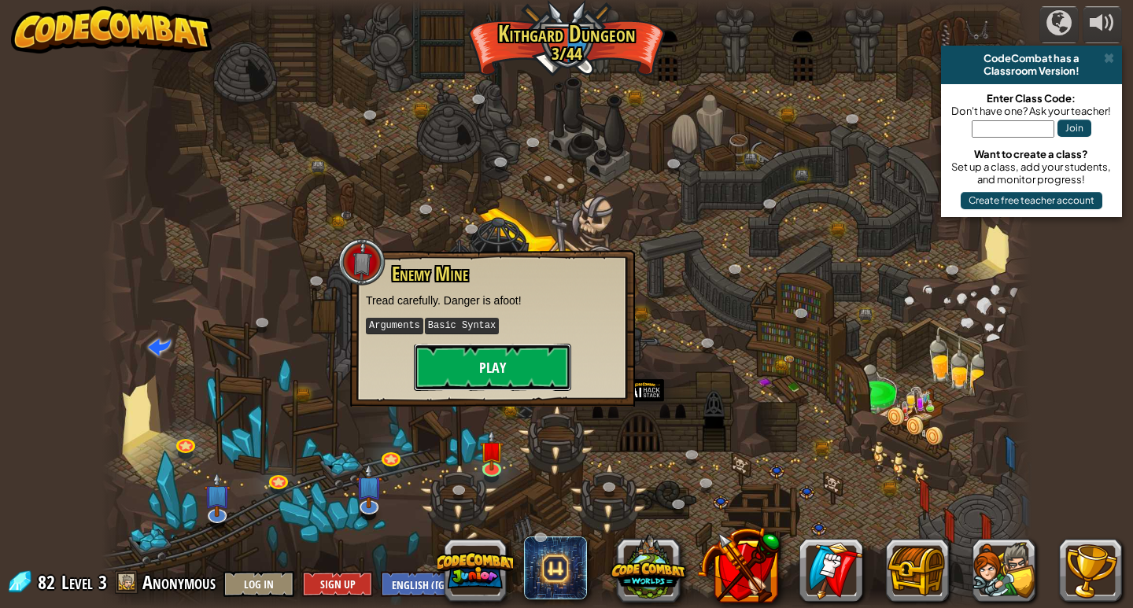
click at [525, 371] on button "Play" at bounding box center [492, 367] width 157 height 47
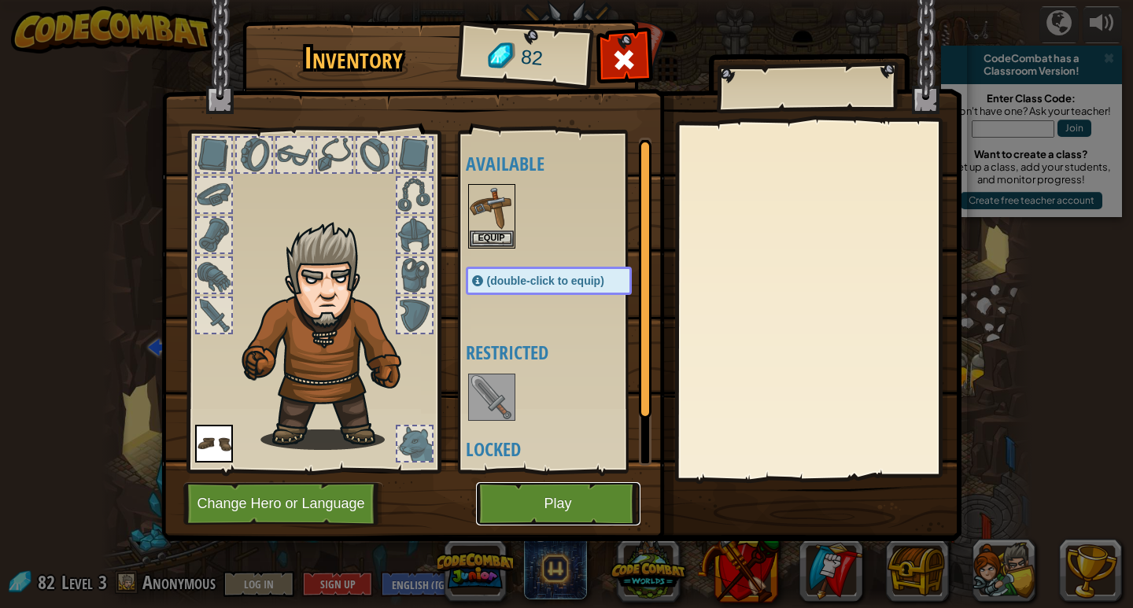
click at [584, 495] on button "Play" at bounding box center [558, 503] width 164 height 43
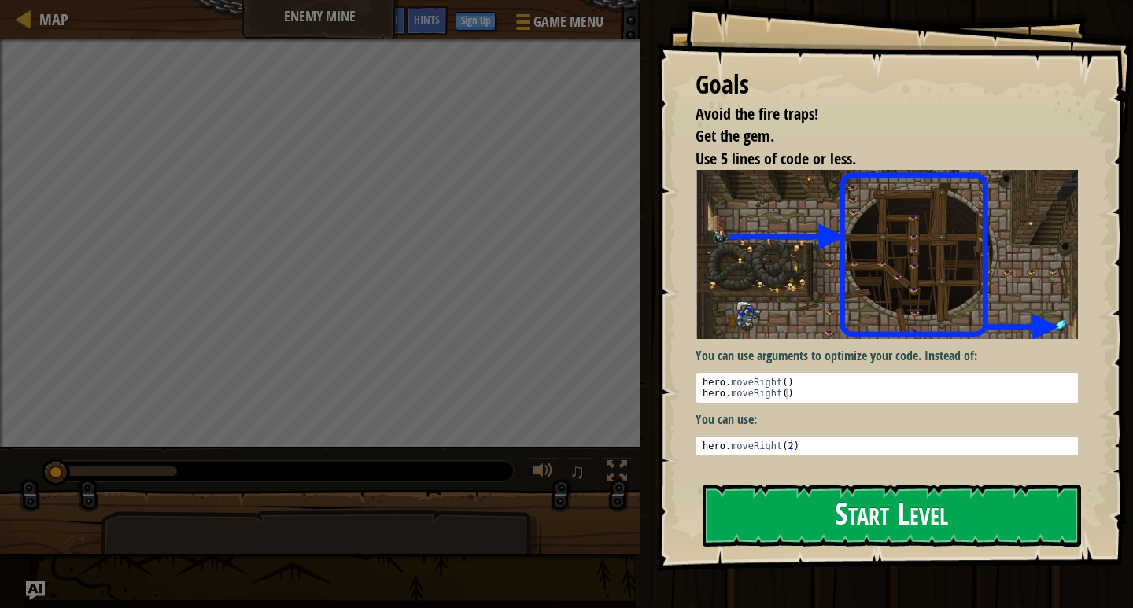
click at [974, 529] on button "Start Level" at bounding box center [892, 516] width 378 height 62
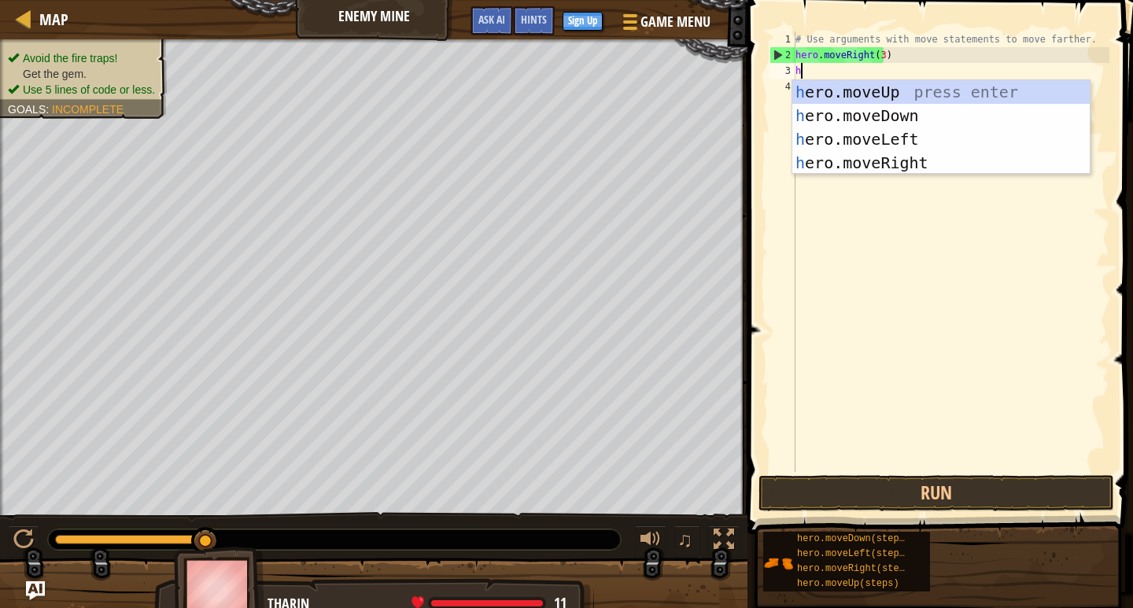
scroll to position [7, 0]
type textarea "her"
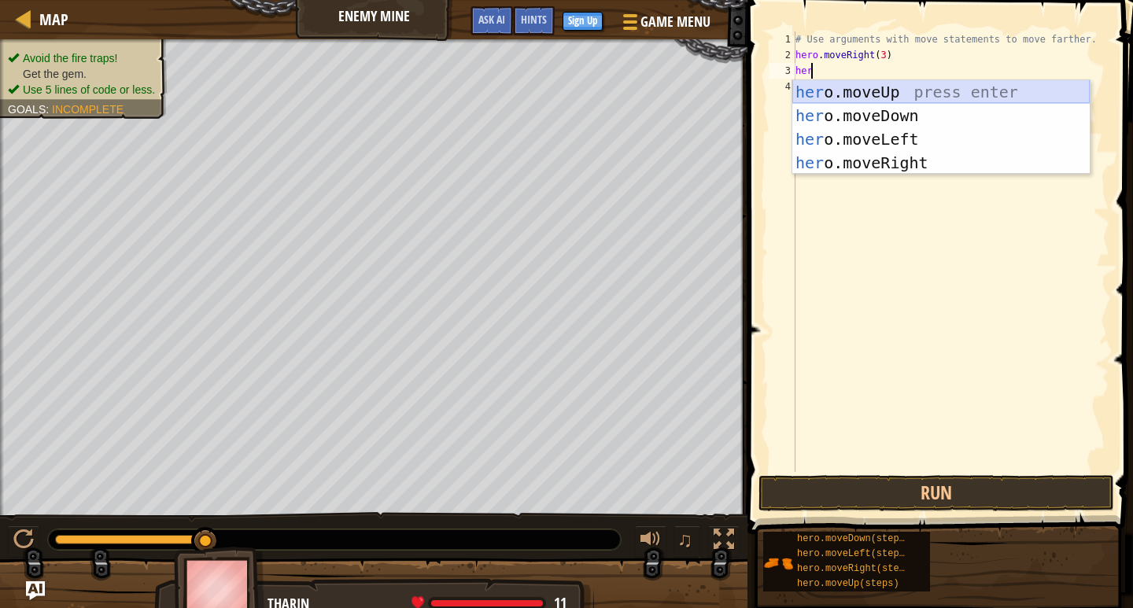
click at [858, 87] on div "her o.moveUp press enter her o.moveDown press enter her o.moveLeft press enter …" at bounding box center [940, 151] width 297 height 142
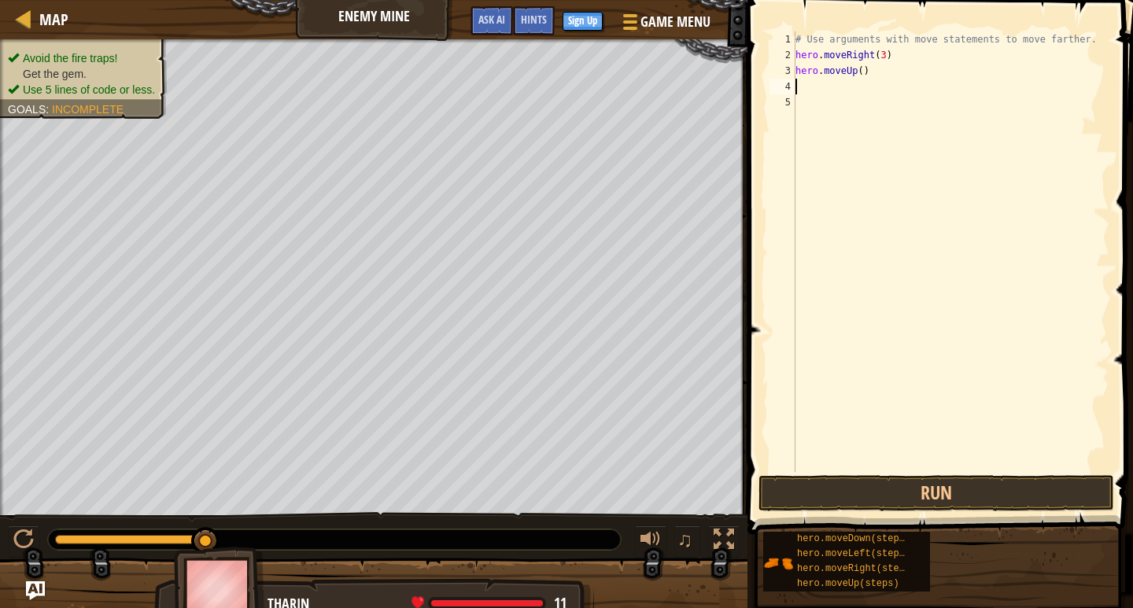
scroll to position [7, 0]
click at [932, 496] on button "Run" at bounding box center [936, 493] width 356 height 36
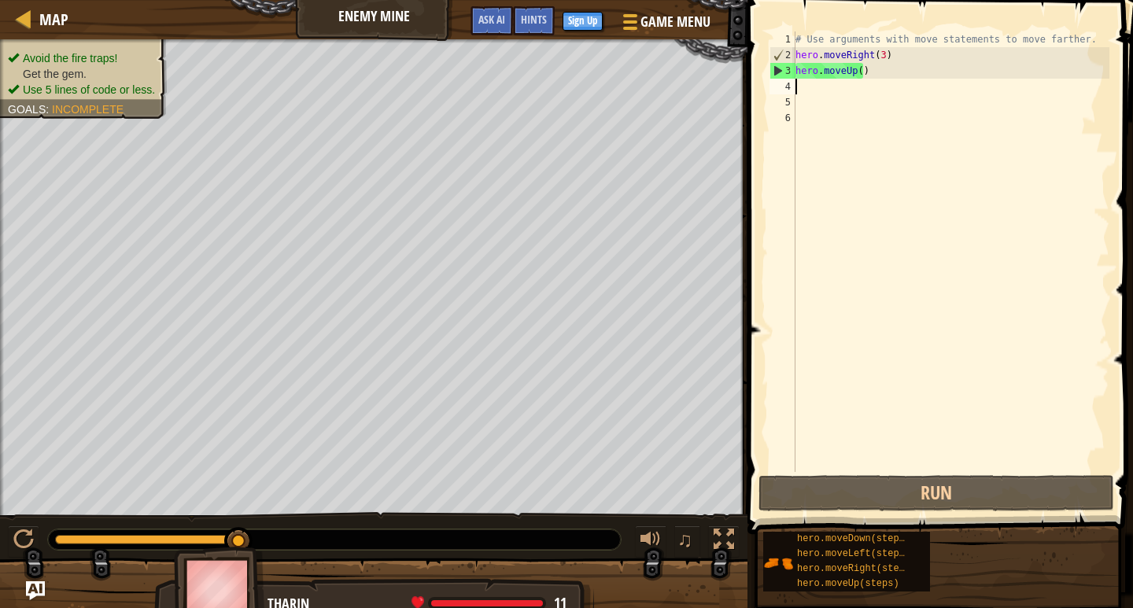
click at [806, 88] on div "# Use arguments with move statements to move farther. hero . moveRight ( 3 ) he…" at bounding box center [950, 267] width 317 height 472
type textarea "h"
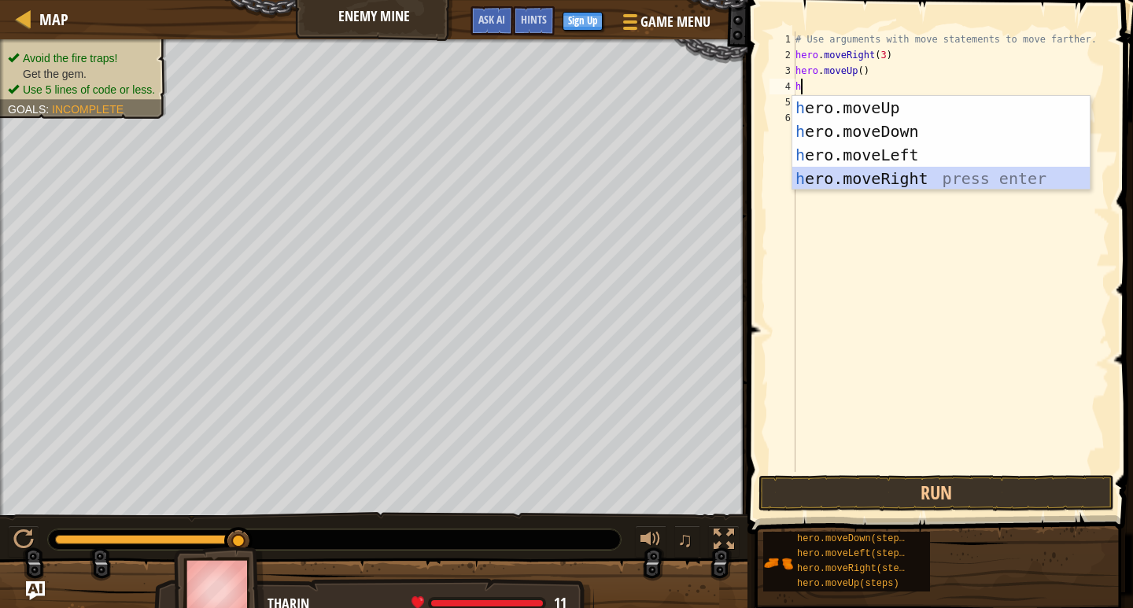
click at [846, 173] on div "h ero.moveUp press enter h ero.moveDown press enter h ero.moveLeft press enter …" at bounding box center [940, 167] width 297 height 142
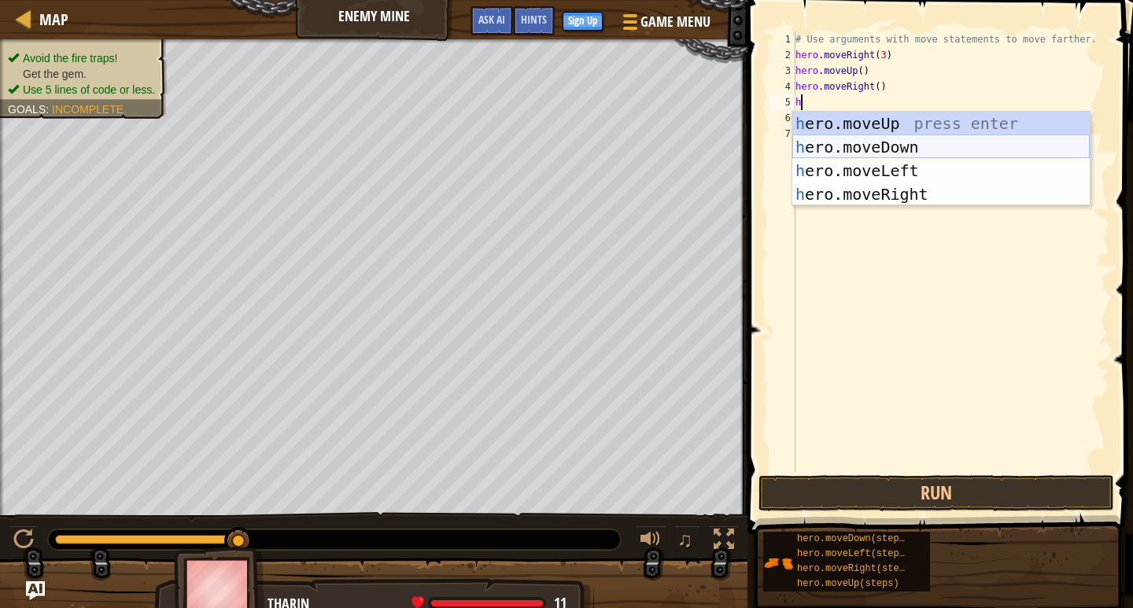
type textarea "he"
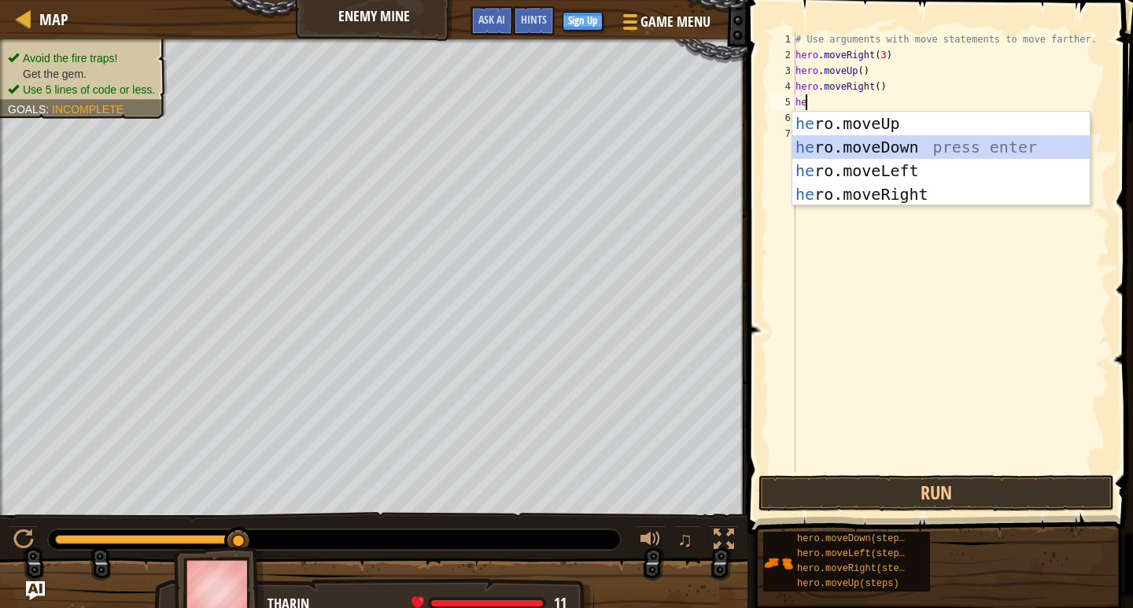
click at [876, 150] on div "he ro.moveUp press enter he ro.moveDown press enter he ro.moveLeft press enter …" at bounding box center [940, 183] width 297 height 142
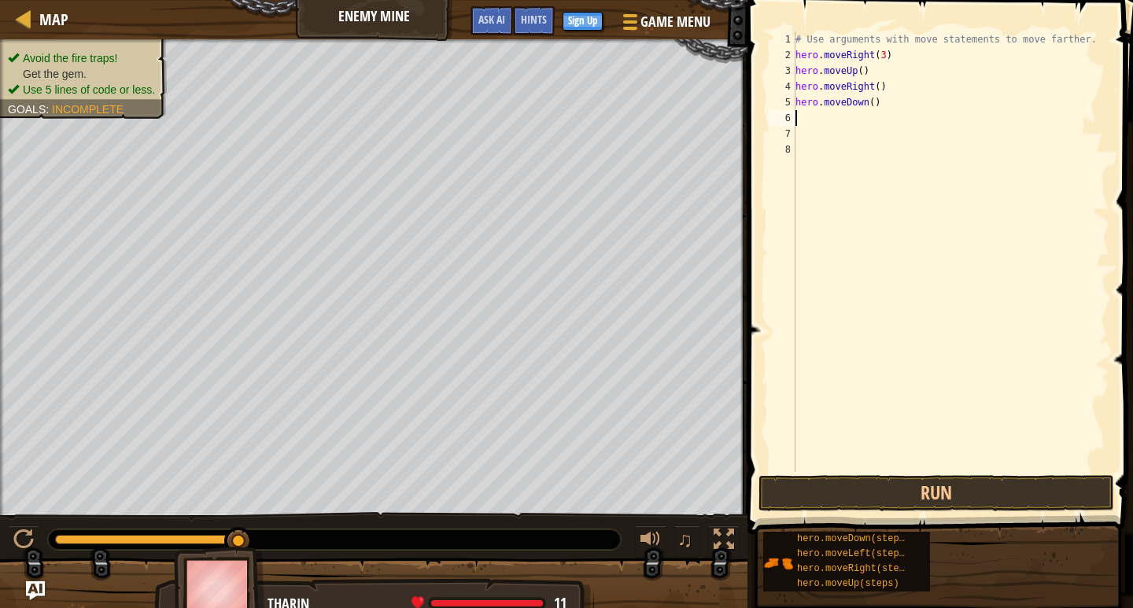
click at [826, 482] on button "Run" at bounding box center [936, 493] width 356 height 36
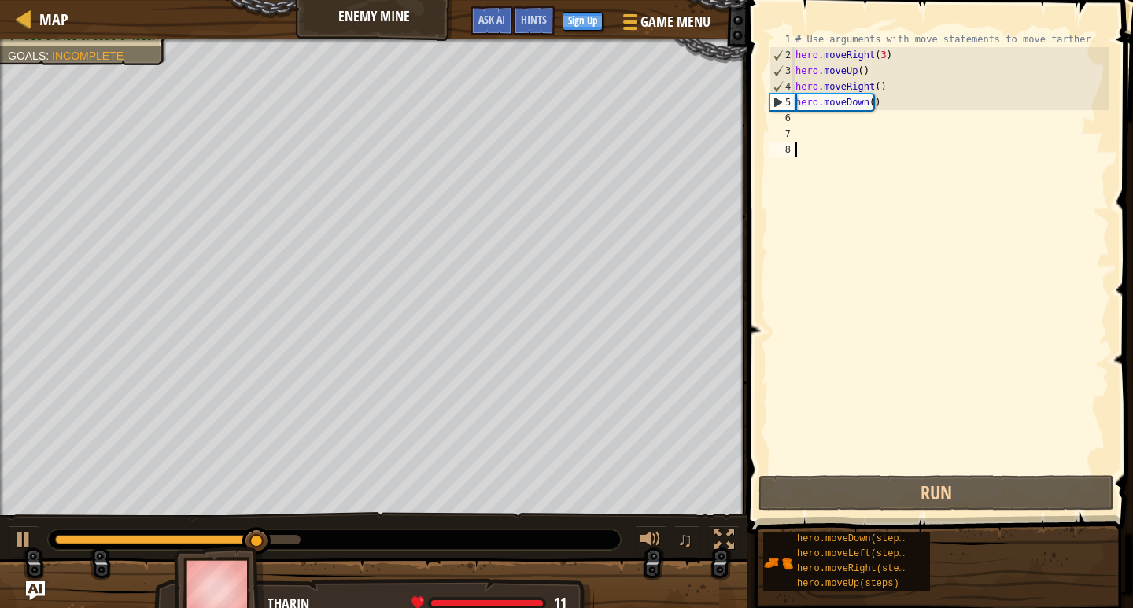
type textarea "h"
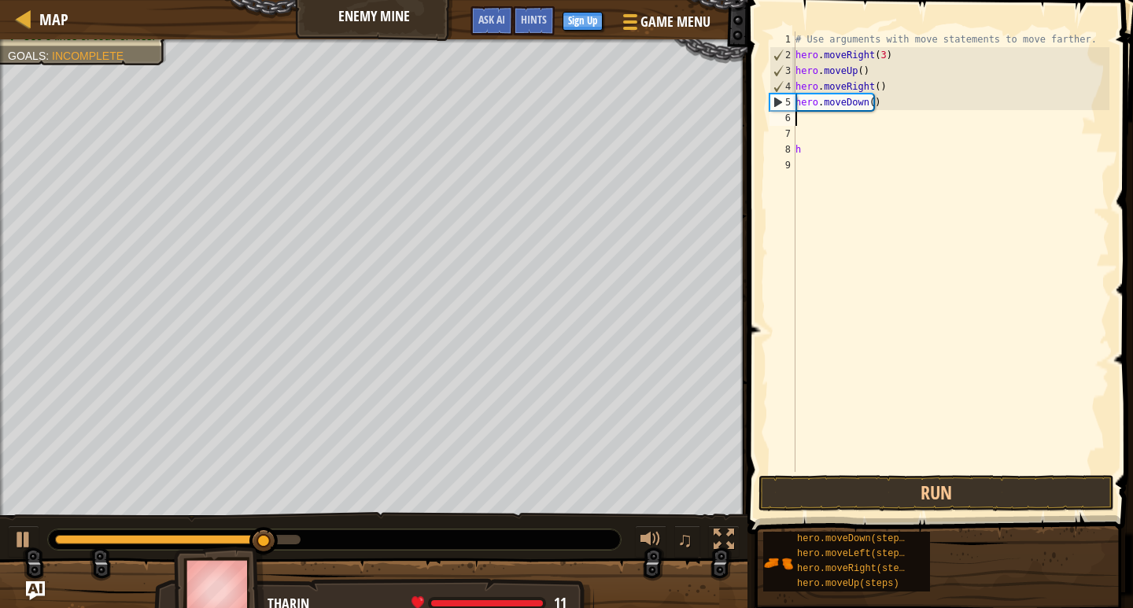
click at [815, 115] on div "# Use arguments with move statements to move farther. hero . moveRight ( 3 ) he…" at bounding box center [950, 267] width 317 height 472
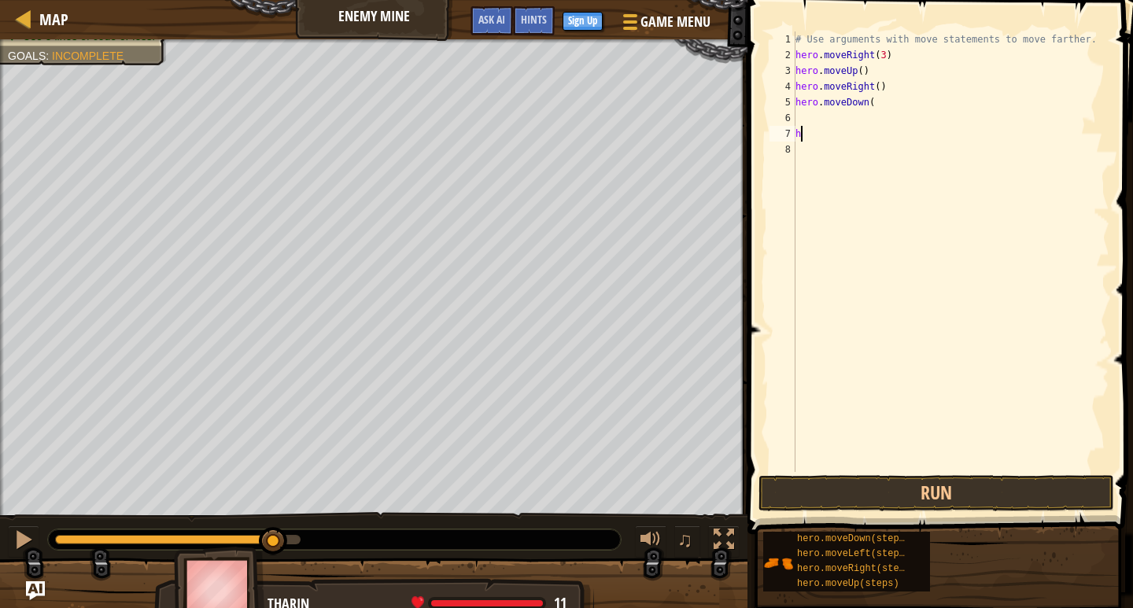
click at [813, 131] on div "# Use arguments with move statements to move farther. hero . moveRight ( 3 ) he…" at bounding box center [950, 267] width 317 height 472
type textarea "h"
type textarea "hero.moveDown("
type textarea "h"
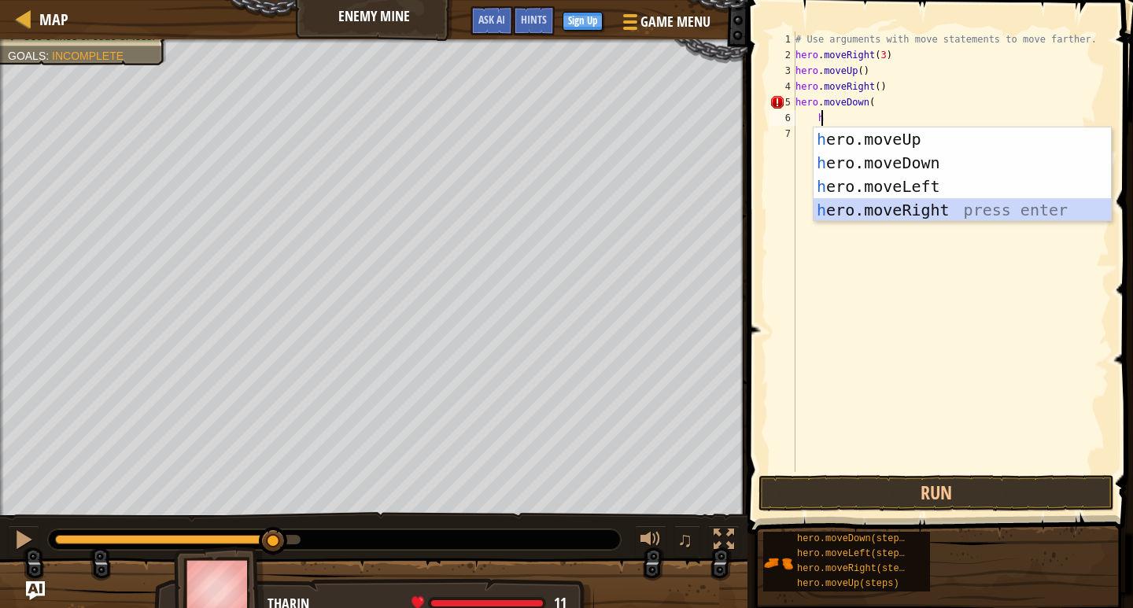
click at [897, 208] on div "h ero.moveUp press enter h ero.moveDown press enter h ero.moveLeft press enter …" at bounding box center [961, 198] width 297 height 142
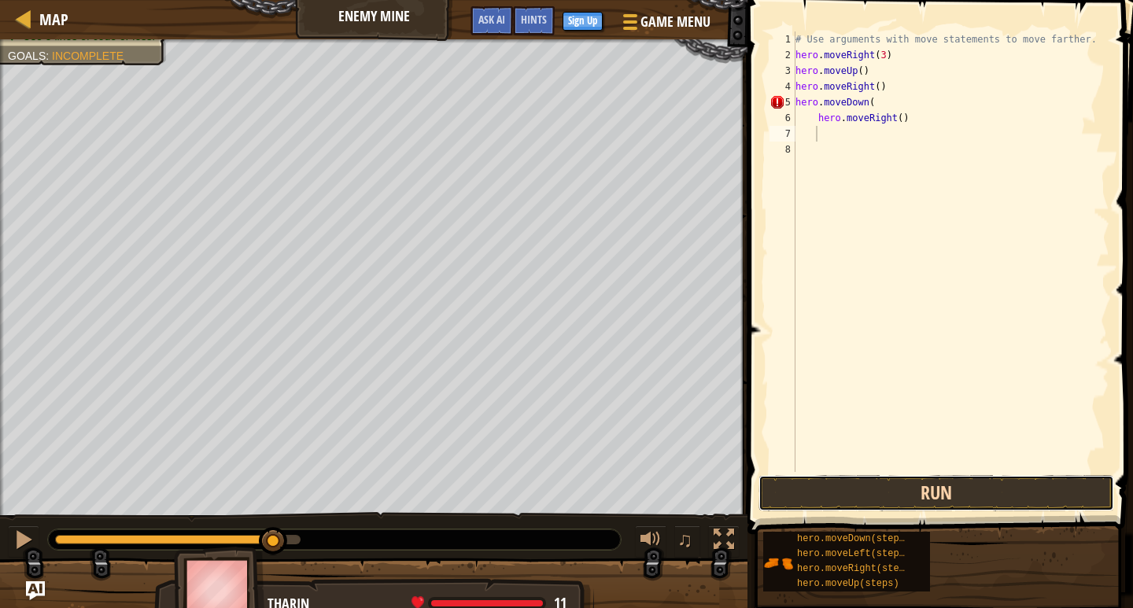
click at [800, 492] on button "Run" at bounding box center [936, 493] width 356 height 36
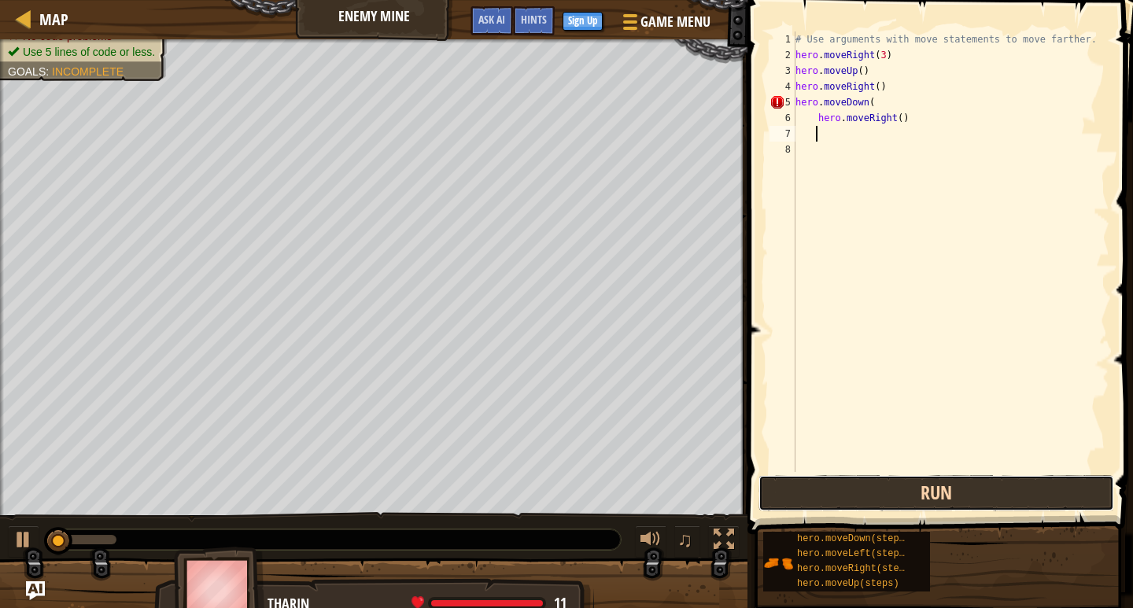
click at [800, 492] on button "Run" at bounding box center [936, 493] width 356 height 36
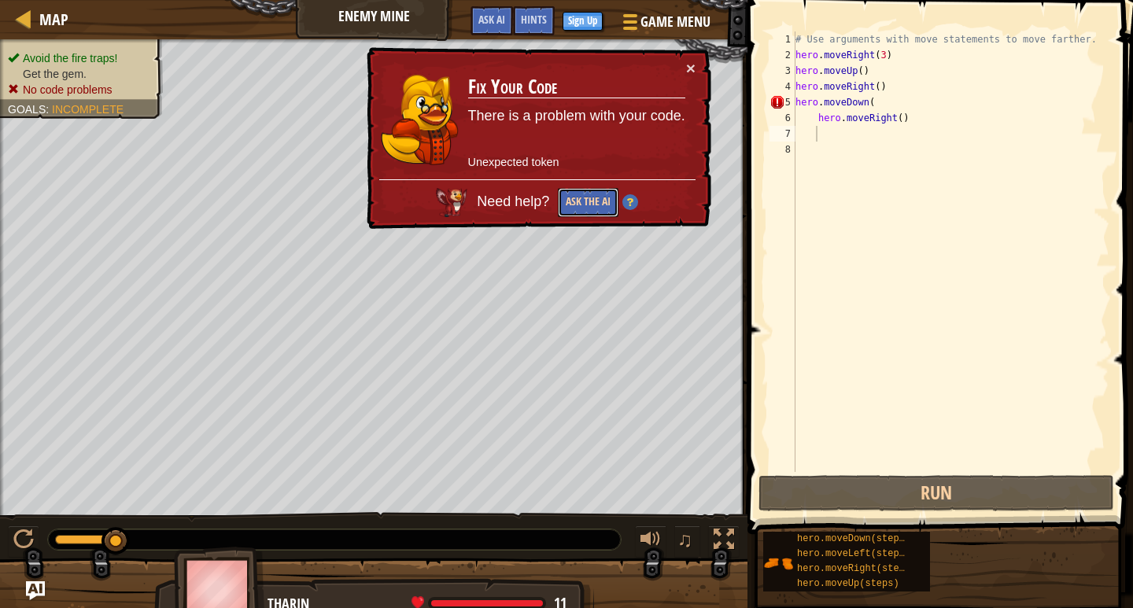
click at [583, 193] on button "Ask the AI" at bounding box center [588, 202] width 61 height 29
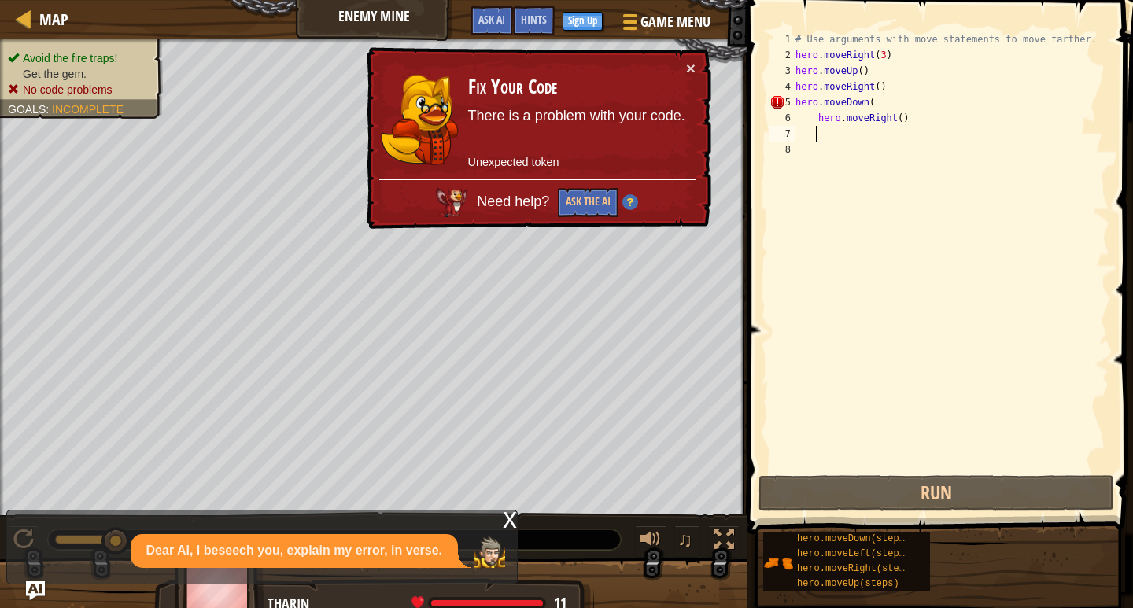
click at [698, 62] on div "× Fix Your Code There is a problem with your code. Unexpected token Need help? …" at bounding box center [537, 138] width 349 height 185
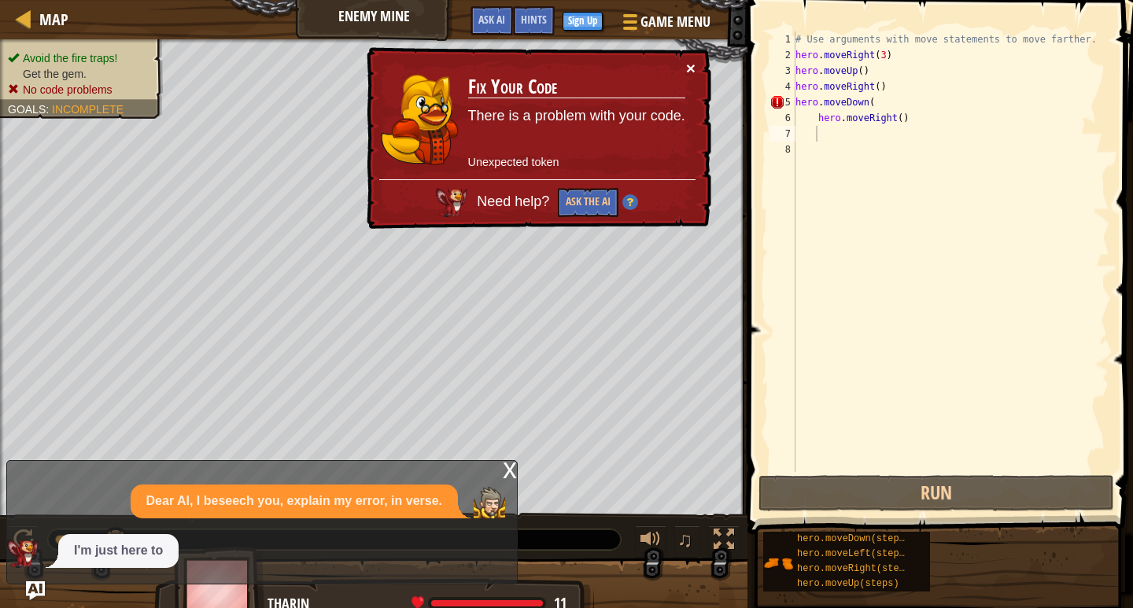
click at [689, 61] on button "×" at bounding box center [690, 69] width 9 height 17
click at [690, 57] on div "× Fix Your Code There is a problem with your code. Unexpected token Need help? …" at bounding box center [537, 138] width 349 height 185
click at [689, 64] on button "×" at bounding box center [690, 69] width 9 height 17
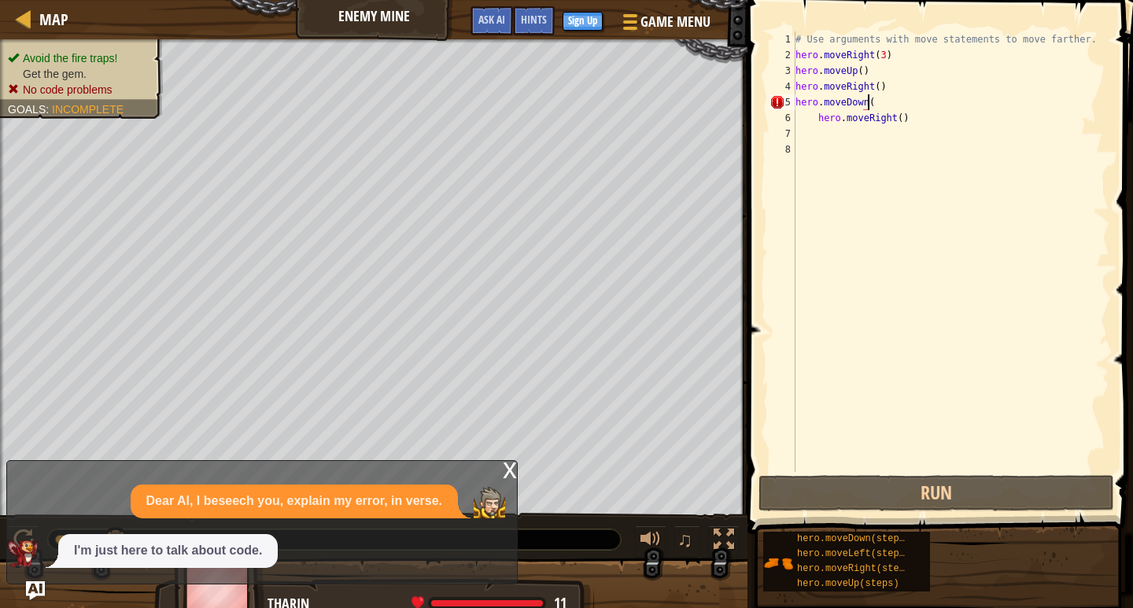
click at [888, 105] on div "# Use arguments with move statements to move farther. hero . moveRight ( 3 ) he…" at bounding box center [950, 267] width 317 height 472
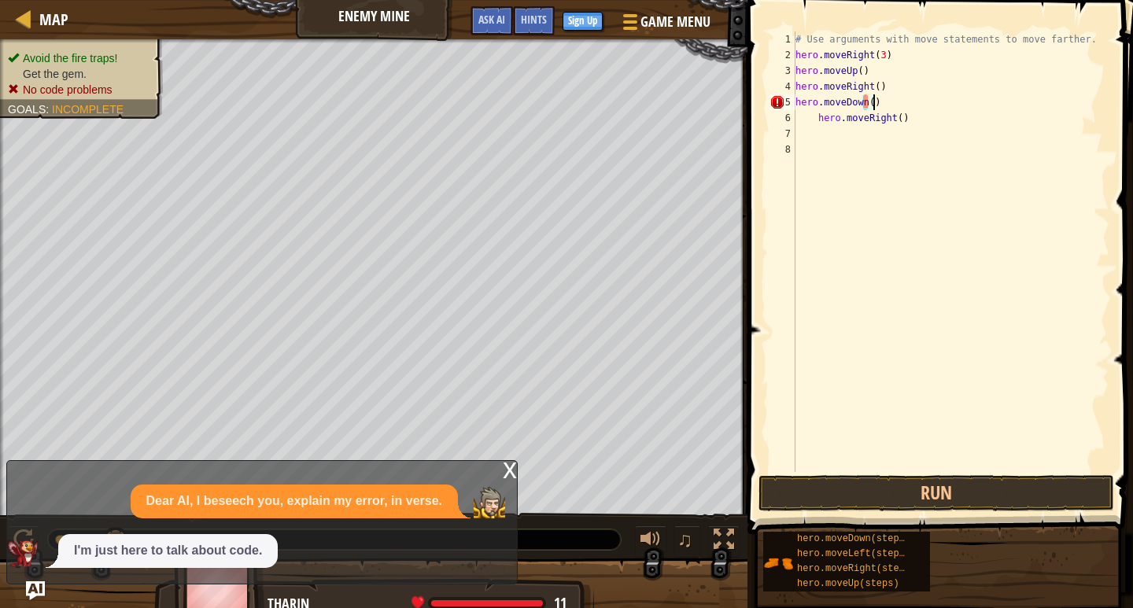
scroll to position [7, 6]
click at [818, 119] on div "# Use arguments with move statements to move farther. hero . moveRight ( 3 ) he…" at bounding box center [950, 267] width 317 height 472
click at [892, 120] on div "# Use arguments with move statements to move farther. hero . moveRight ( 3 ) he…" at bounding box center [950, 267] width 317 height 472
type textarea "hero.moveRight()"
click at [939, 489] on button "Run" at bounding box center [936, 493] width 356 height 36
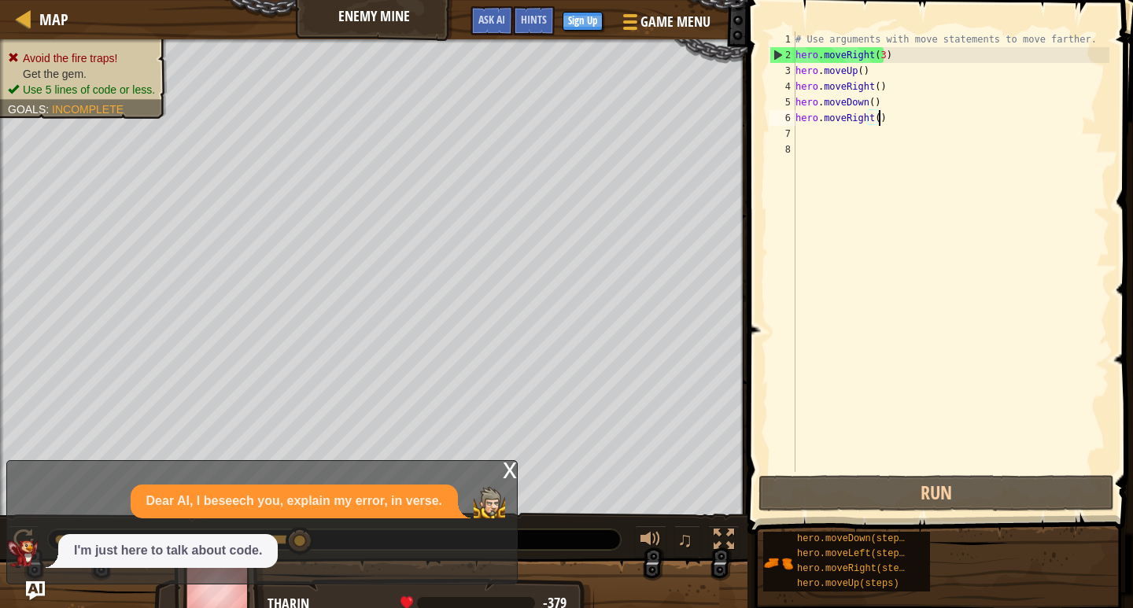
click at [838, 417] on div "# Use arguments with move statements to move farther. hero . moveRight ( 3 ) he…" at bounding box center [950, 267] width 317 height 472
click at [806, 131] on div "# Use arguments with move statements to move farther. hero . moveRight ( 3 ) he…" at bounding box center [950, 267] width 317 height 472
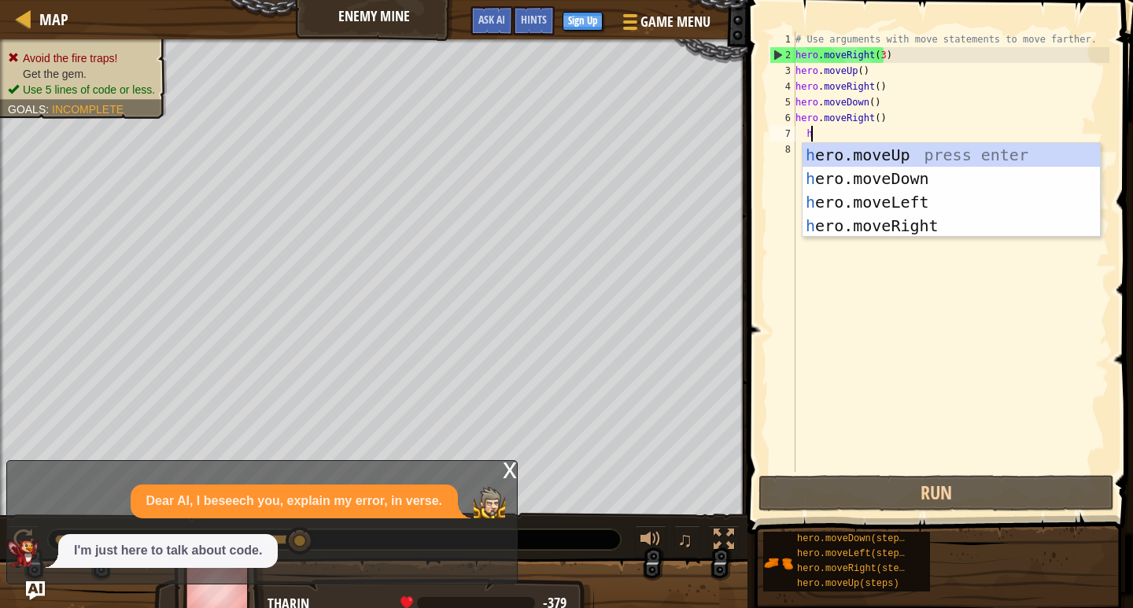
scroll to position [7, 2]
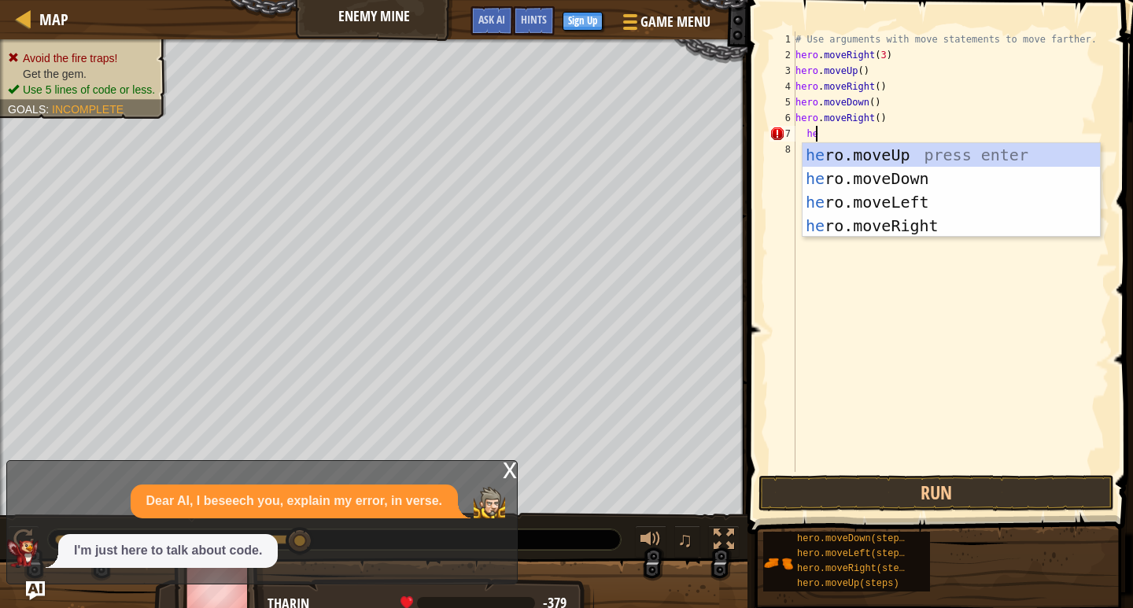
click at [800, 132] on div "# Use arguments with move statements to move farther. hero . moveRight ( 3 ) he…" at bounding box center [950, 267] width 317 height 472
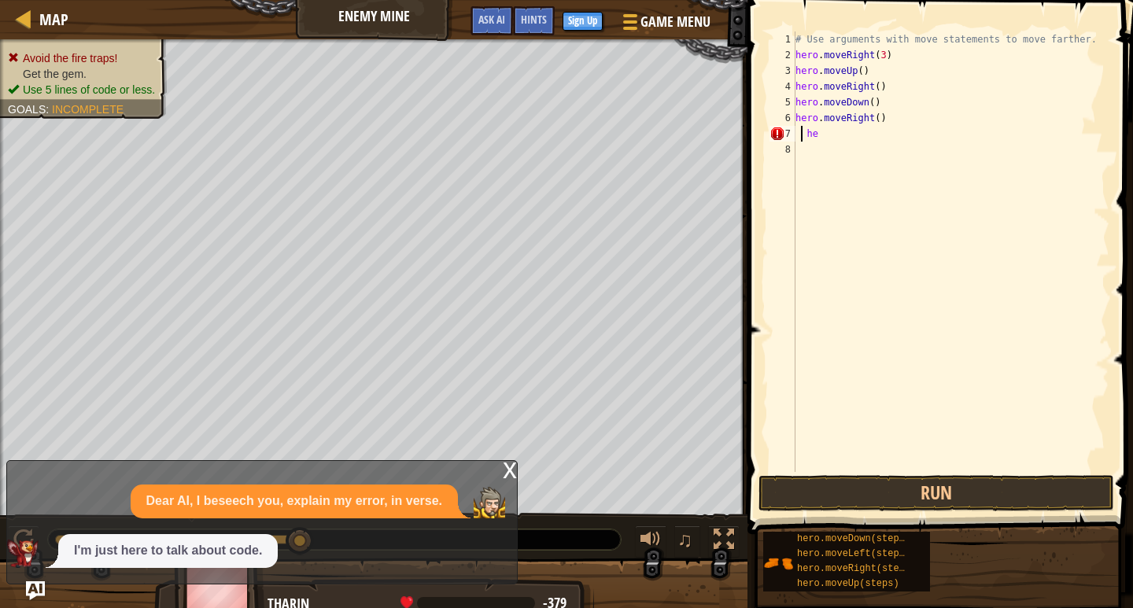
click at [805, 130] on div "# Use arguments with move statements to move farther. hero . moveRight ( 3 ) he…" at bounding box center [950, 267] width 317 height 472
type textarea "hero.moveRight()he"
click at [810, 135] on div "# Use arguments with move statements to move farther. hero . moveRight ( 3 ) he…" at bounding box center [950, 267] width 317 height 472
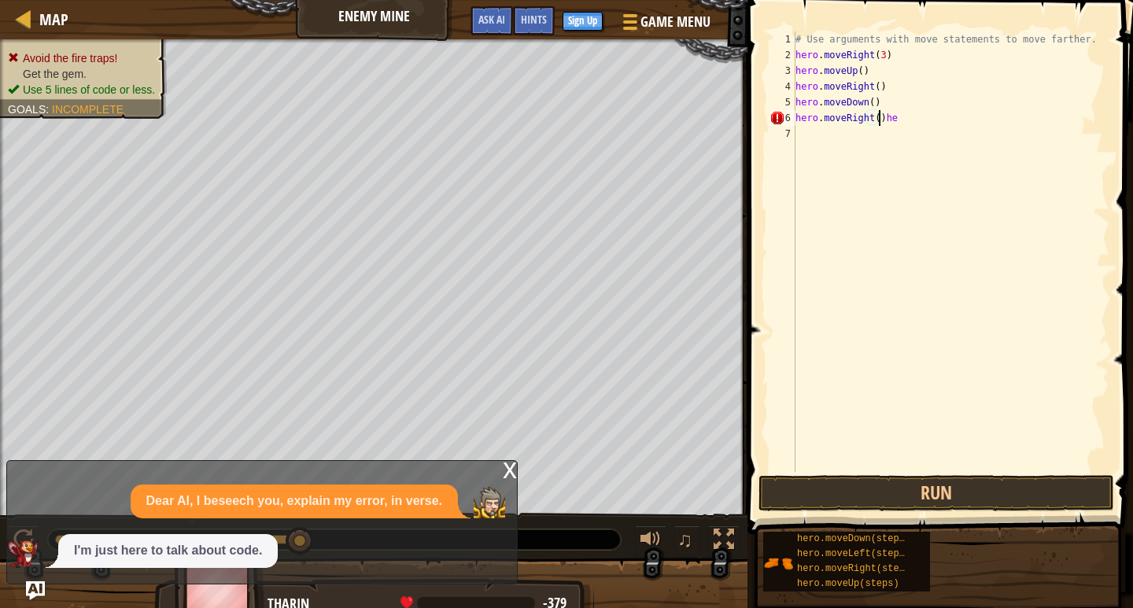
click at [877, 118] on div "# Use arguments with move statements to move farther. hero . moveRight ( 3 ) he…" at bounding box center [950, 267] width 317 height 472
click at [812, 135] on div "# Use arguments with move statements to move farther. hero . moveRight ( 3 ) he…" at bounding box center [950, 267] width 317 height 472
click at [802, 132] on div "# Use arguments with move statements to move farther. hero . moveRight ( 3 ) he…" at bounding box center [950, 267] width 317 height 472
click at [806, 131] on div "# Use arguments with move statements to move farther. hero . moveRight ( 3 ) he…" at bounding box center [950, 267] width 317 height 472
type textarea "her"
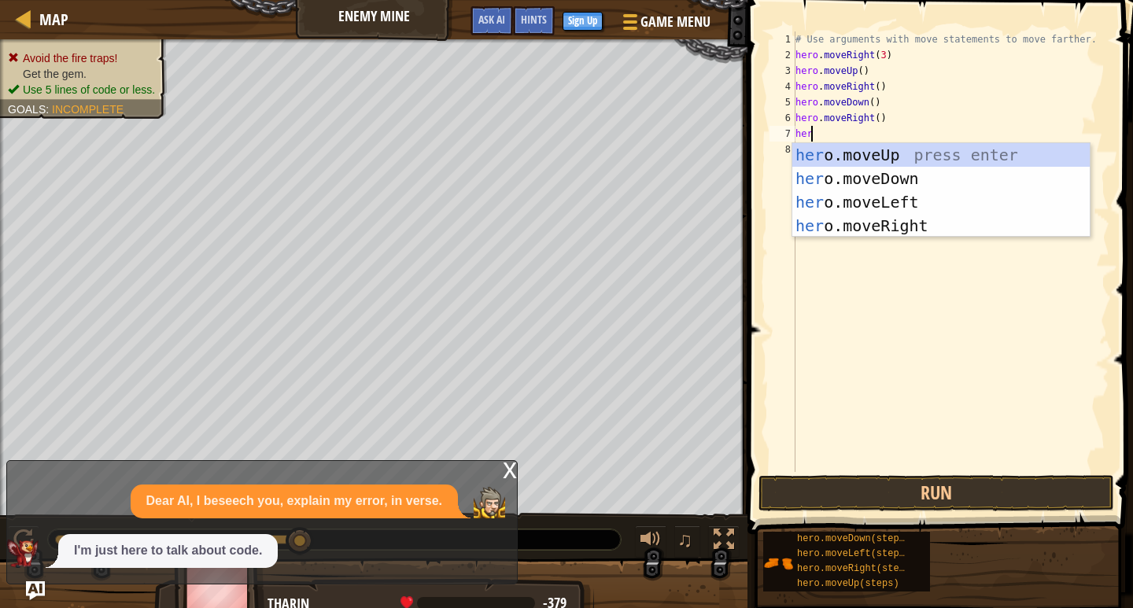
scroll to position [7, 2]
click at [854, 149] on div "her o.moveUp press enter her o.moveDown press enter her o.moveLeft press enter …" at bounding box center [940, 214] width 297 height 142
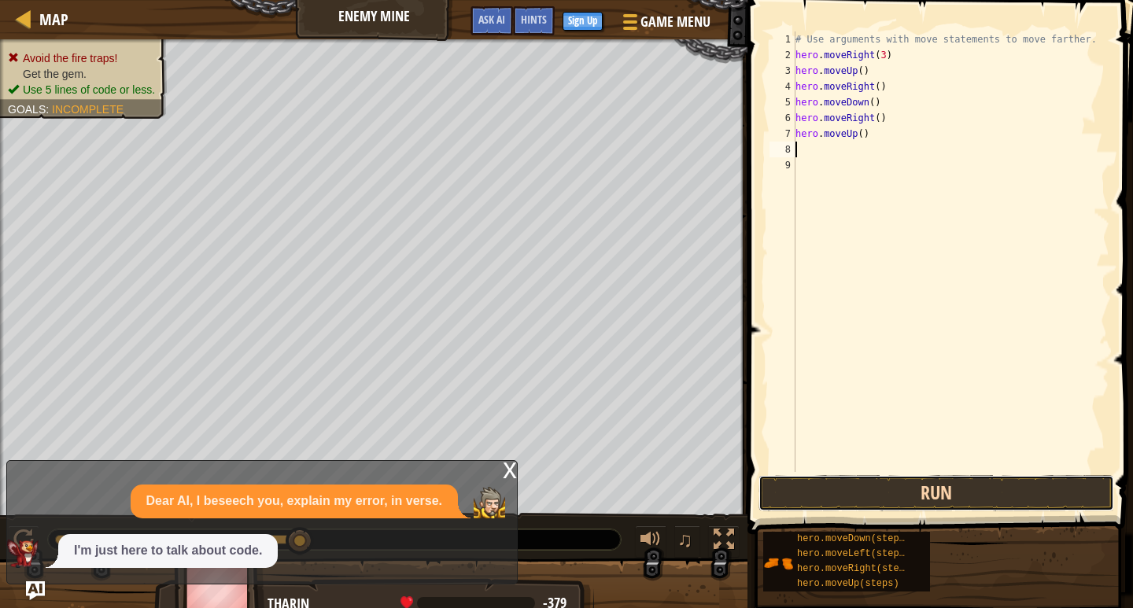
click at [880, 489] on button "Run" at bounding box center [936, 493] width 356 height 36
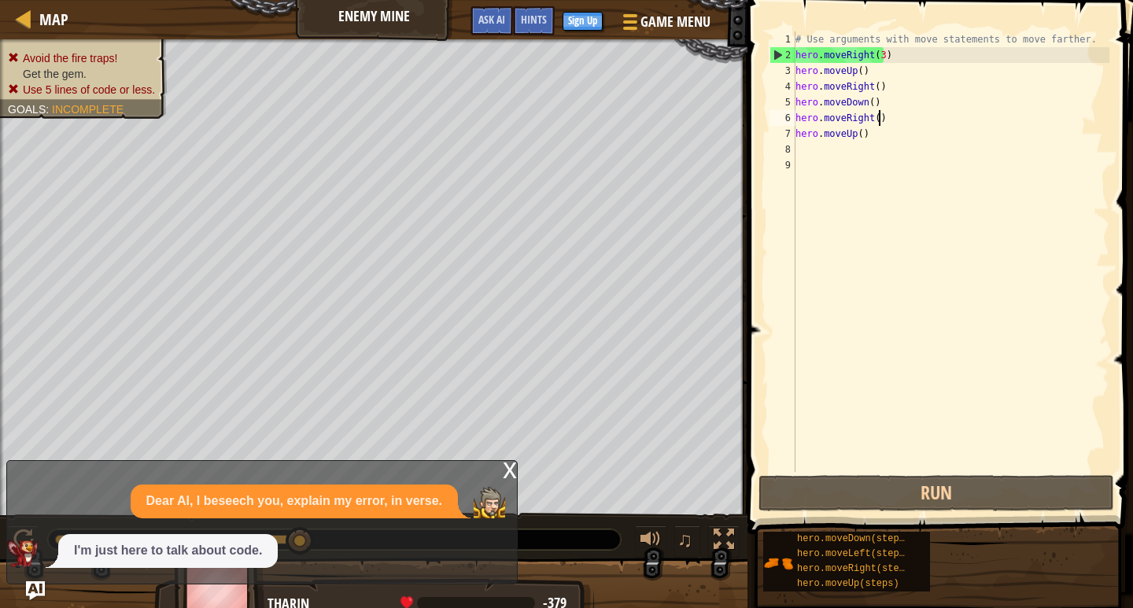
click at [882, 117] on div "# Use arguments with move statements to move farther. hero . moveRight ( 3 ) he…" at bounding box center [950, 267] width 317 height 472
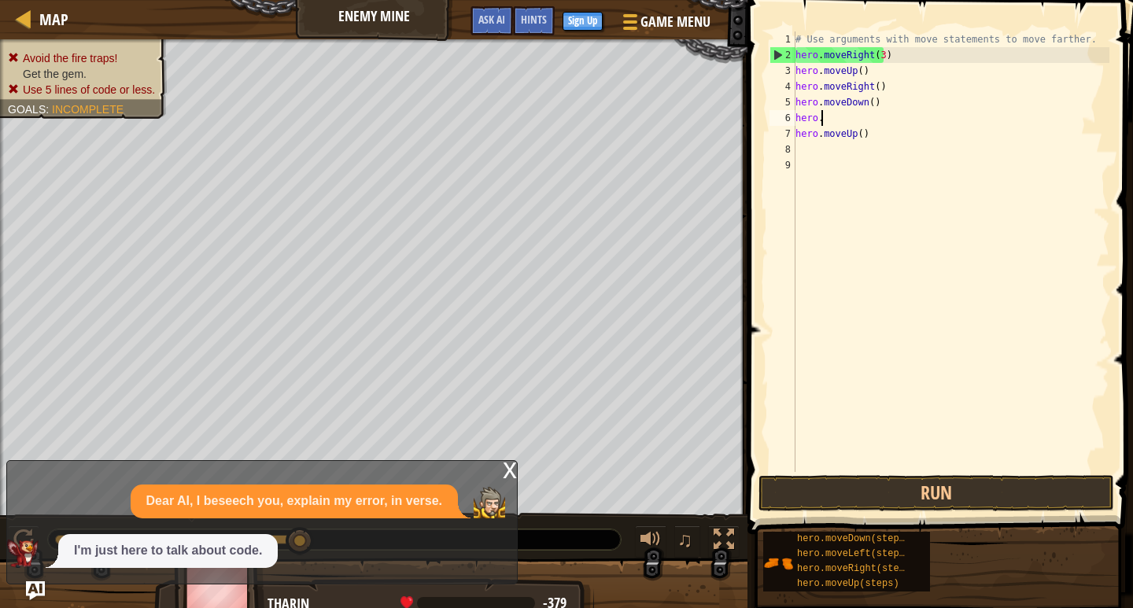
type textarea "h"
click at [884, 141] on div "# Use arguments with move statements to move farther. hero . moveRight ( 3 ) he…" at bounding box center [950, 267] width 317 height 472
type textarea "h"
click at [798, 116] on div "# Use arguments with move statements to move farther. hero . moveRight ( 3 ) he…" at bounding box center [950, 267] width 317 height 472
type textarea "h"
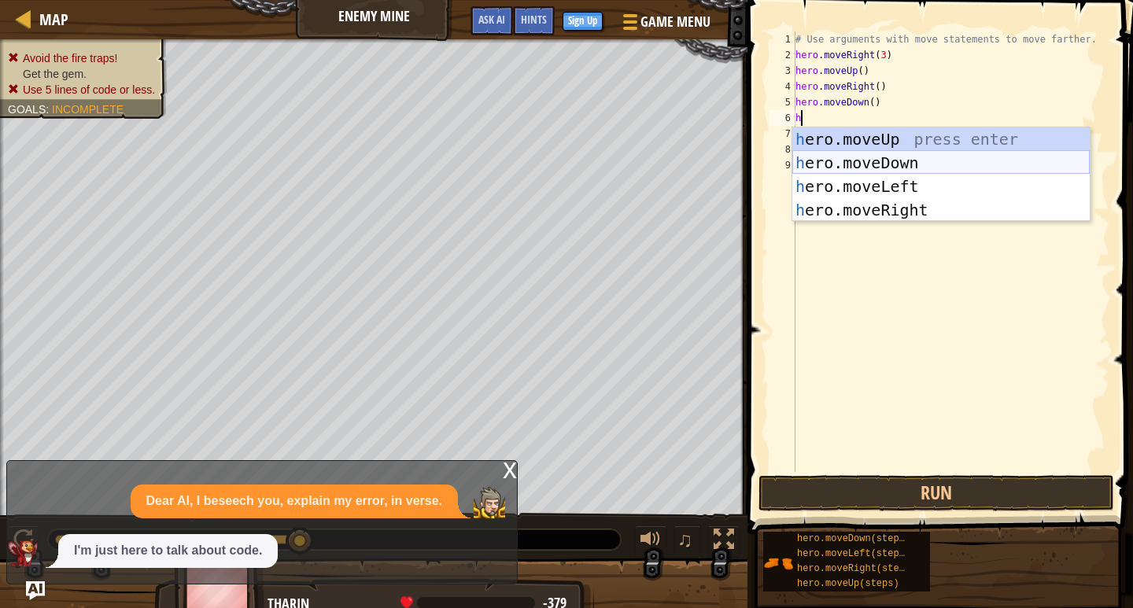
click at [871, 163] on div "h ero.moveUp press enter h ero.moveDown press enter h ero.moveLeft press enter …" at bounding box center [940, 198] width 297 height 142
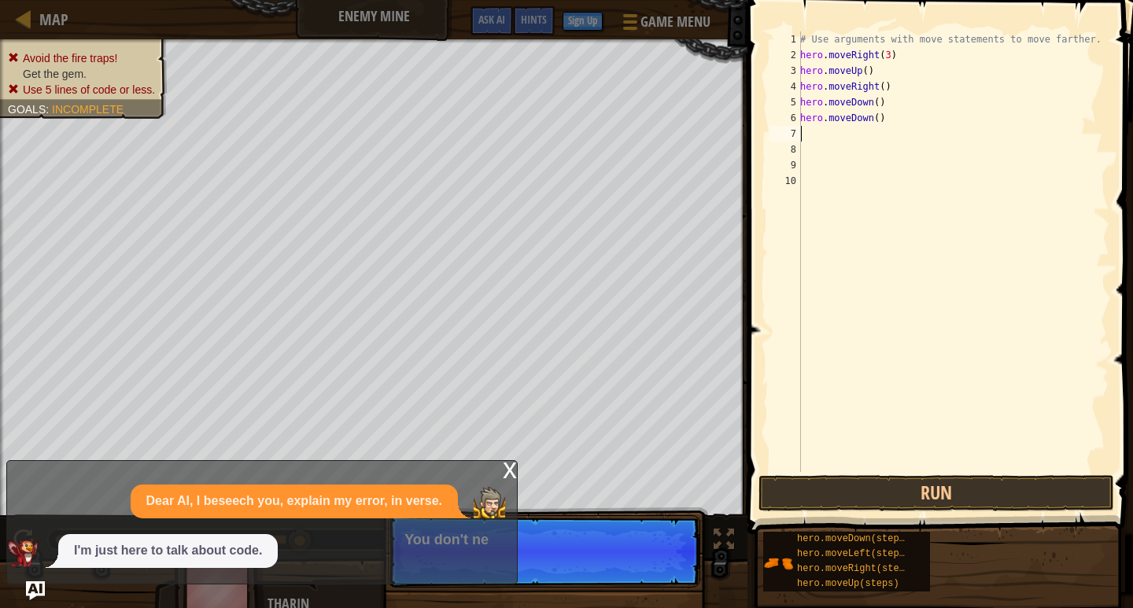
type textarea "j"
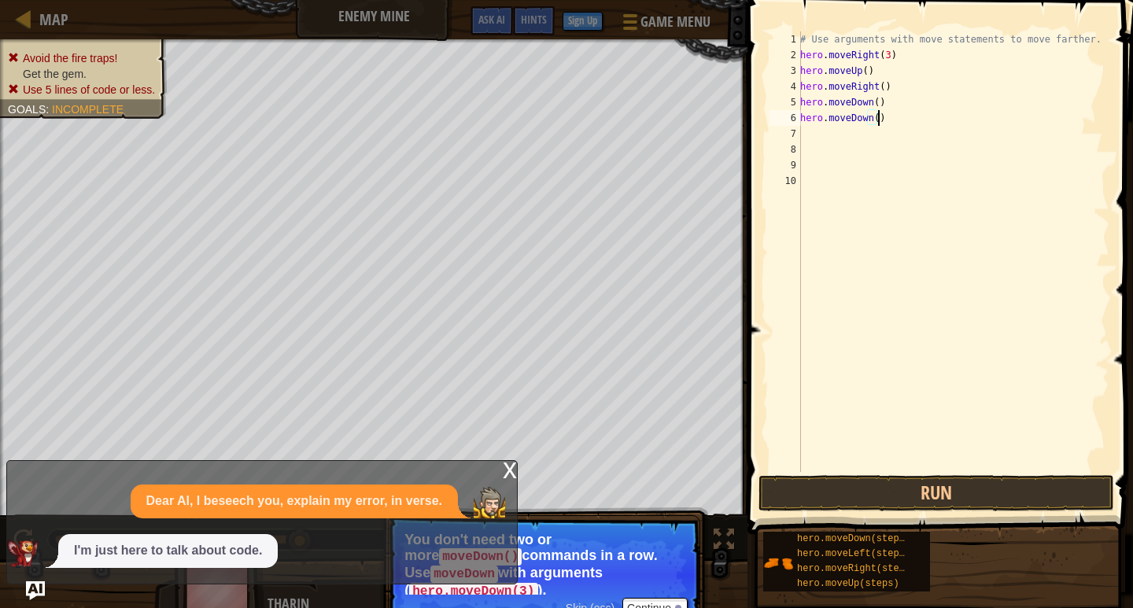
click at [883, 119] on div "# Use arguments with move statements to move farther. hero . moveRight ( 3 ) he…" at bounding box center [953, 267] width 312 height 472
type textarea "h"
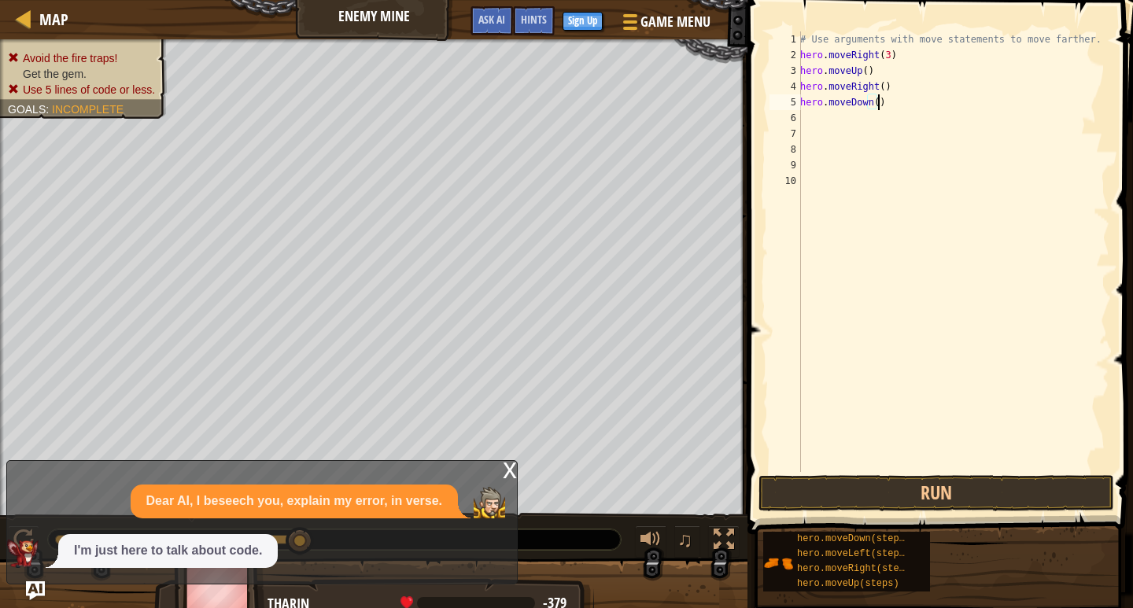
click at [880, 96] on div "# Use arguments with move statements to move farther. hero . moveRight ( 3 ) he…" at bounding box center [953, 267] width 312 height 472
type textarea "hero.moveDown(3)"
click at [795, 492] on button "Run" at bounding box center [936, 493] width 356 height 36
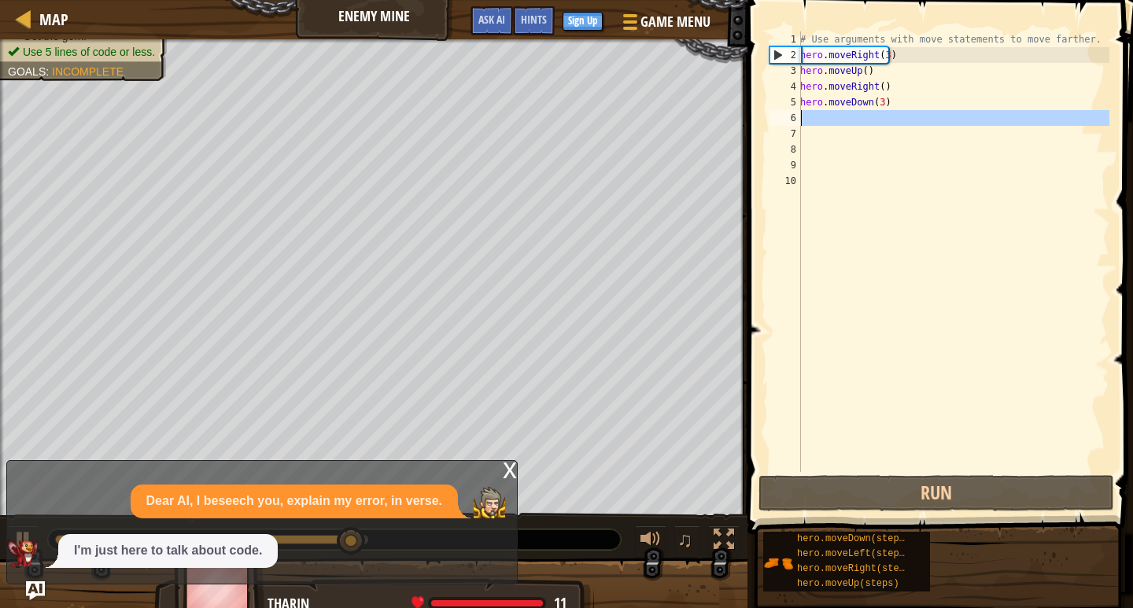
click at [800, 116] on div "6" at bounding box center [784, 118] width 31 height 16
type textarea "h"
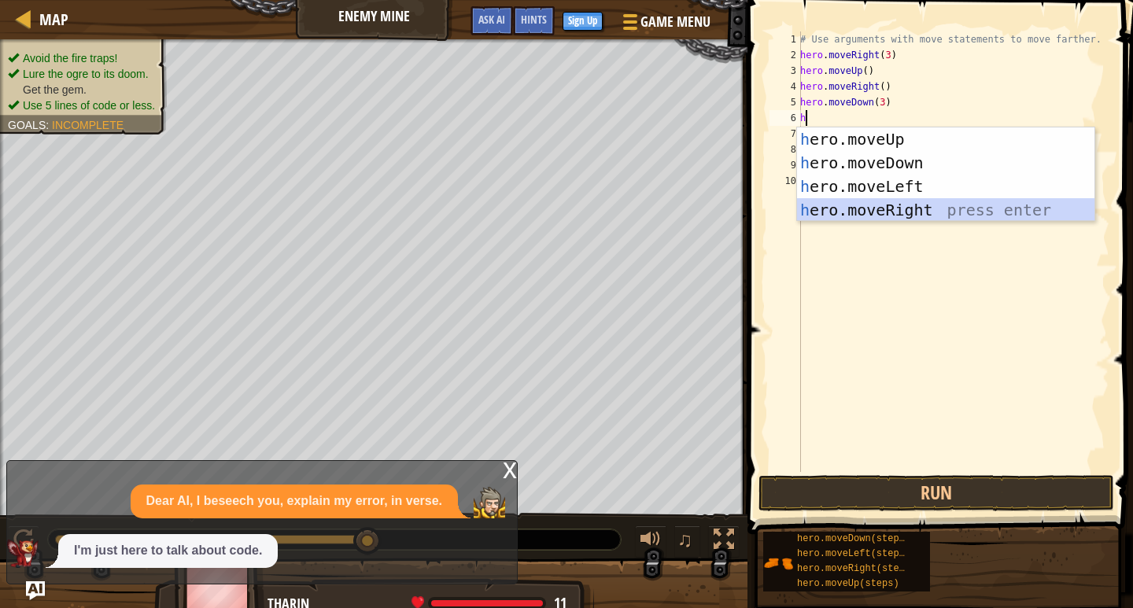
click at [887, 205] on div "h ero.moveUp press enter h ero.moveDown press enter h ero.moveLeft press enter …" at bounding box center [945, 198] width 297 height 142
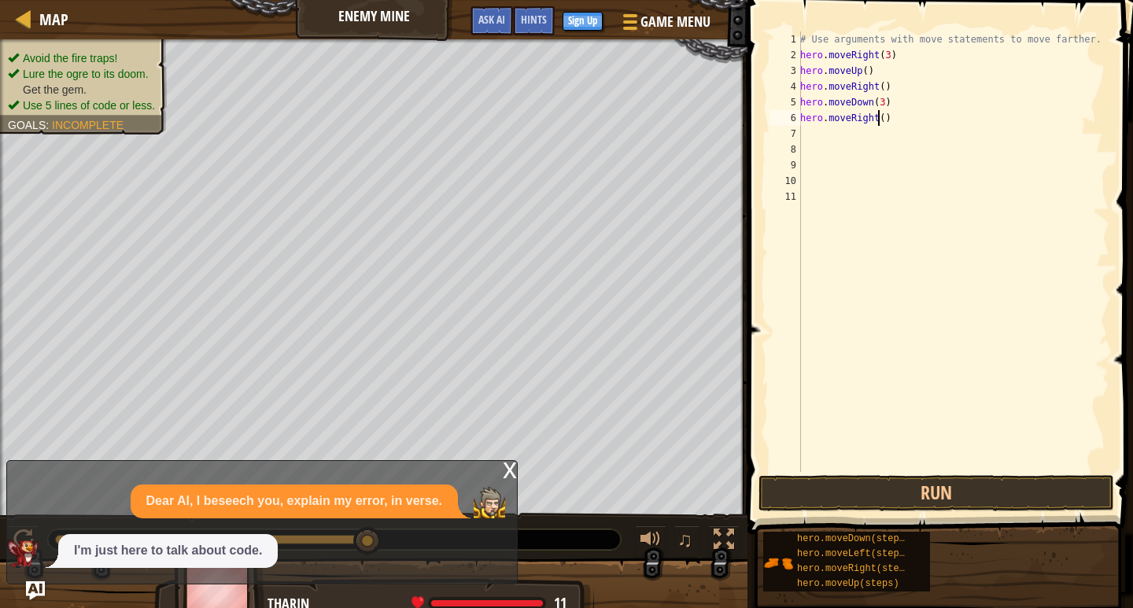
click at [876, 116] on div "# Use arguments with move statements to move farther. hero . moveRight ( 3 ) he…" at bounding box center [953, 267] width 312 height 472
click at [891, 121] on div "# Use arguments with move statements to move farther. hero . moveRight ( 3 ) he…" at bounding box center [953, 267] width 312 height 472
click at [892, 489] on button "Run" at bounding box center [936, 493] width 356 height 36
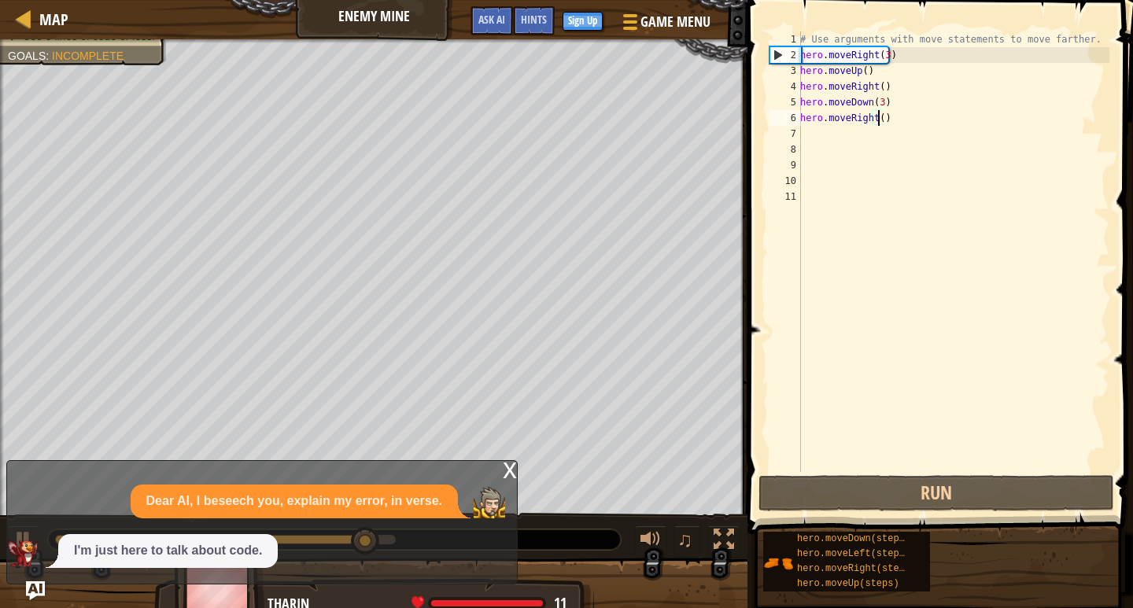
click at [877, 117] on div "# Use arguments with move statements to move farther. hero . moveRight ( 3 ) he…" at bounding box center [953, 267] width 312 height 472
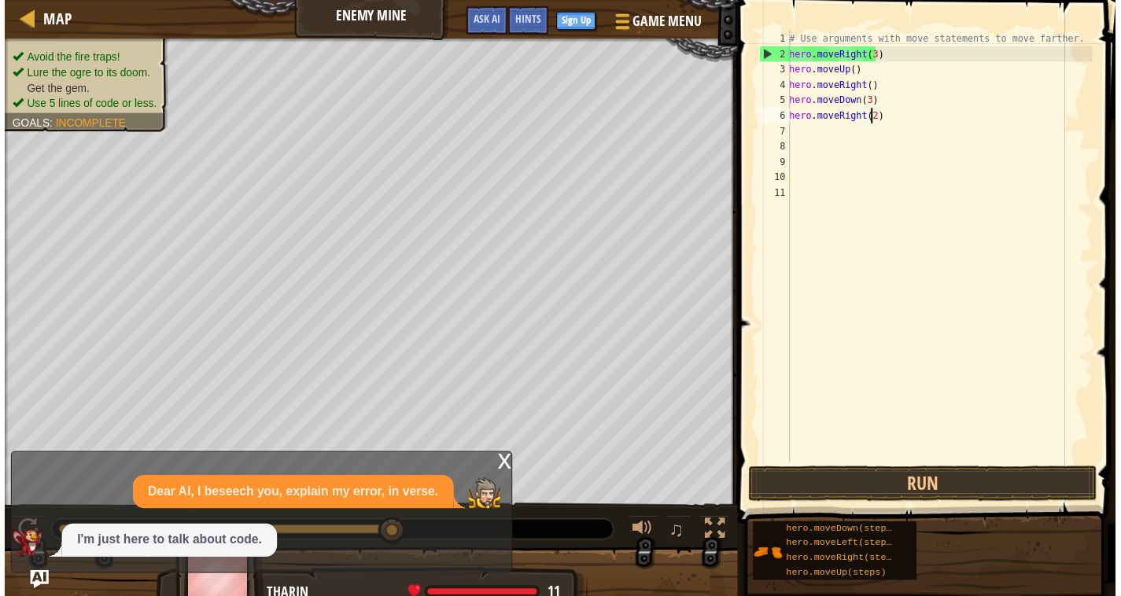
scroll to position [7, 6]
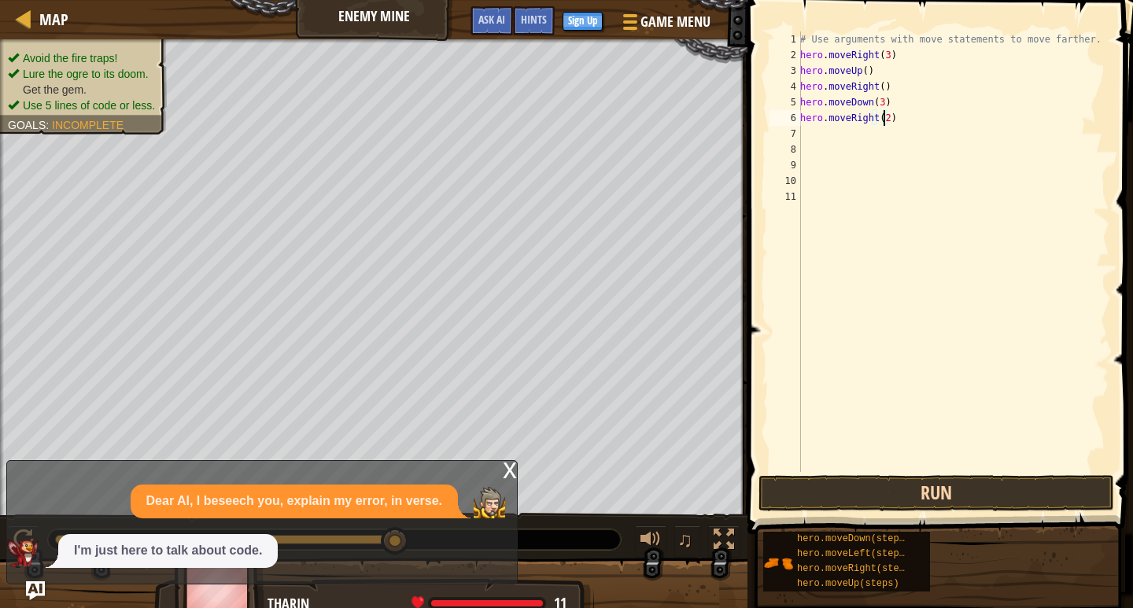
type textarea "hero.moveRight(2)"
click at [895, 493] on button "Run" at bounding box center [936, 493] width 356 height 36
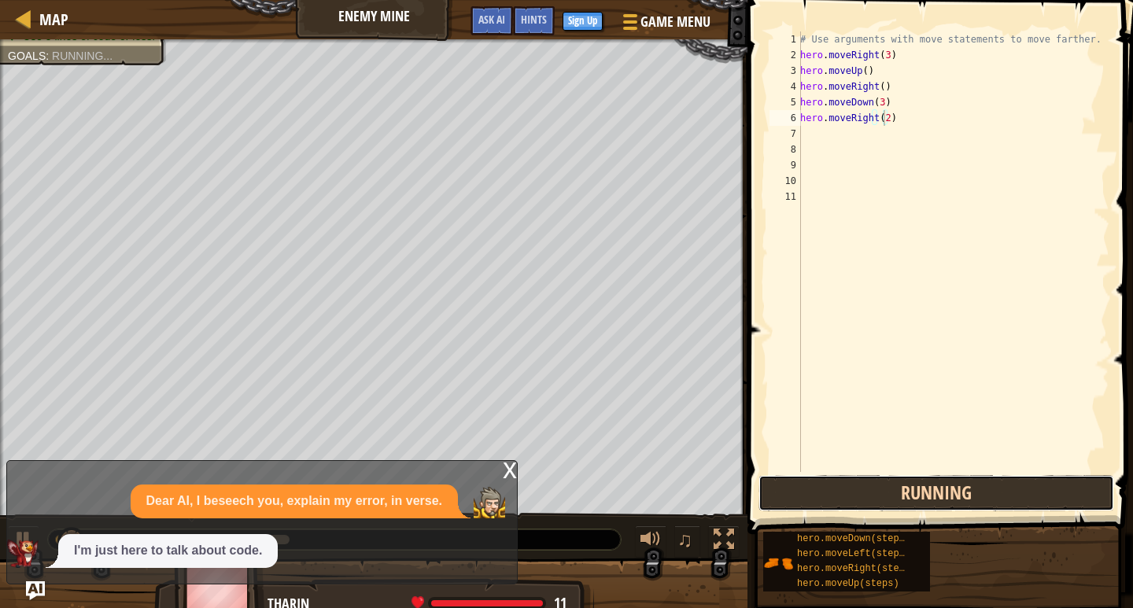
click at [895, 493] on button "Running" at bounding box center [936, 493] width 356 height 36
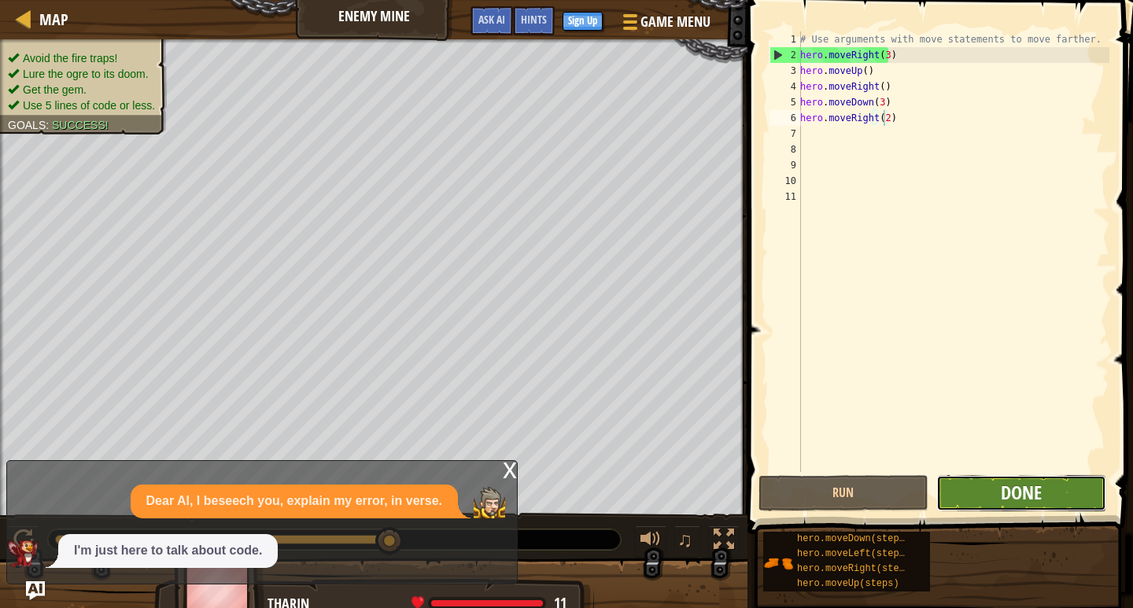
click at [1013, 494] on span "Done" at bounding box center [1021, 492] width 41 height 25
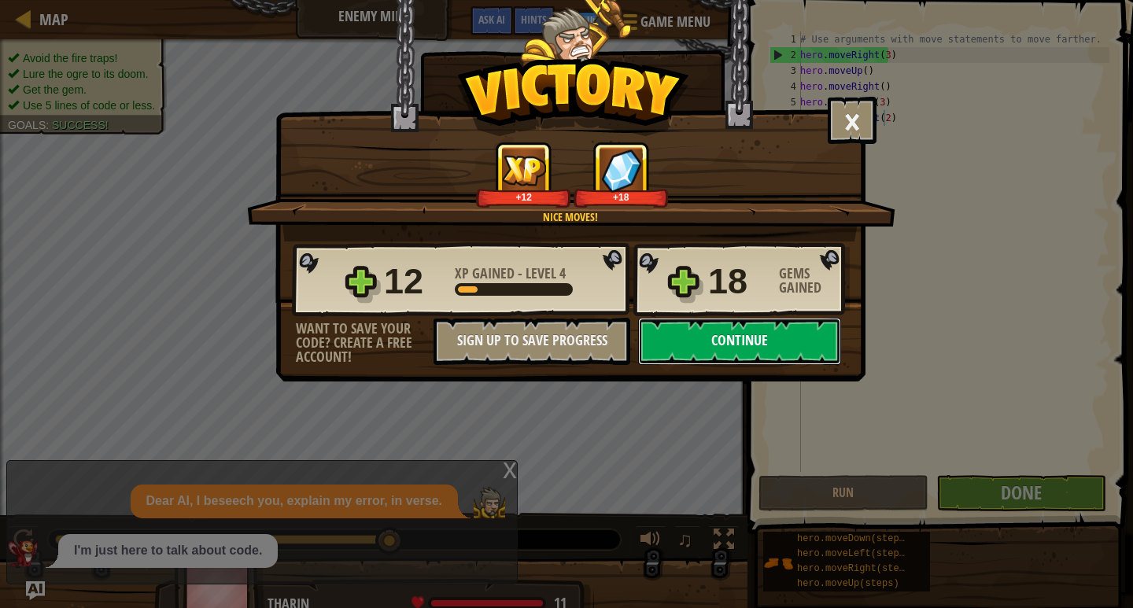
click at [771, 328] on button "Continue" at bounding box center [739, 341] width 203 height 47
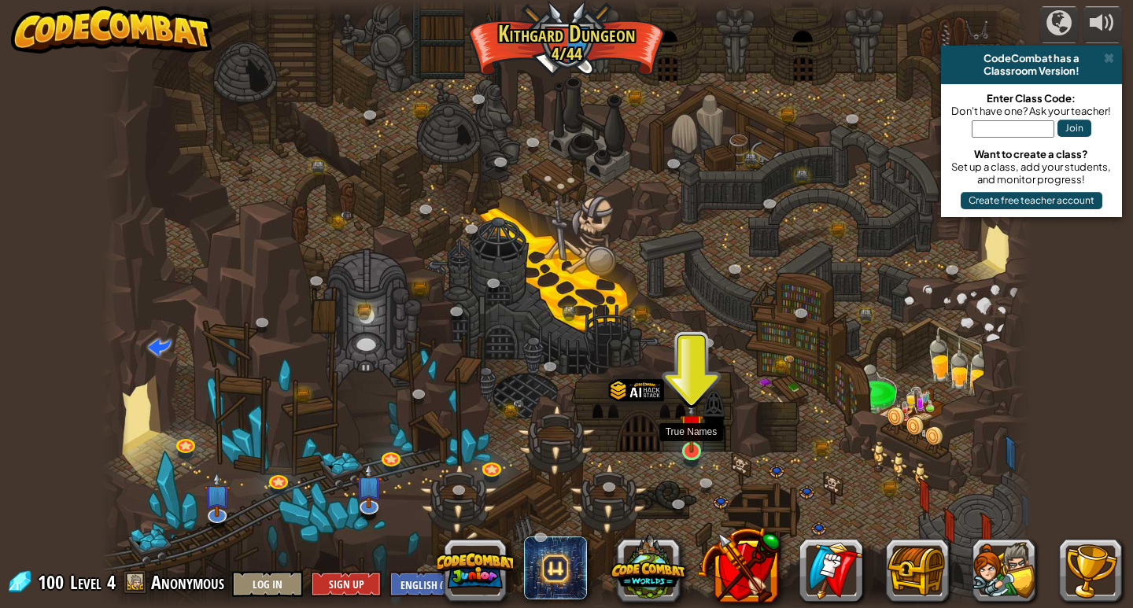
click at [684, 437] on img at bounding box center [692, 426] width 24 height 54
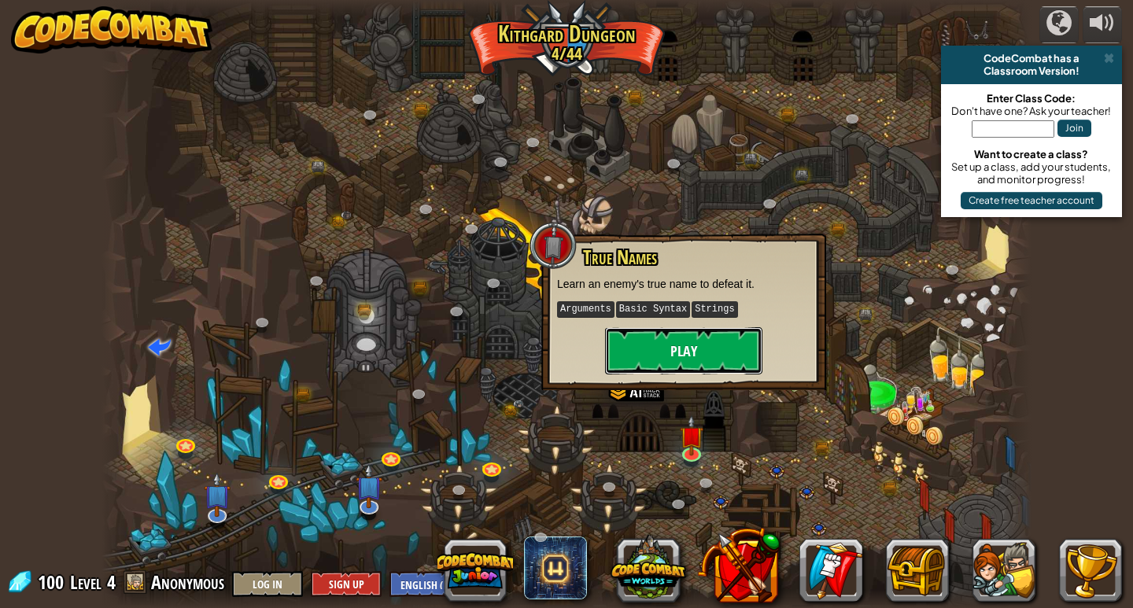
click at [692, 353] on button "Play" at bounding box center [683, 350] width 157 height 47
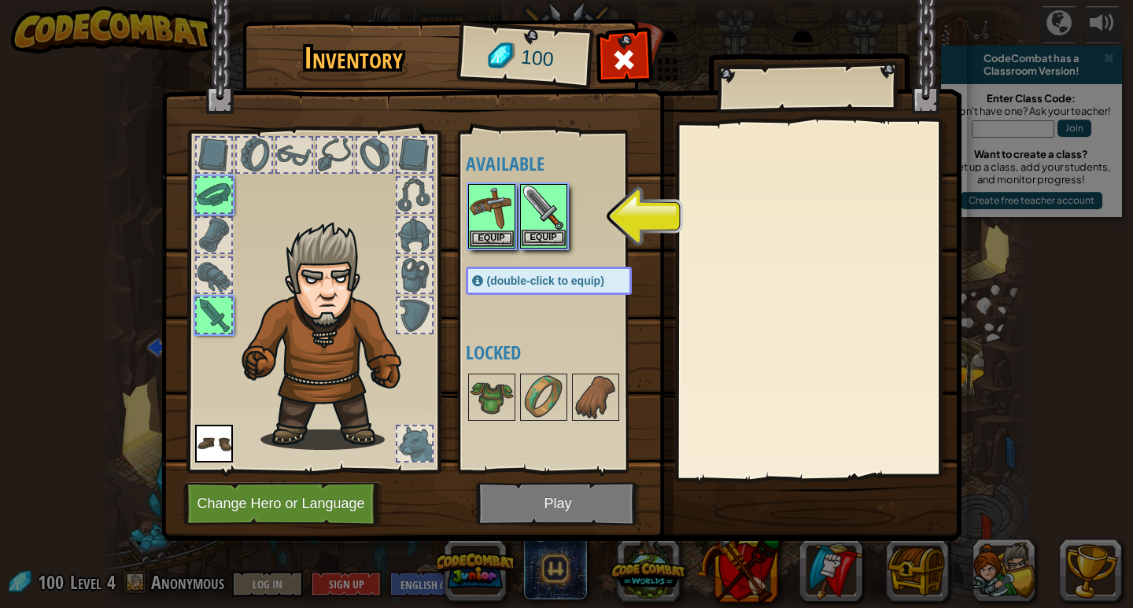
click at [544, 216] on img at bounding box center [544, 208] width 44 height 44
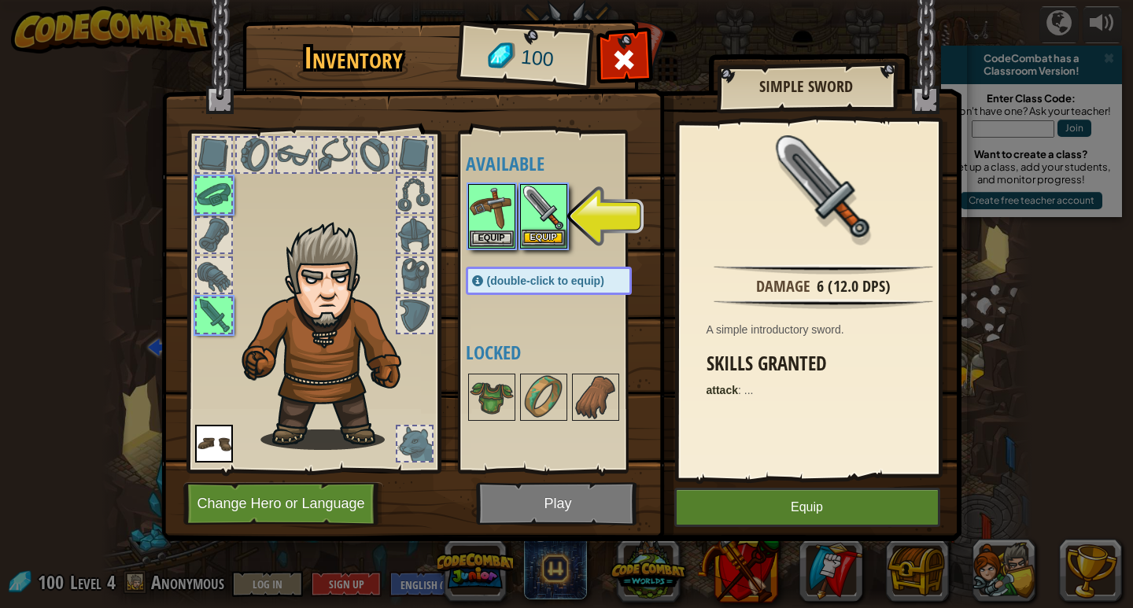
click at [544, 216] on img at bounding box center [544, 208] width 44 height 44
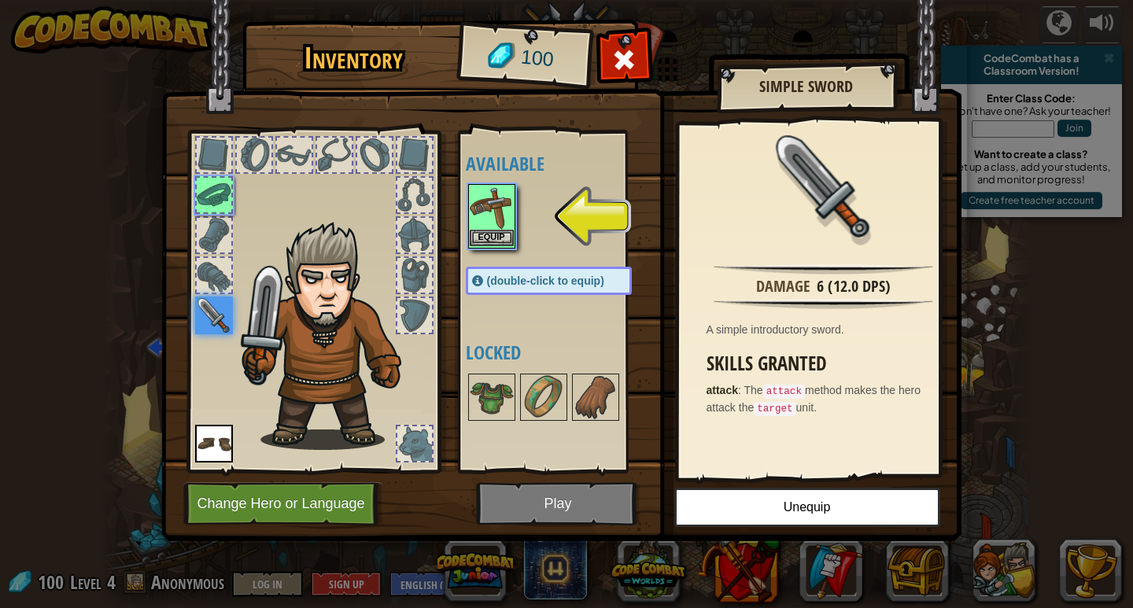
click at [497, 227] on img at bounding box center [492, 208] width 44 height 44
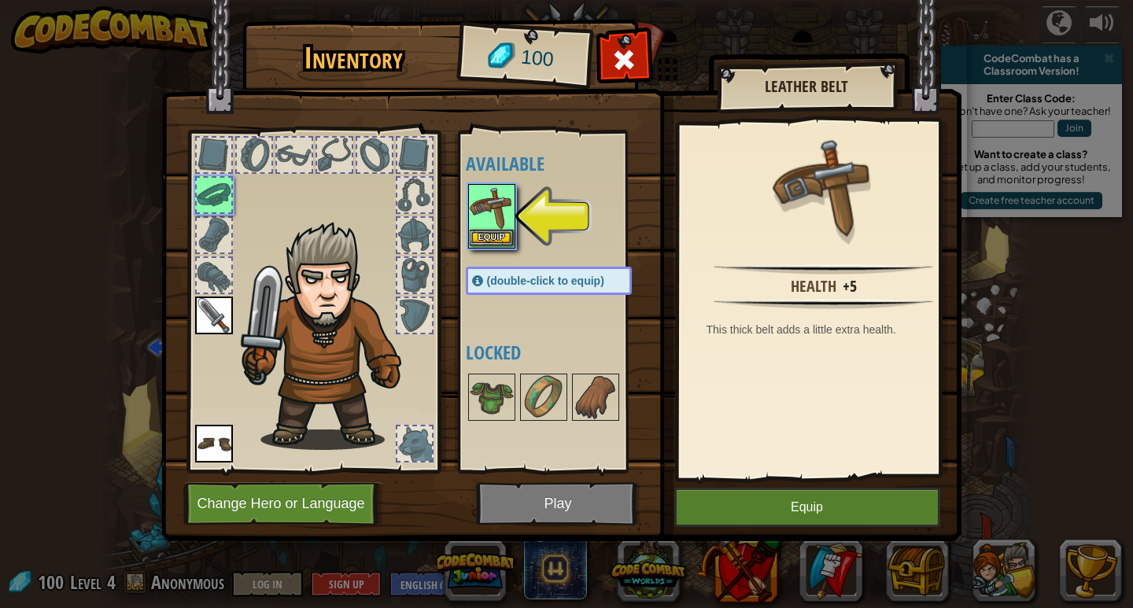
click at [497, 227] on img at bounding box center [492, 208] width 44 height 44
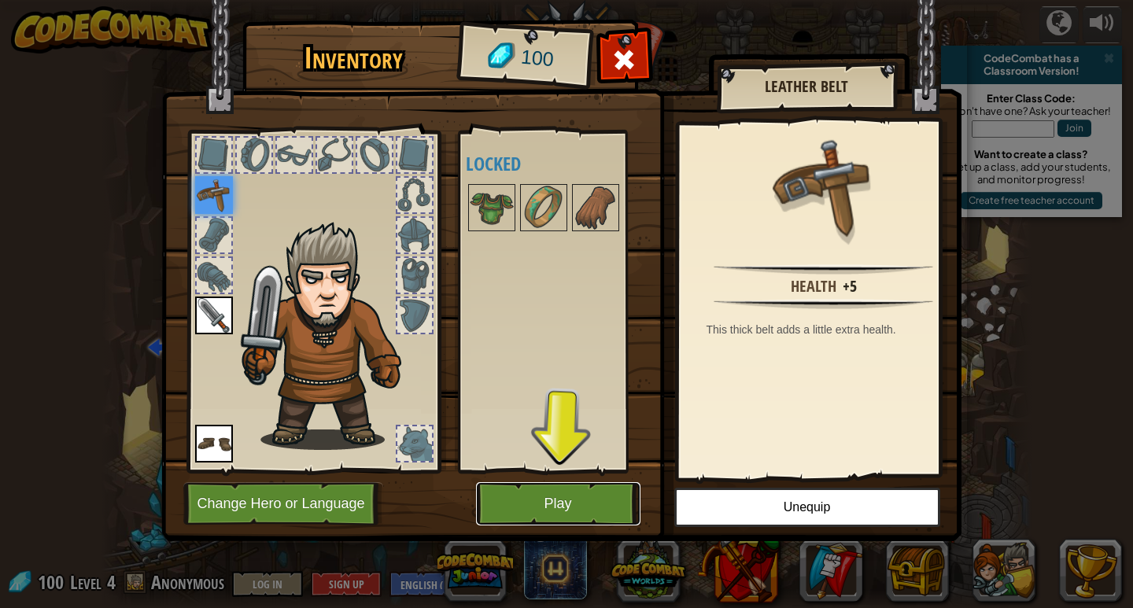
click at [611, 491] on button "Play" at bounding box center [558, 503] width 164 height 43
click at [611, 2] on body "powered by CodeCombat has a Classroom Version! Enter Class Code: Don't have one…" at bounding box center [566, 1] width 1133 height 2
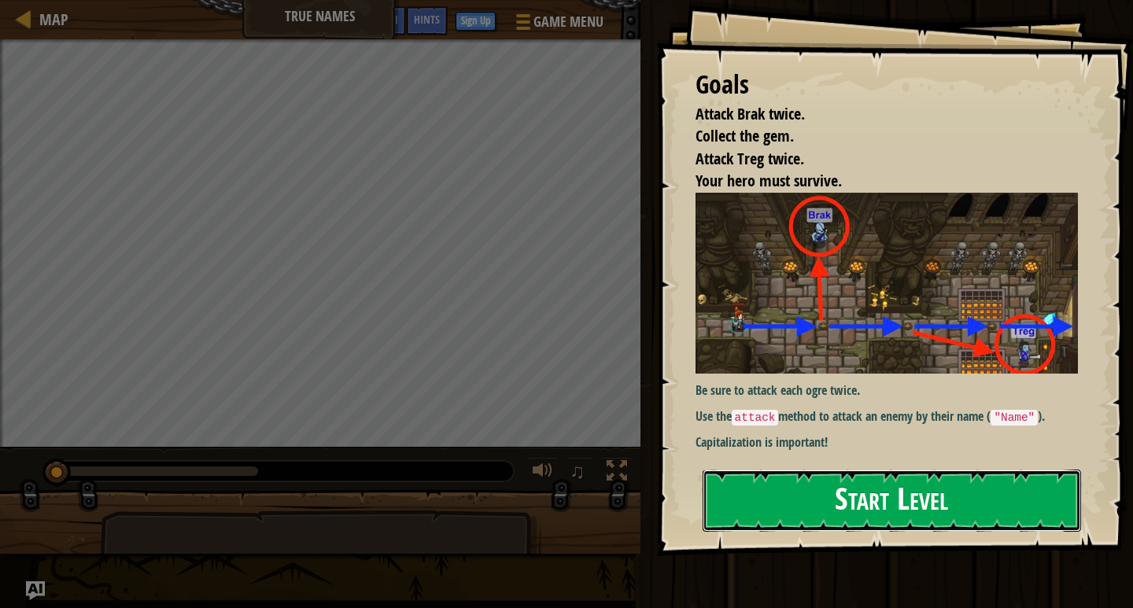
click at [925, 492] on button "Start Level" at bounding box center [892, 501] width 378 height 62
